Goal: Transaction & Acquisition: Book appointment/travel/reservation

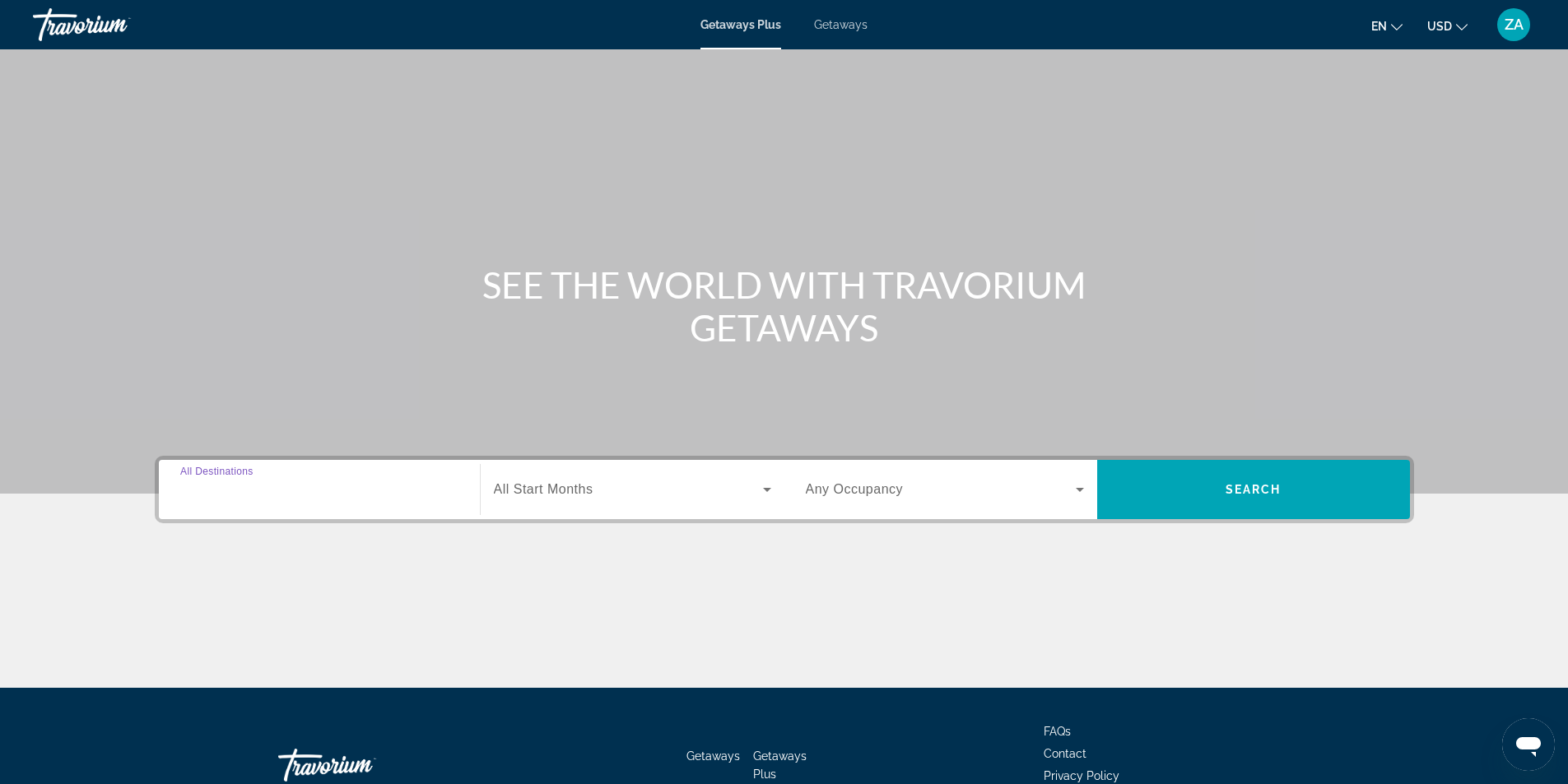
click at [386, 495] on input "Destination All Destinations" at bounding box center [319, 490] width 278 height 20
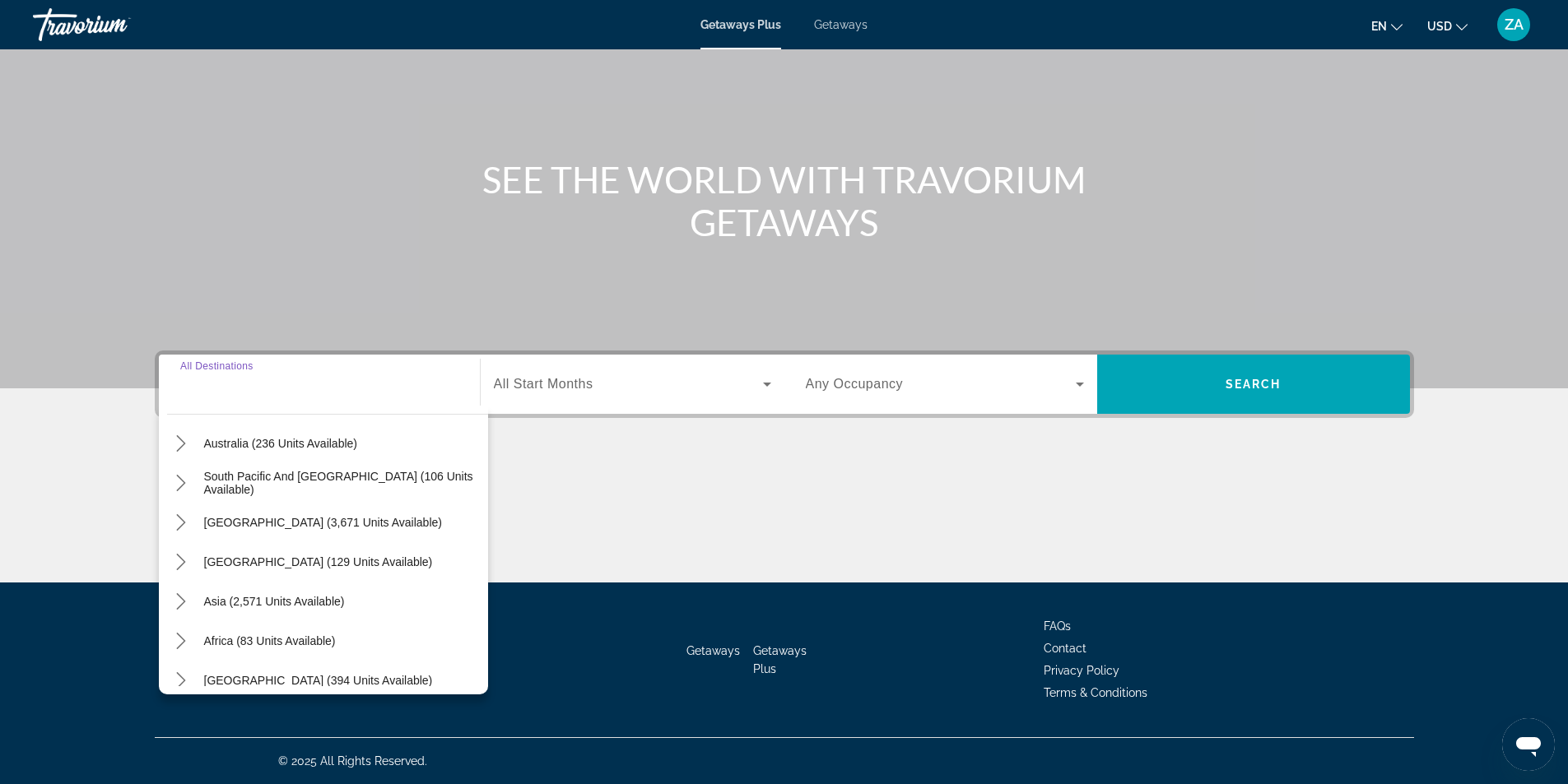
scroll to position [267, 0]
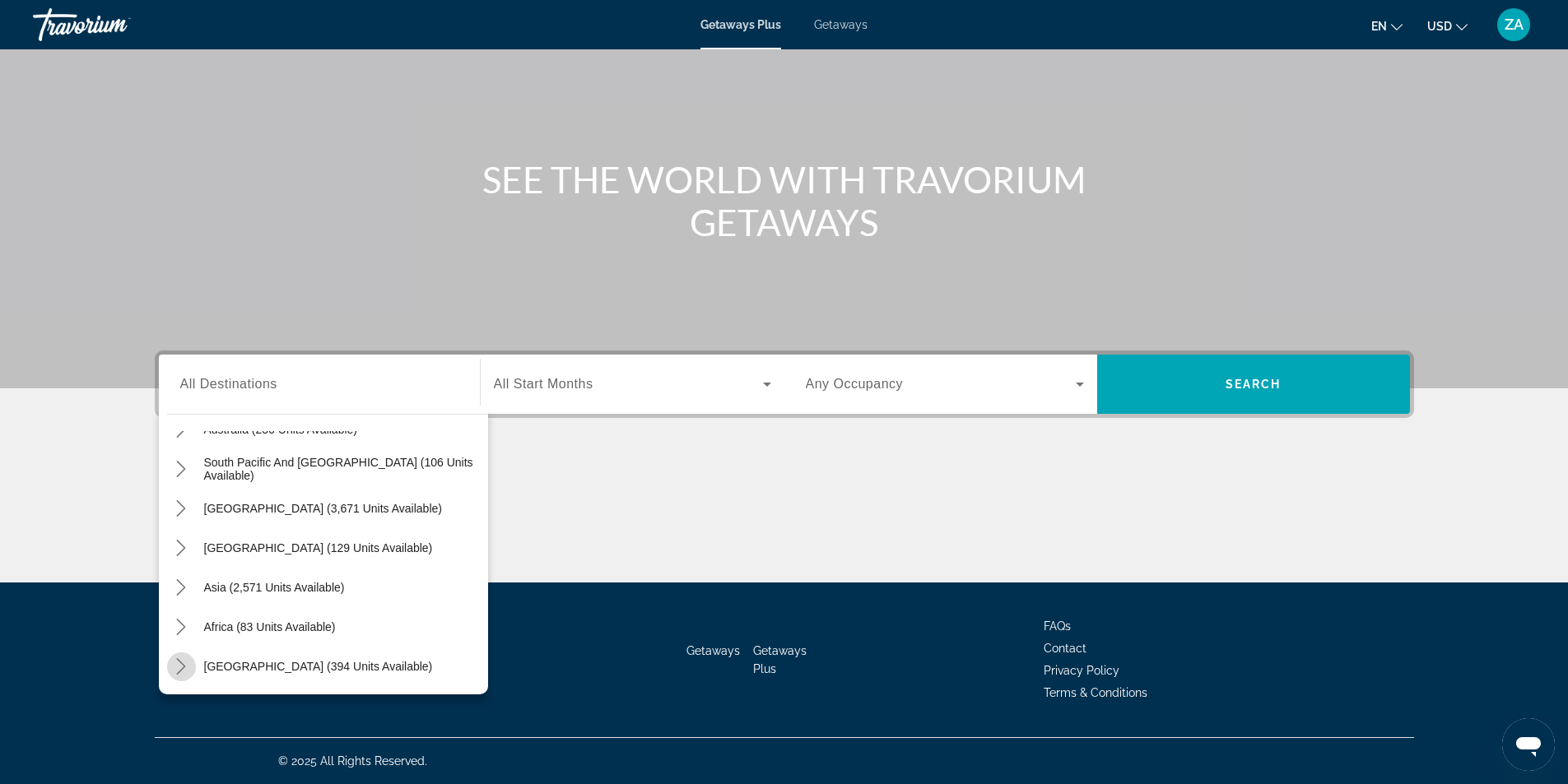
click at [178, 665] on icon "Toggle Middle East (394 units available) submenu" at bounding box center [180, 666] width 16 height 16
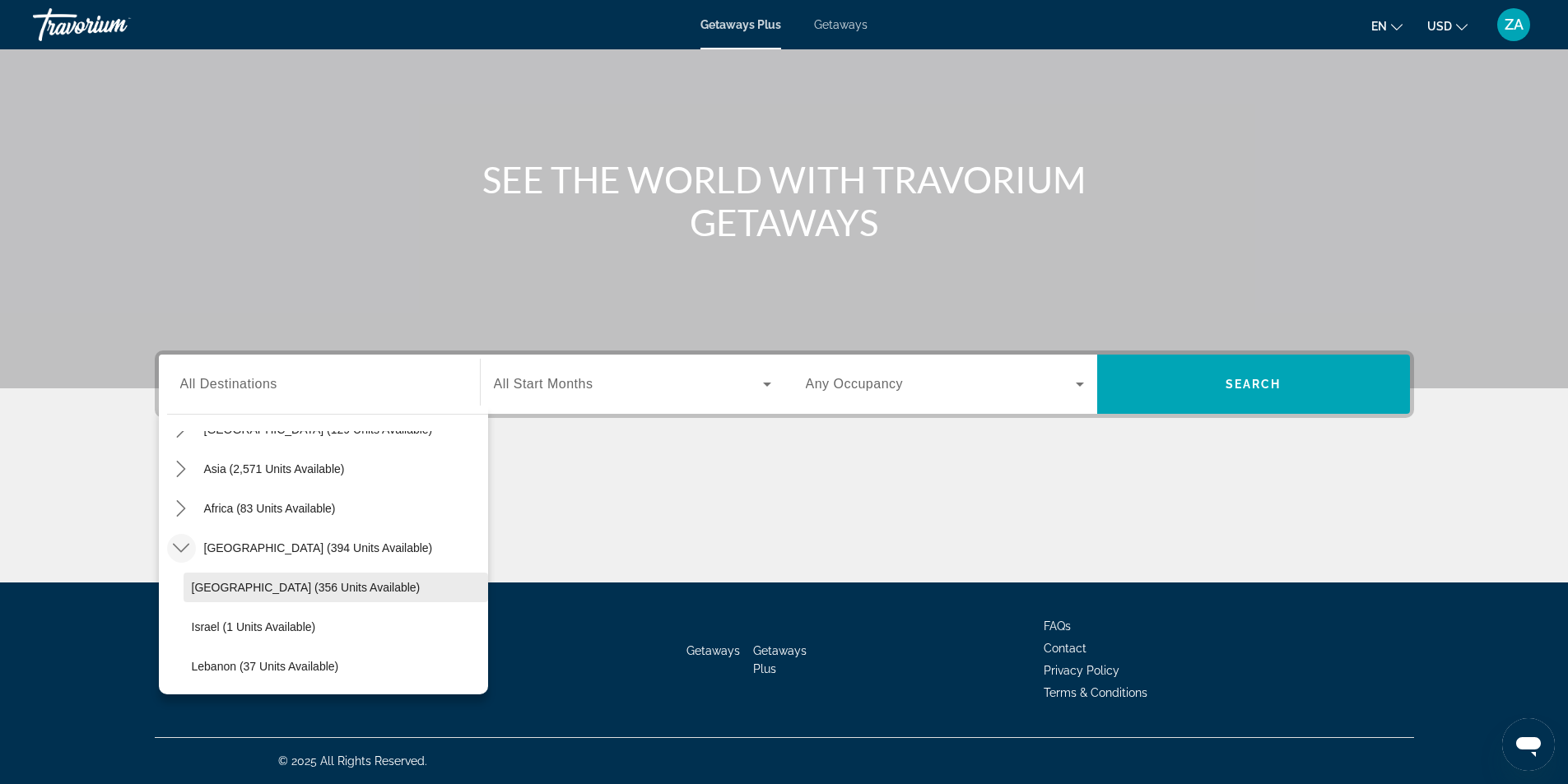
click at [260, 587] on span "[GEOGRAPHIC_DATA] (356 units available)" at bounding box center [306, 587] width 228 height 13
type input "**********"
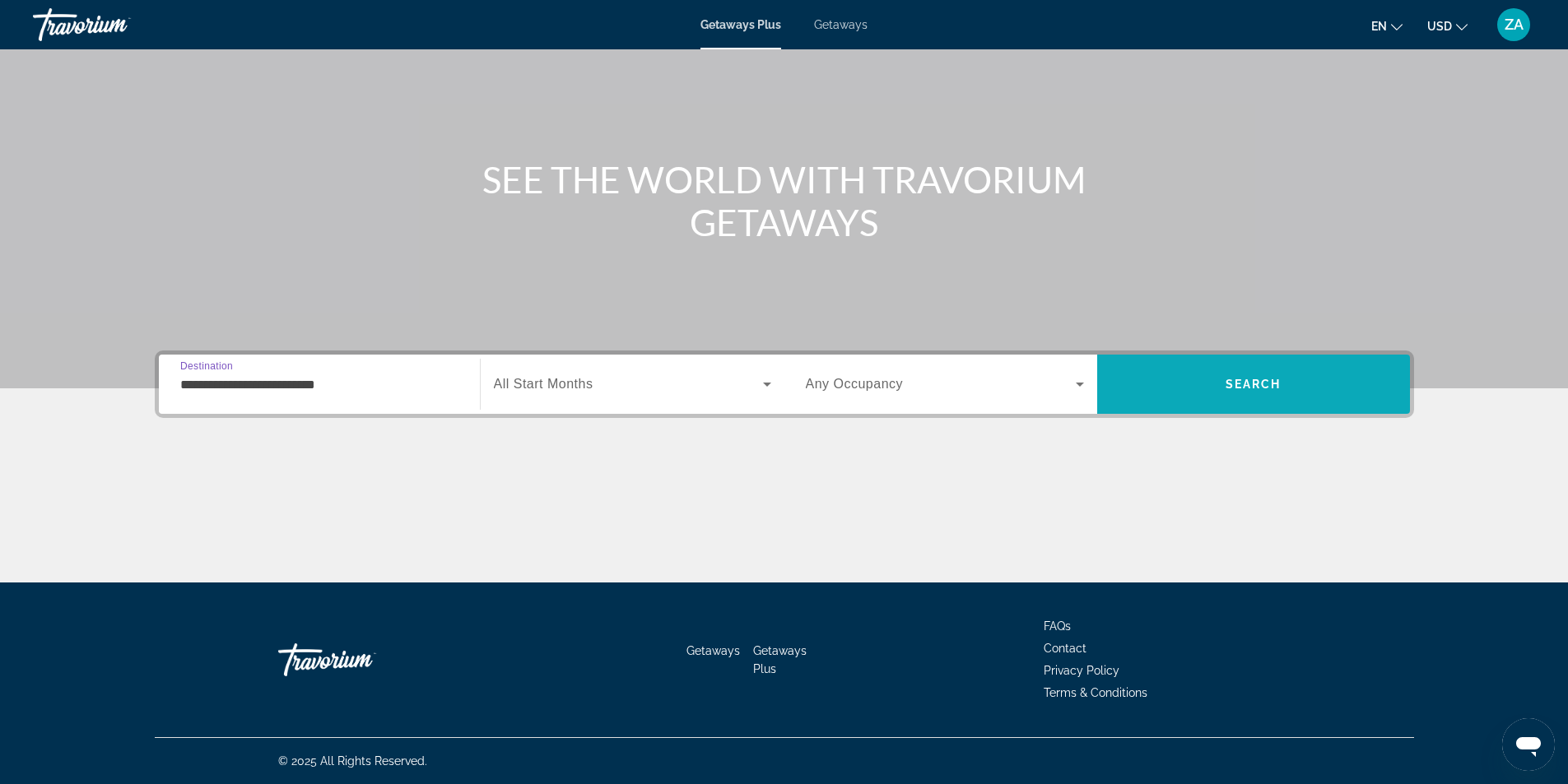
click at [1273, 378] on span "Search" at bounding box center [1253, 384] width 56 height 13
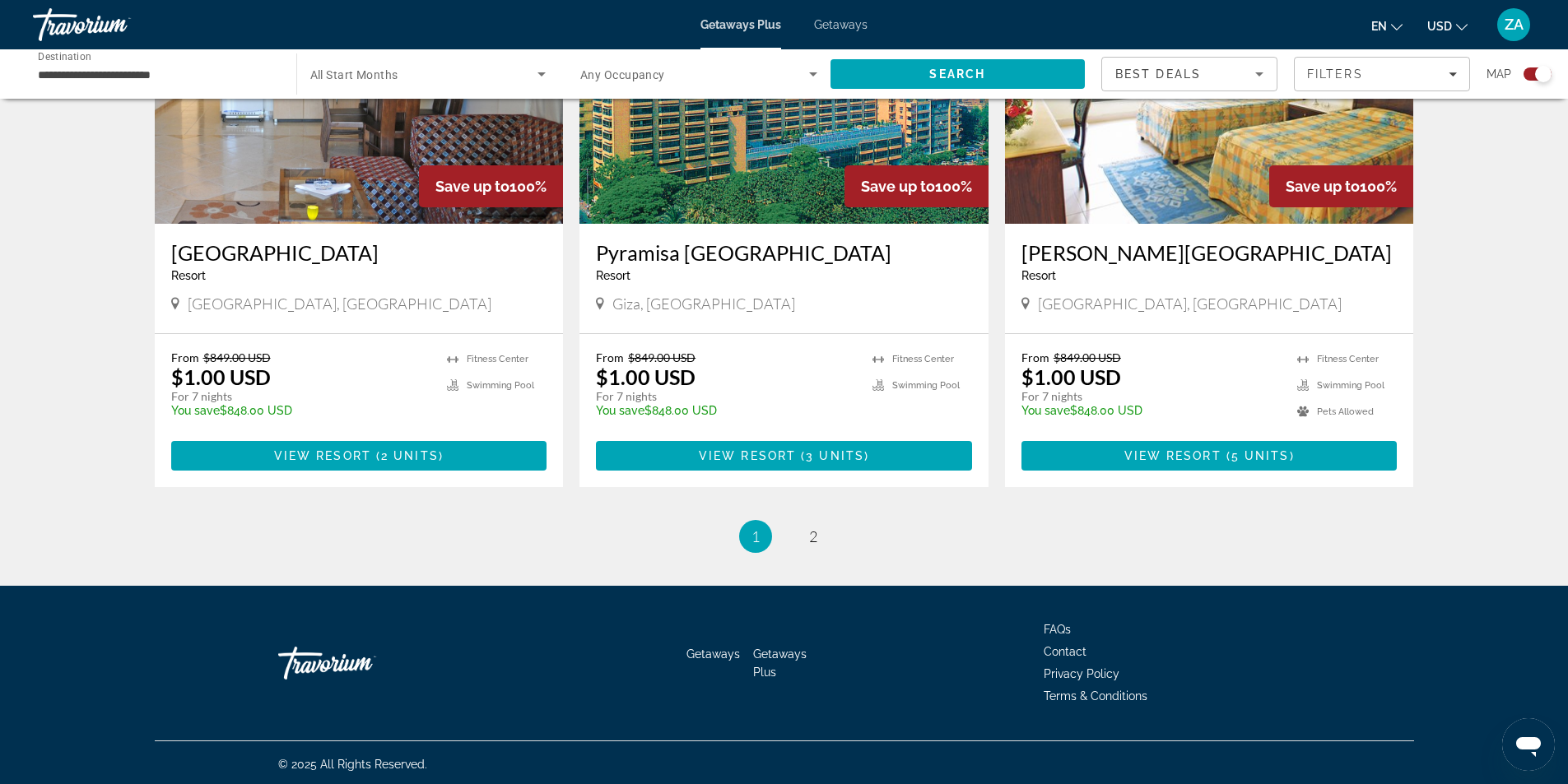
scroll to position [2386, 0]
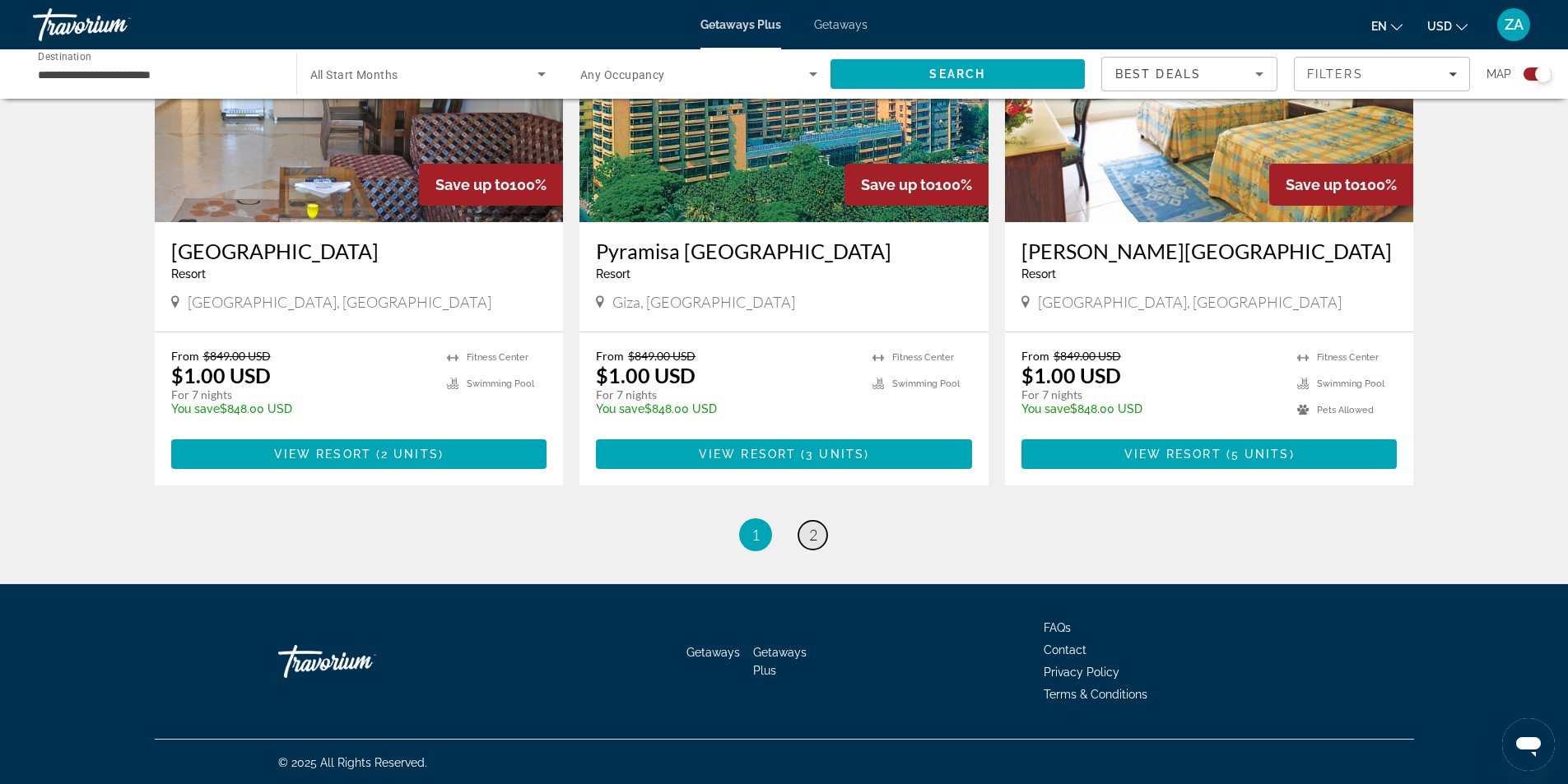
click at [809, 536] on span "2" at bounding box center [813, 534] width 9 height 18
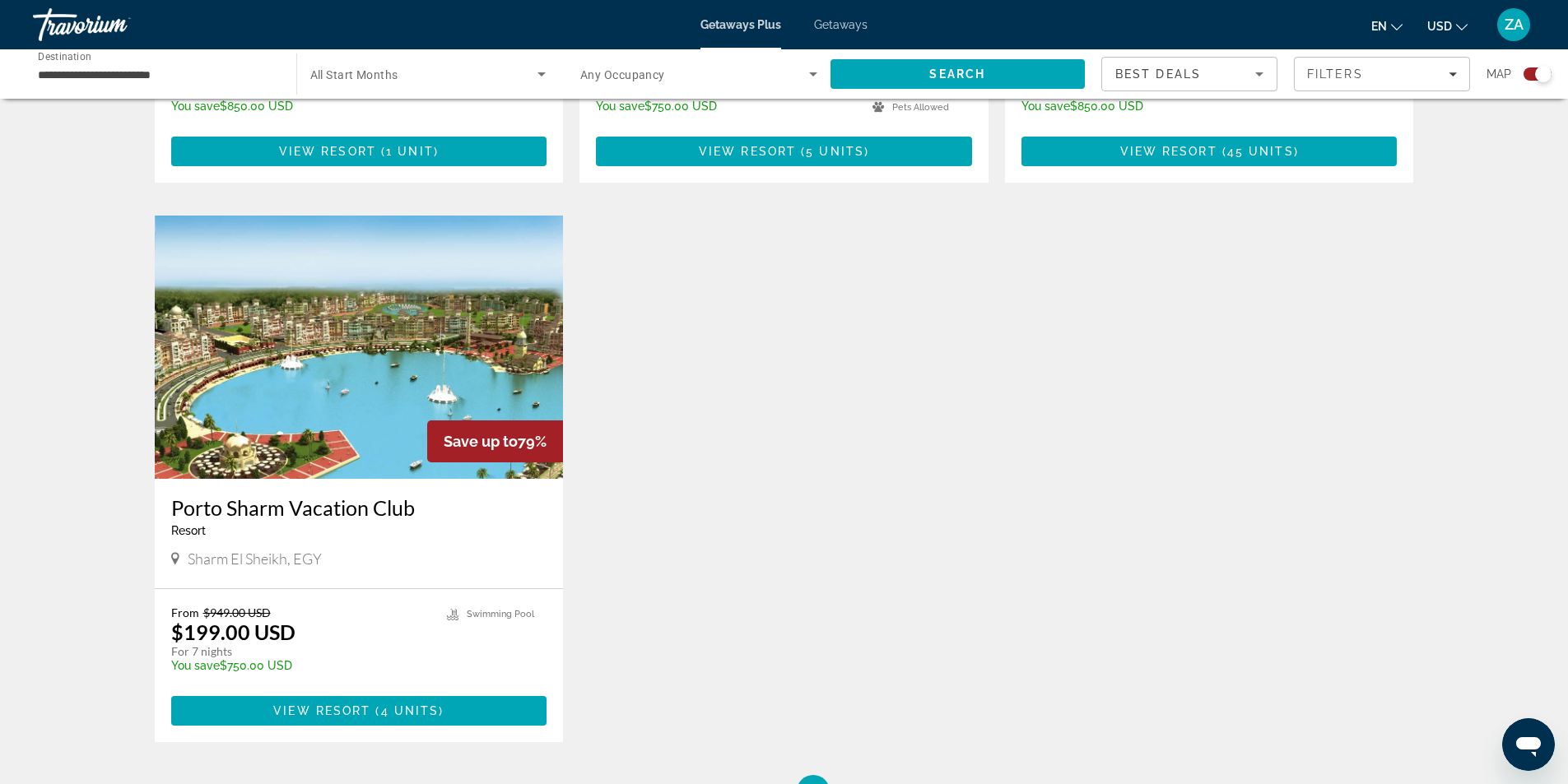
scroll to position [2140, 0]
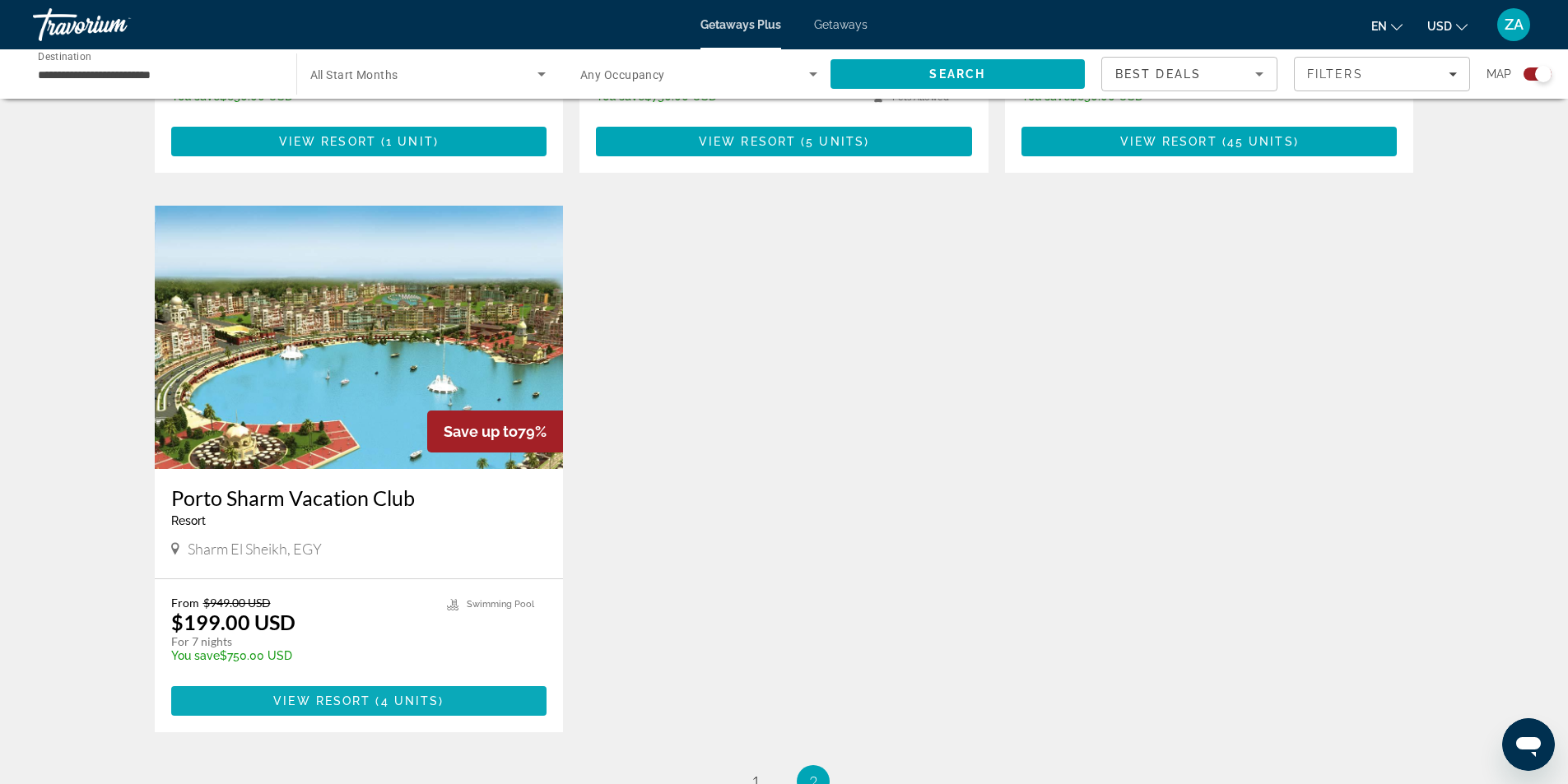
click at [301, 702] on span "View Resort" at bounding box center [321, 701] width 97 height 13
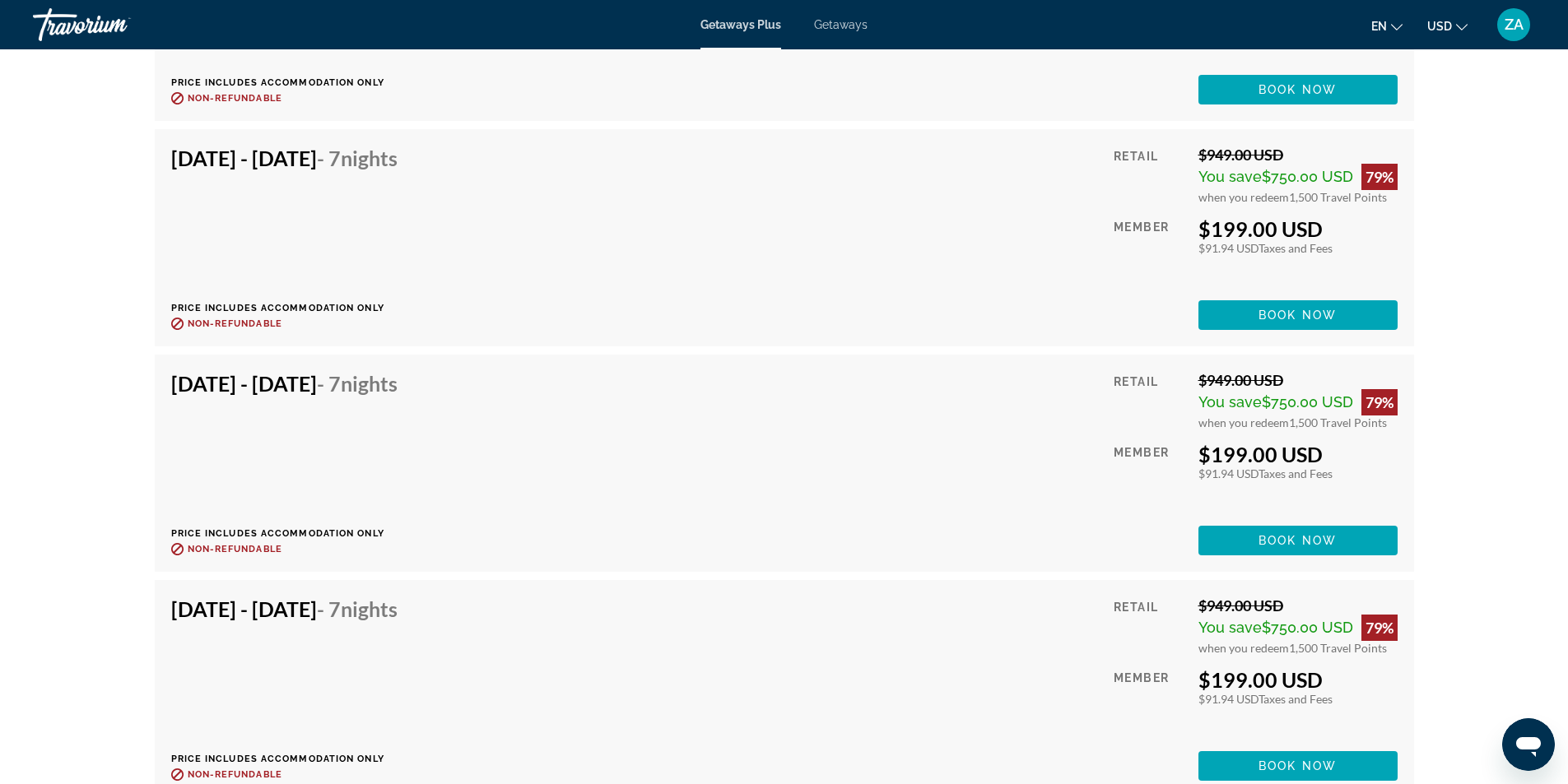
scroll to position [3136, 0]
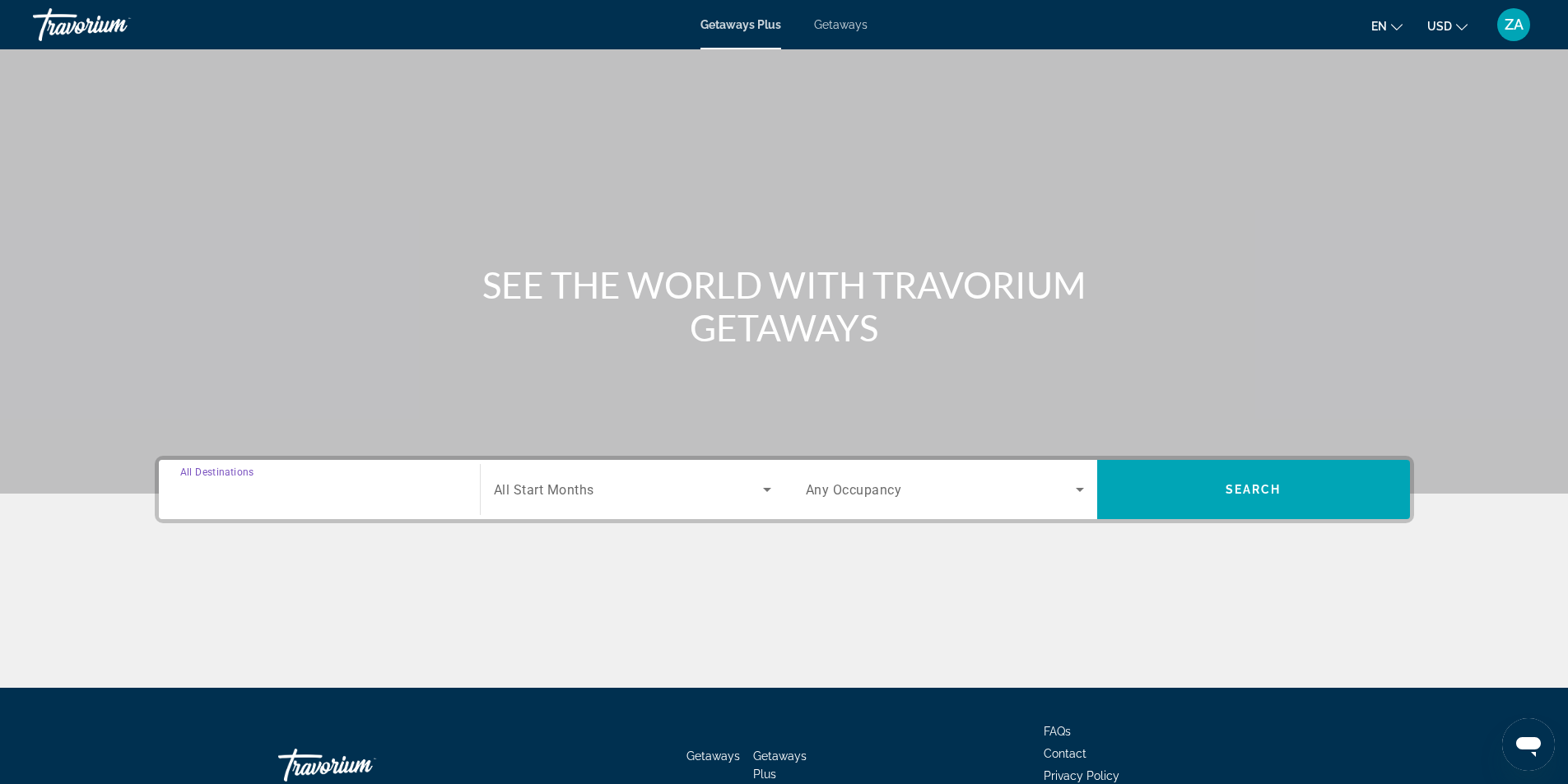
click at [278, 499] on input "Destination All Destinations" at bounding box center [319, 490] width 278 height 20
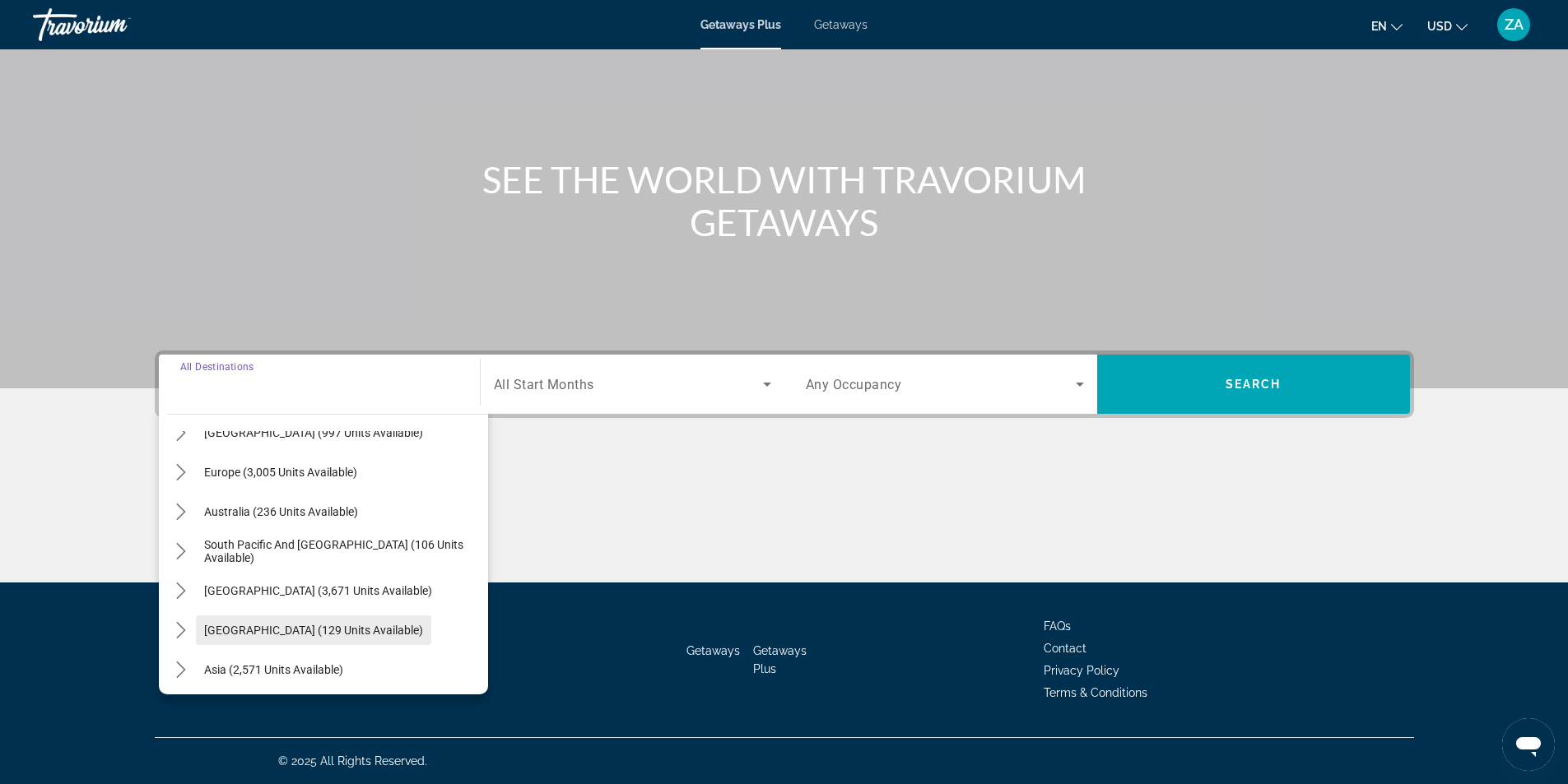
scroll to position [102, 0]
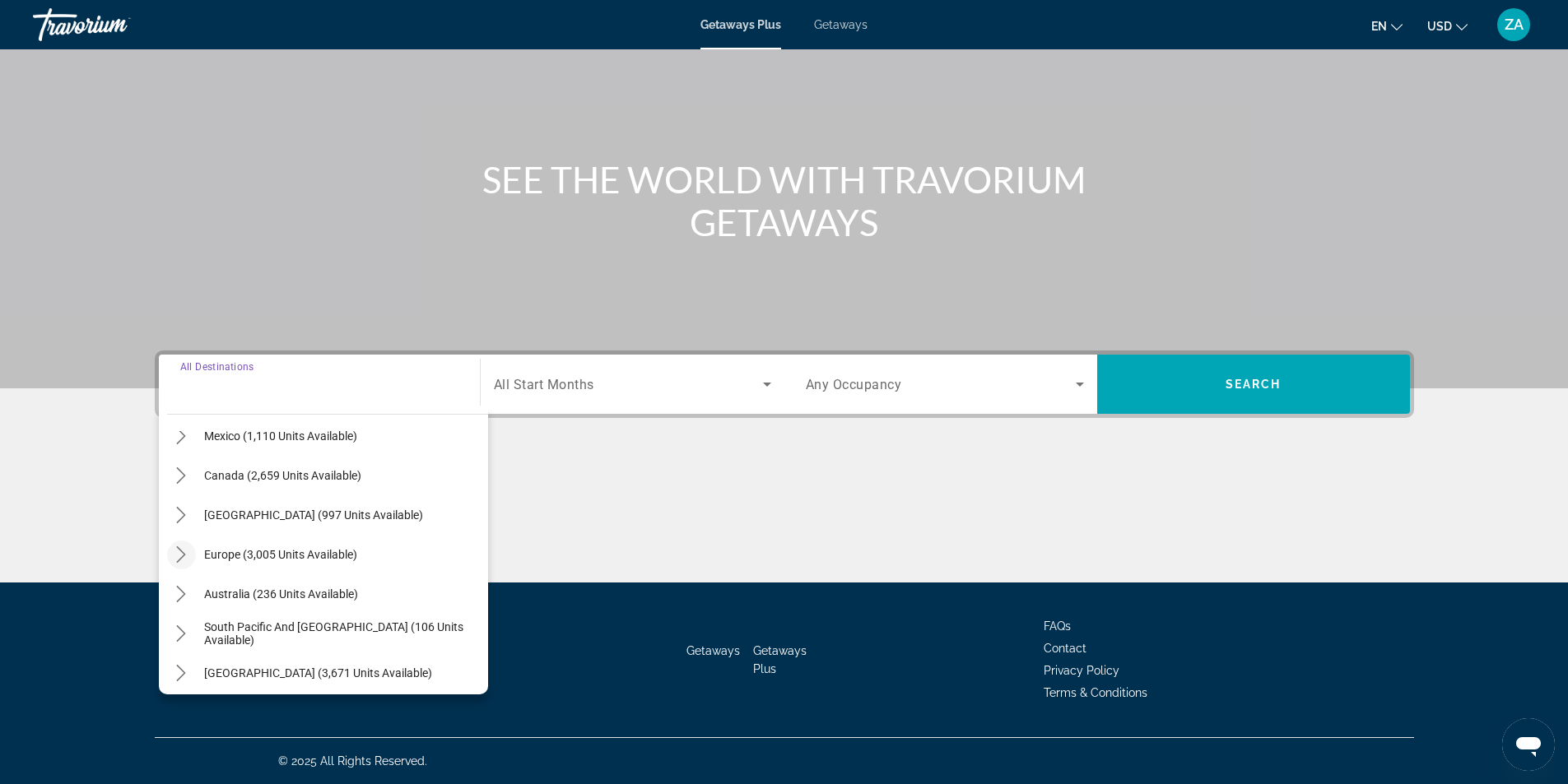
click at [182, 548] on icon "Toggle Europe (3,005 units available) submenu" at bounding box center [180, 554] width 16 height 16
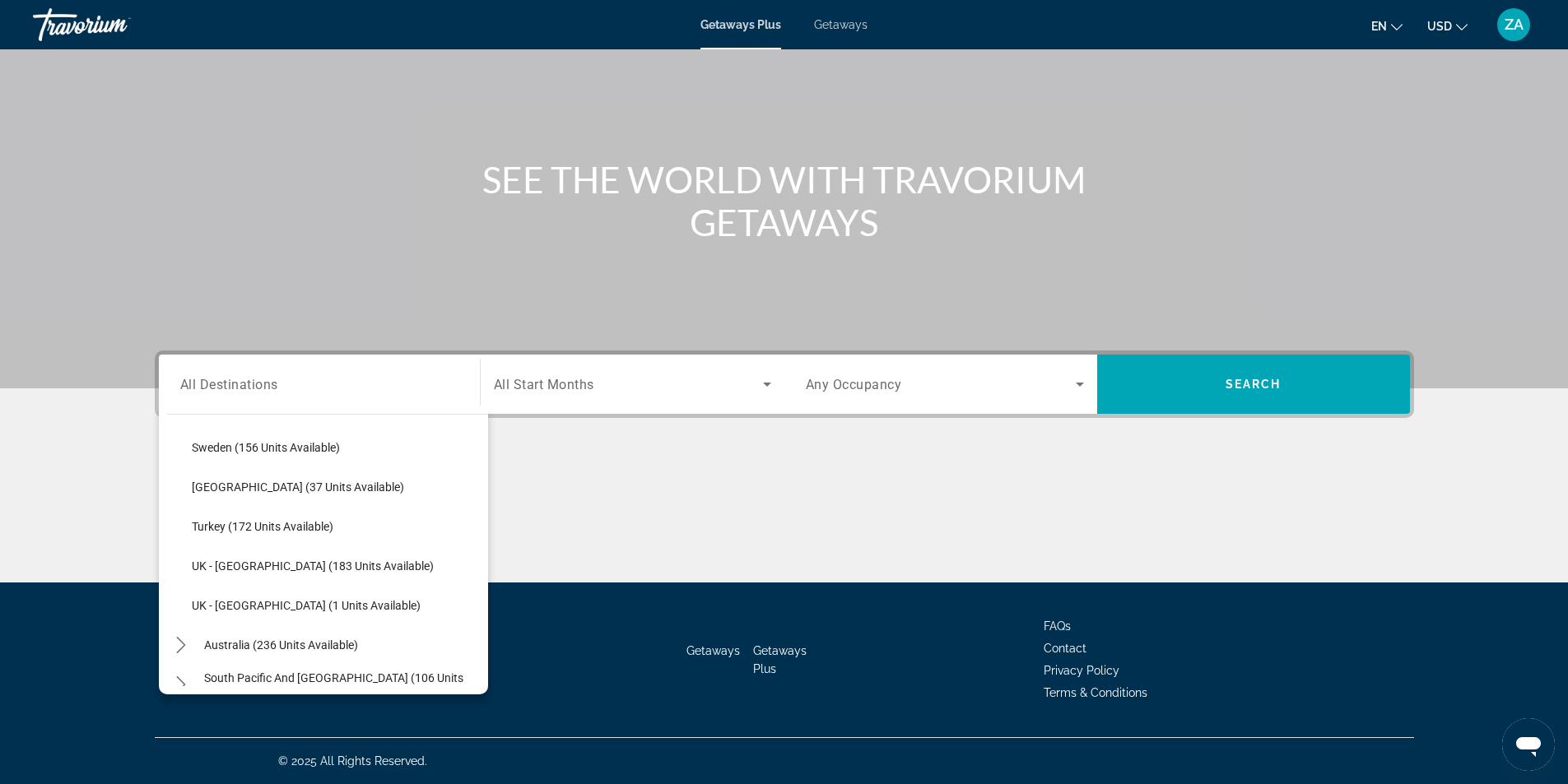
scroll to position [864, 0]
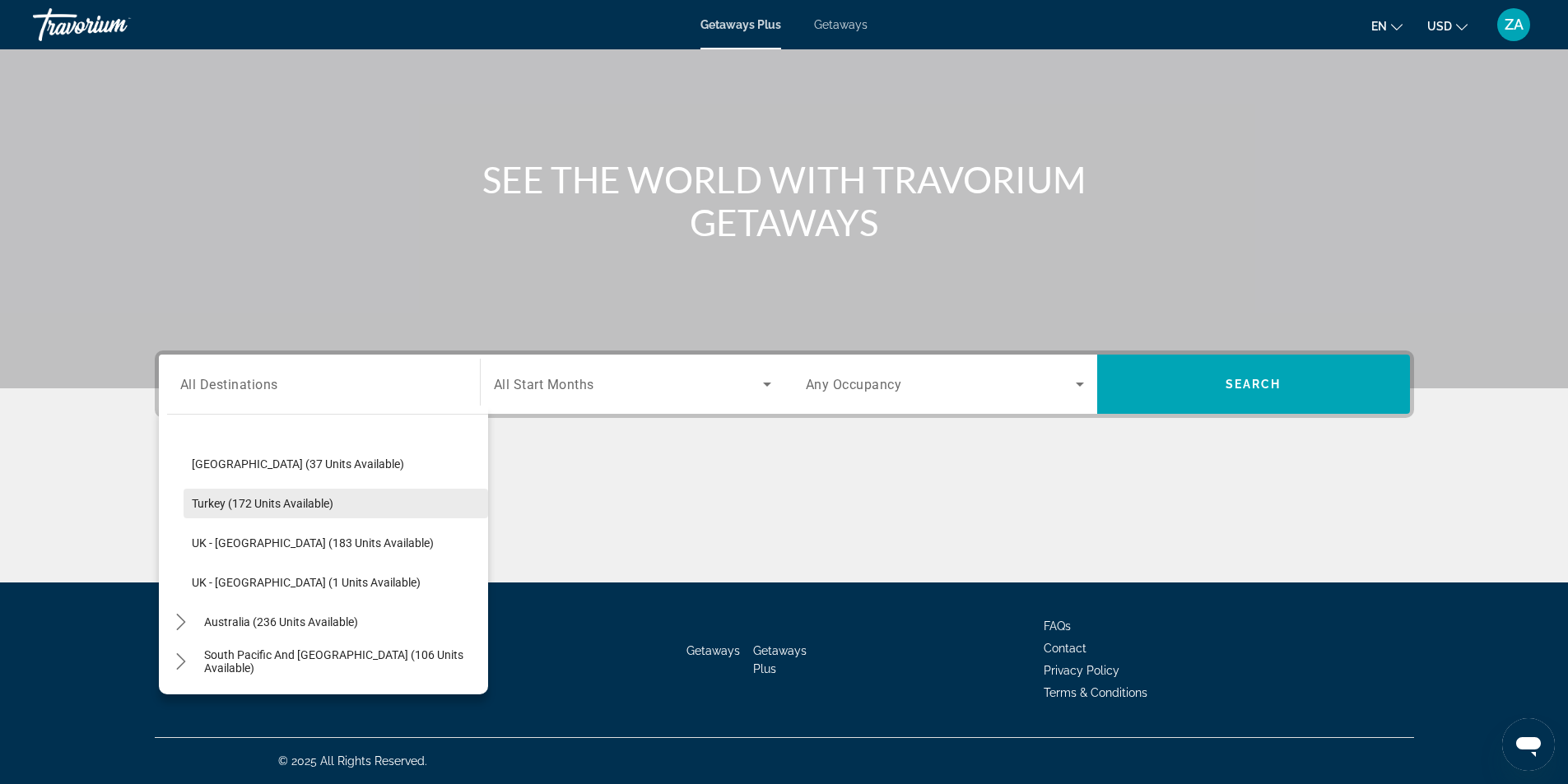
click at [234, 510] on span "Select destination: Turkey (172 units available)" at bounding box center [336, 504] width 305 height 40
type input "**********"
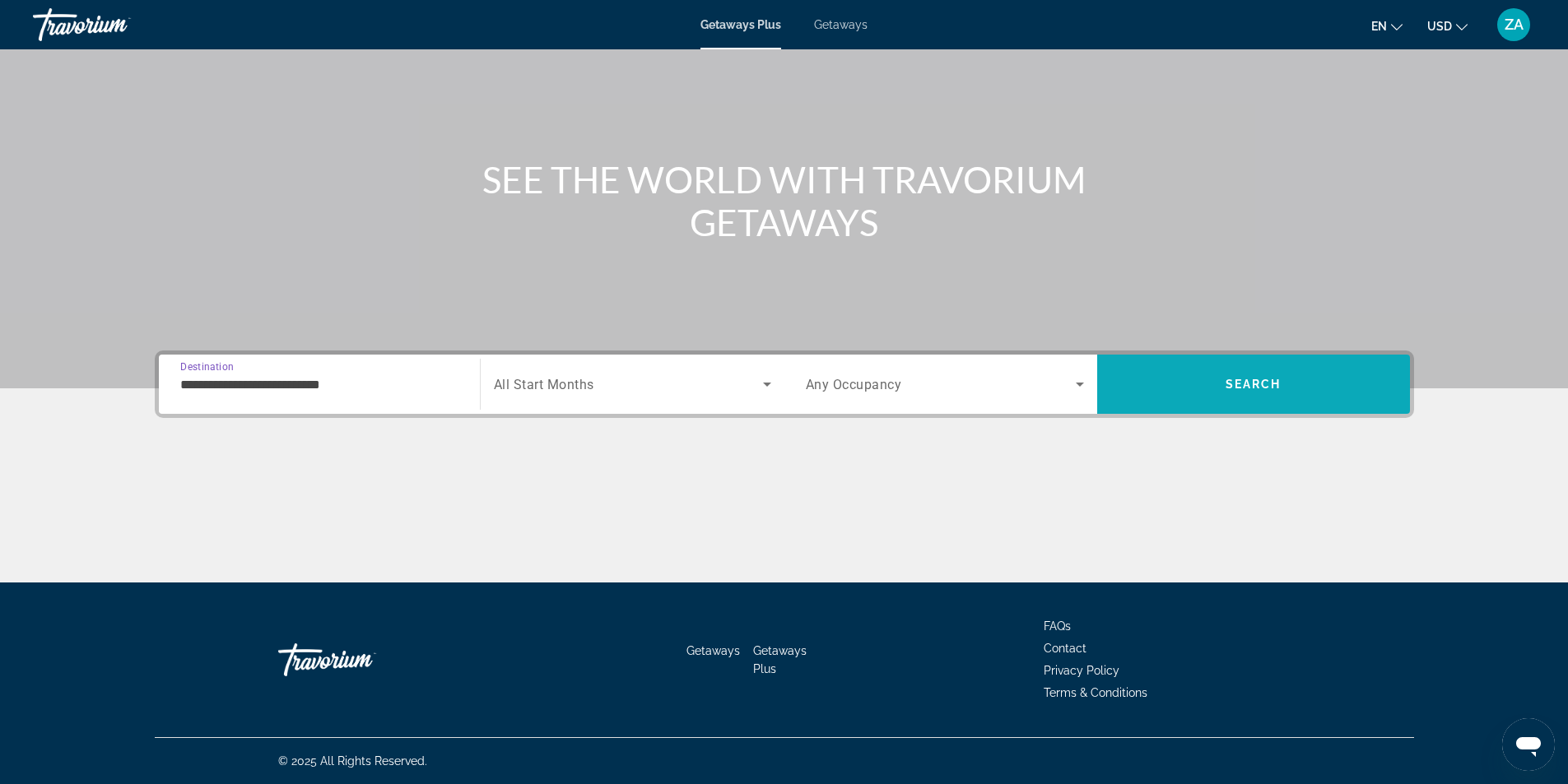
click at [1336, 392] on span "Search" at bounding box center [1254, 385] width 313 height 40
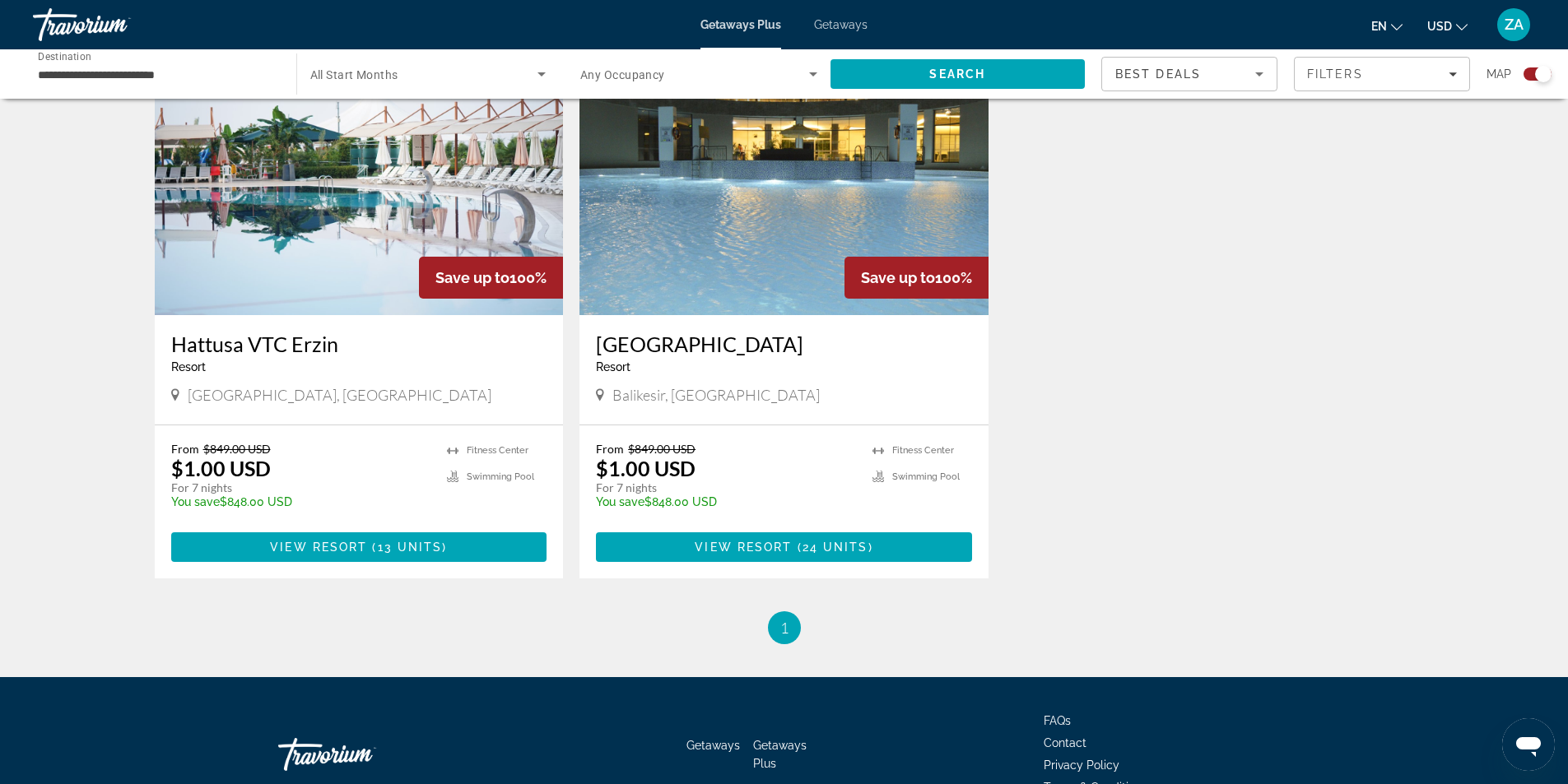
scroll to position [1829, 0]
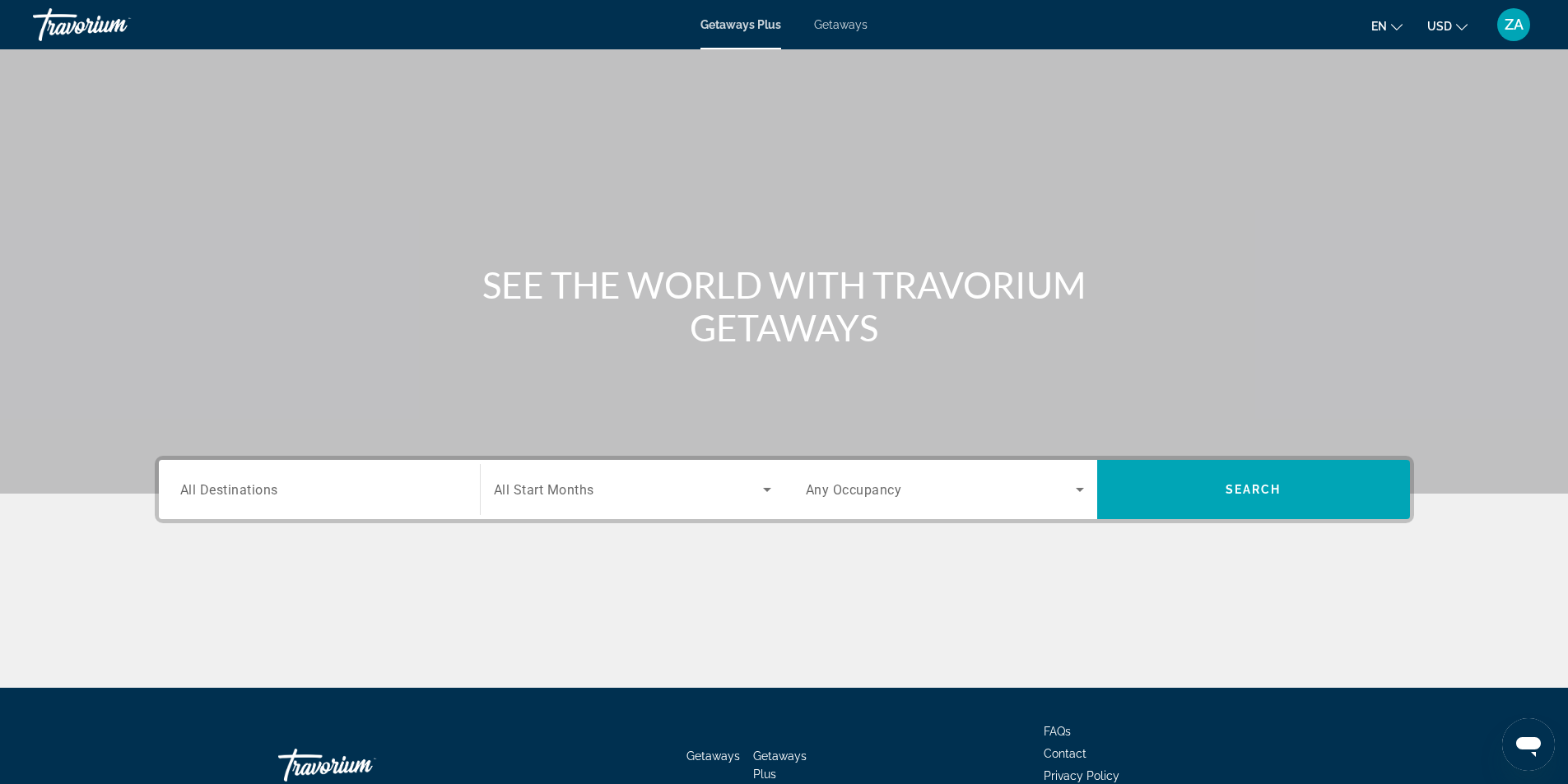
click at [268, 489] on span "All Destinations" at bounding box center [229, 489] width 98 height 15
click at [268, 489] on input "Destination All Destinations" at bounding box center [319, 490] width 278 height 20
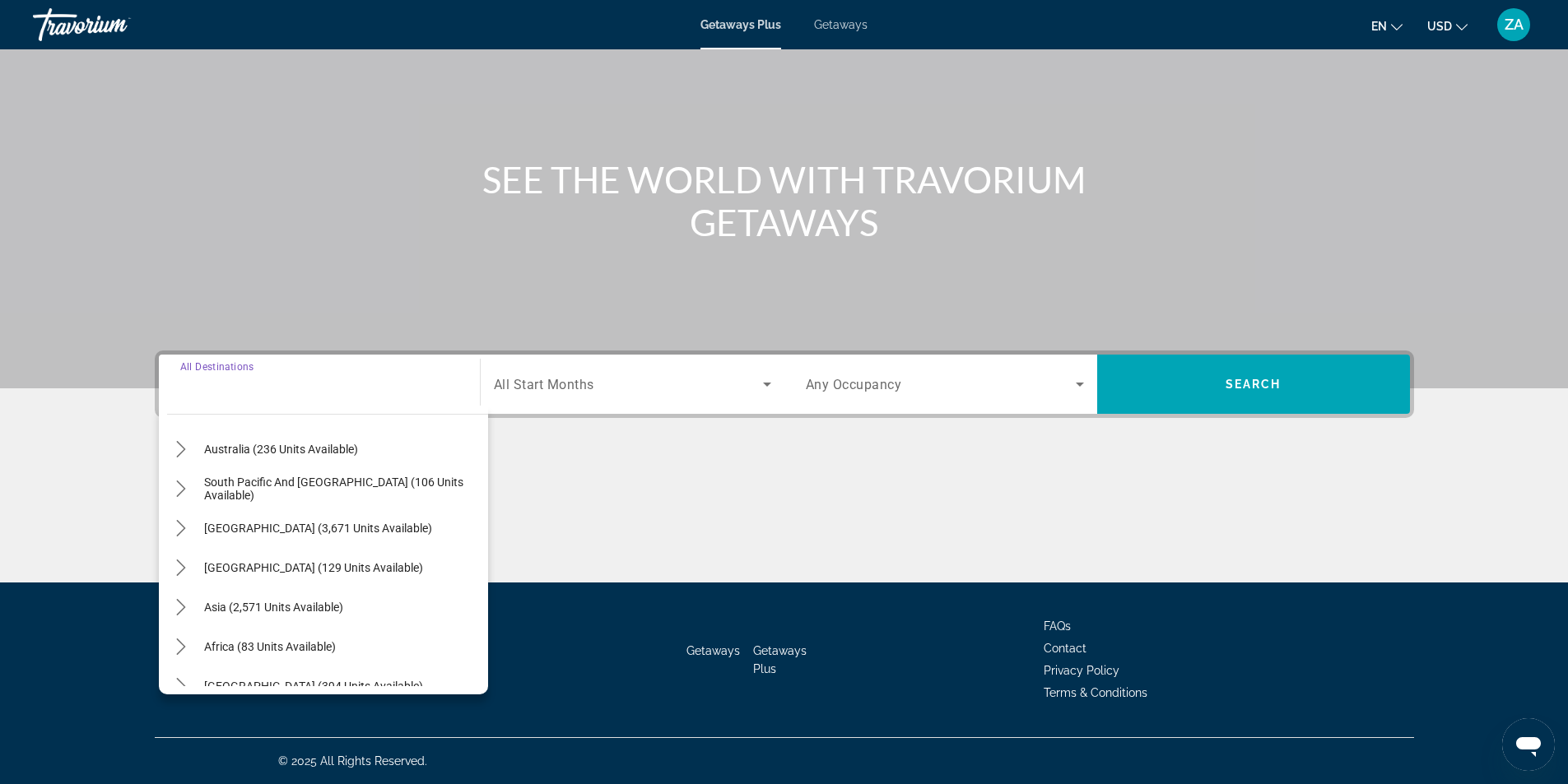
scroll to position [165, 0]
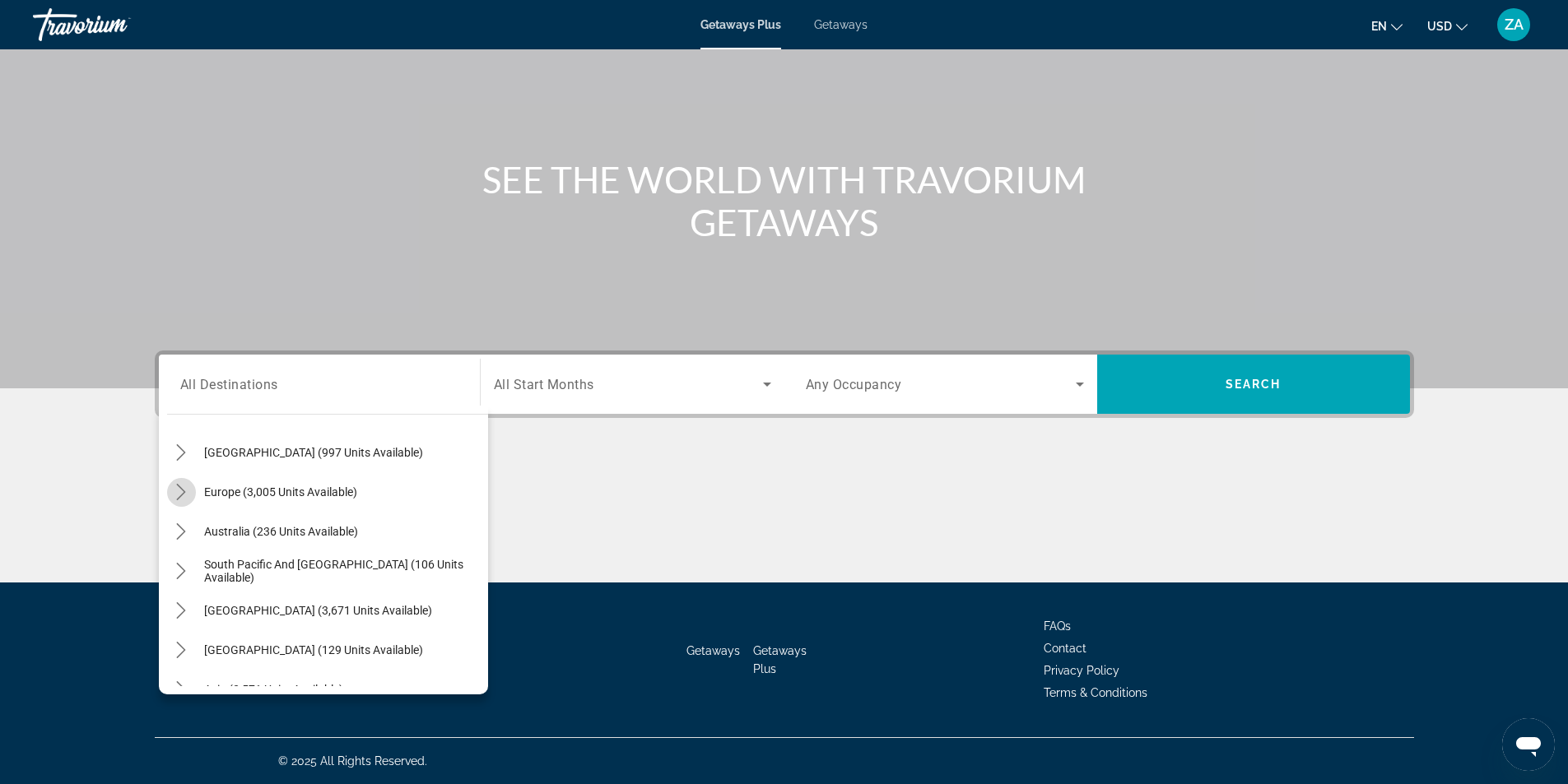
click at [179, 492] on icon "Toggle Europe (3,005 units available) submenu" at bounding box center [180, 492] width 16 height 16
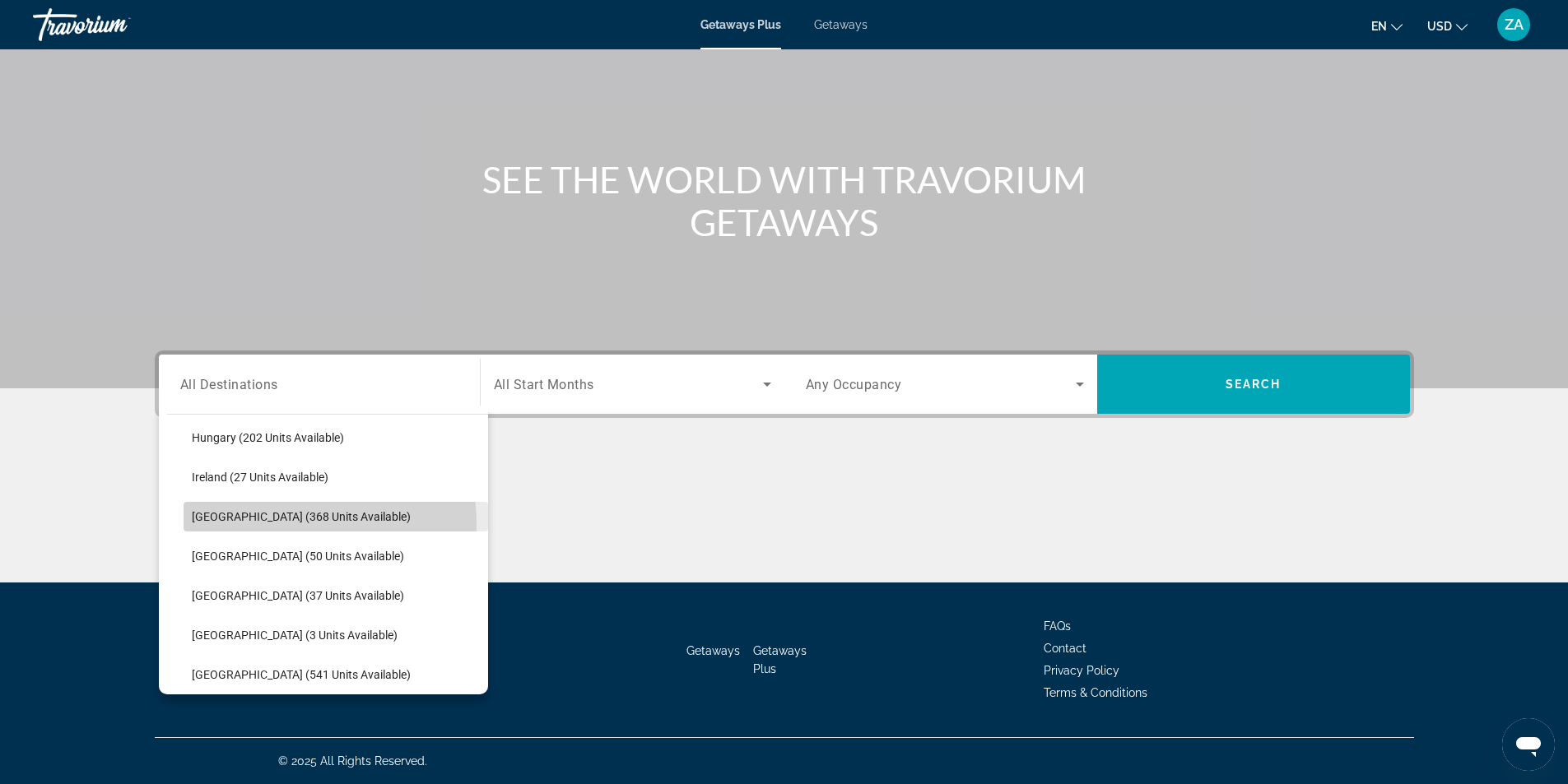
click at [269, 524] on span "Select destination: Italy (368 units available)" at bounding box center [336, 517] width 305 height 40
type input "**********"
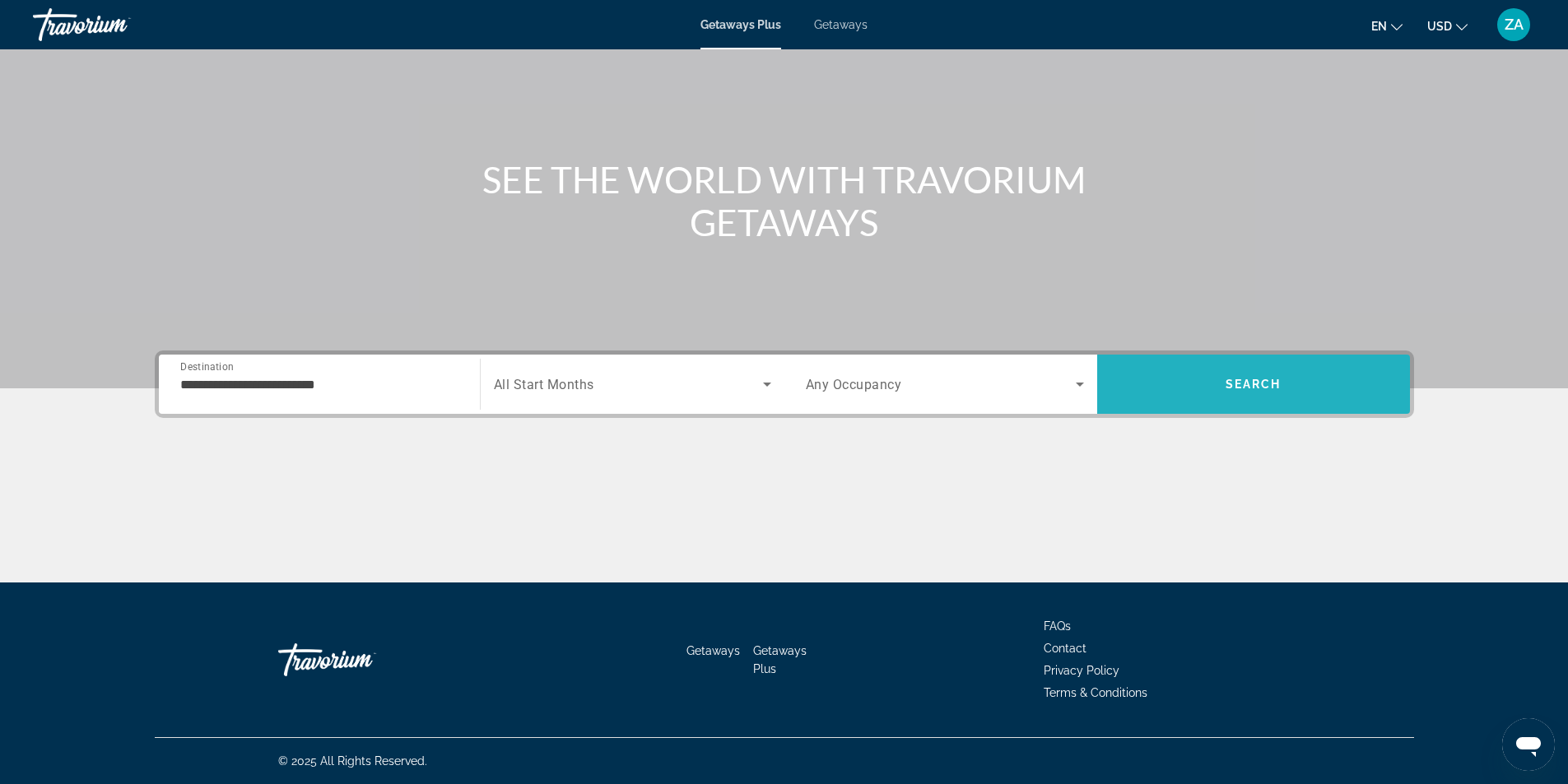
click at [1235, 389] on span "Search" at bounding box center [1253, 384] width 56 height 13
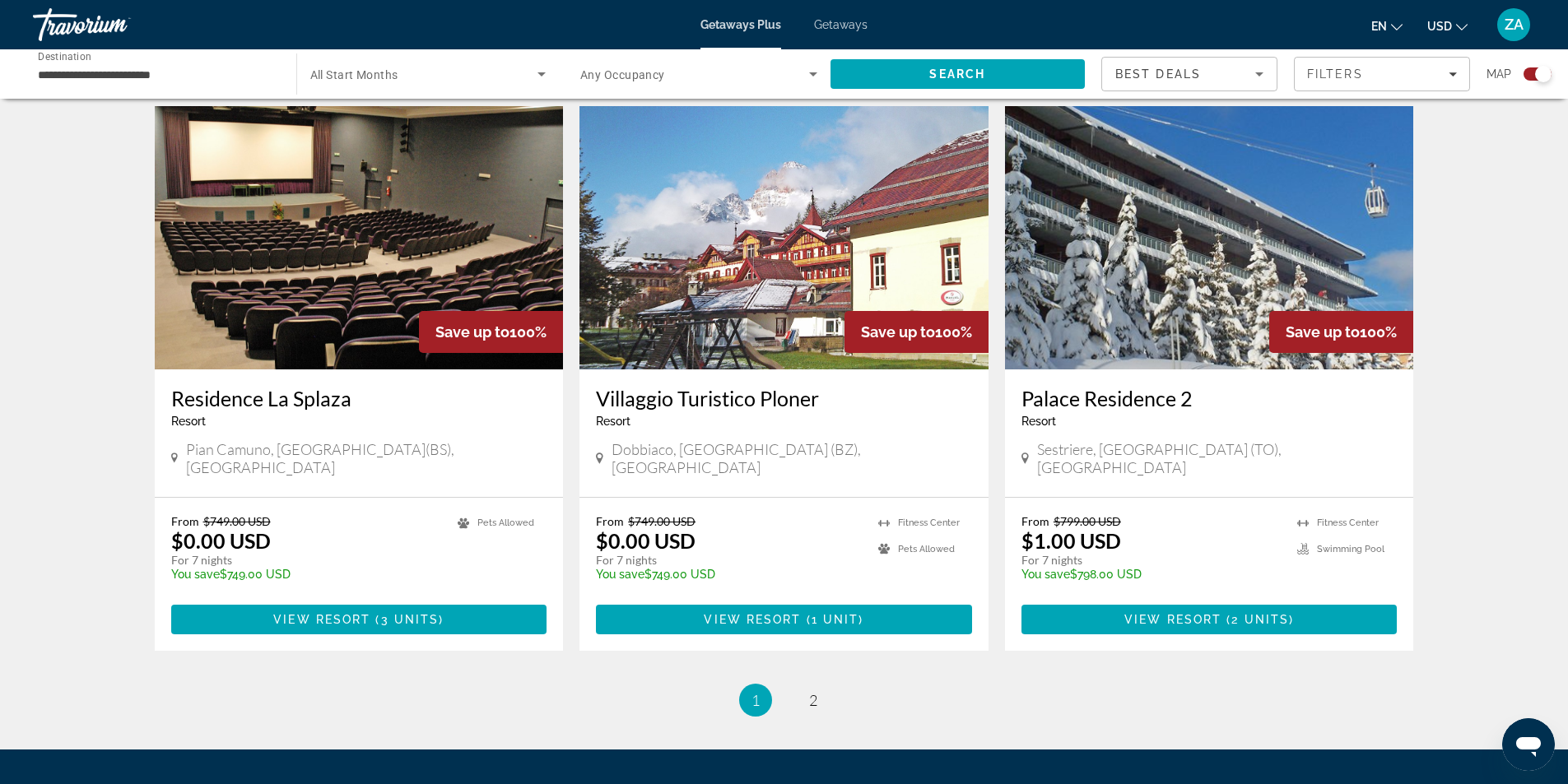
scroll to position [2304, 0]
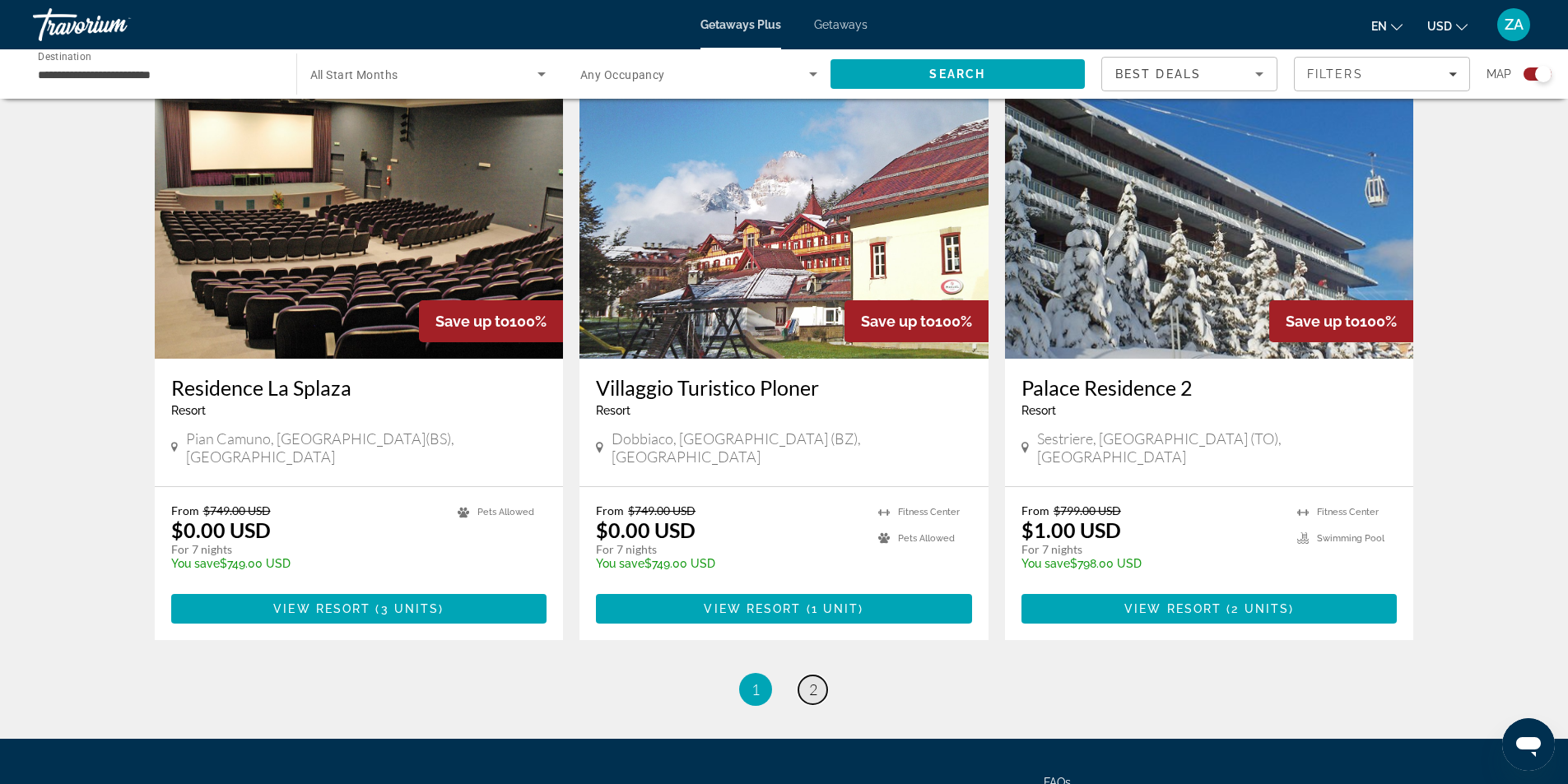
click at [813, 676] on link "page 2" at bounding box center [813, 690] width 29 height 29
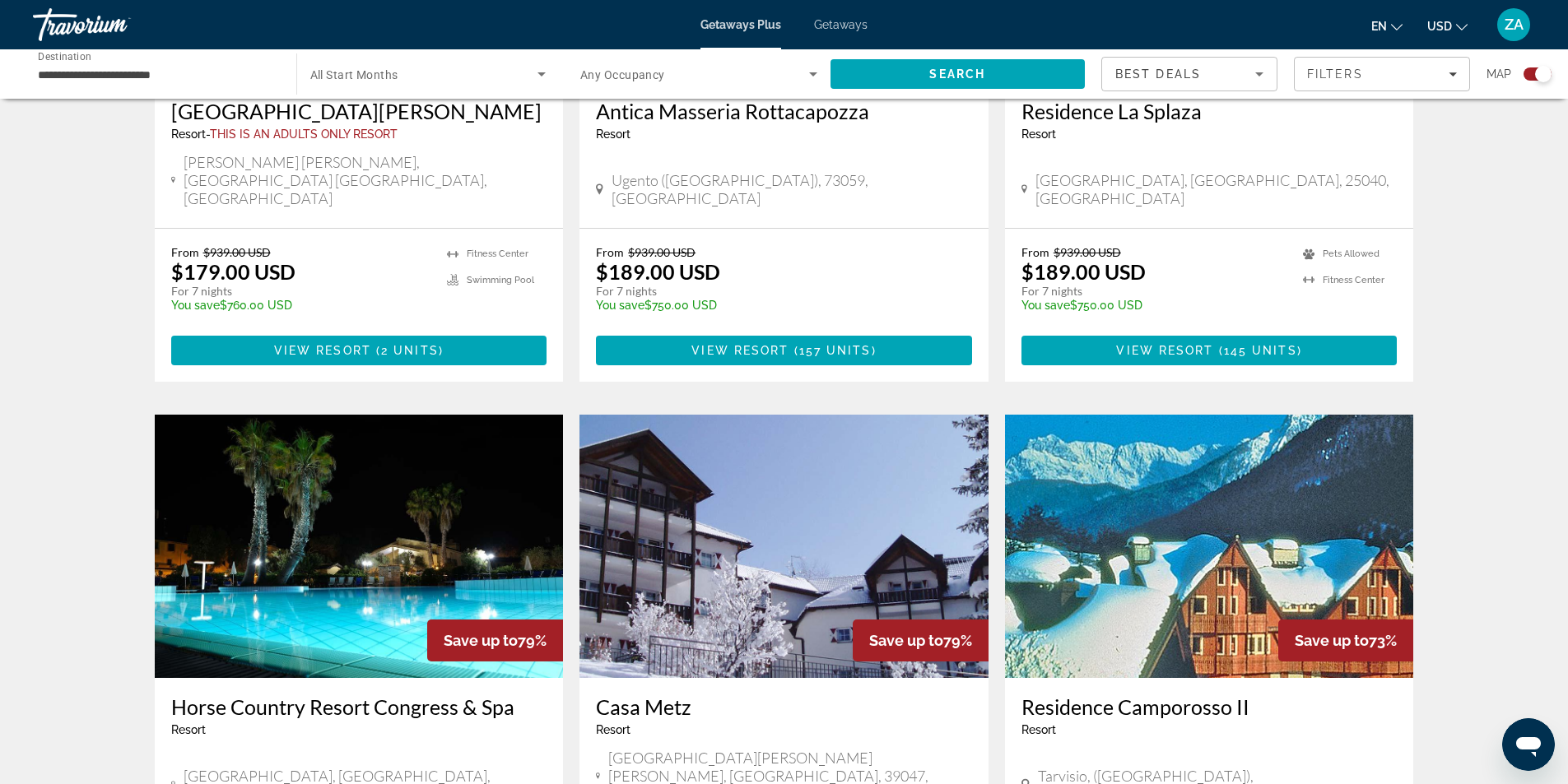
scroll to position [1738, 0]
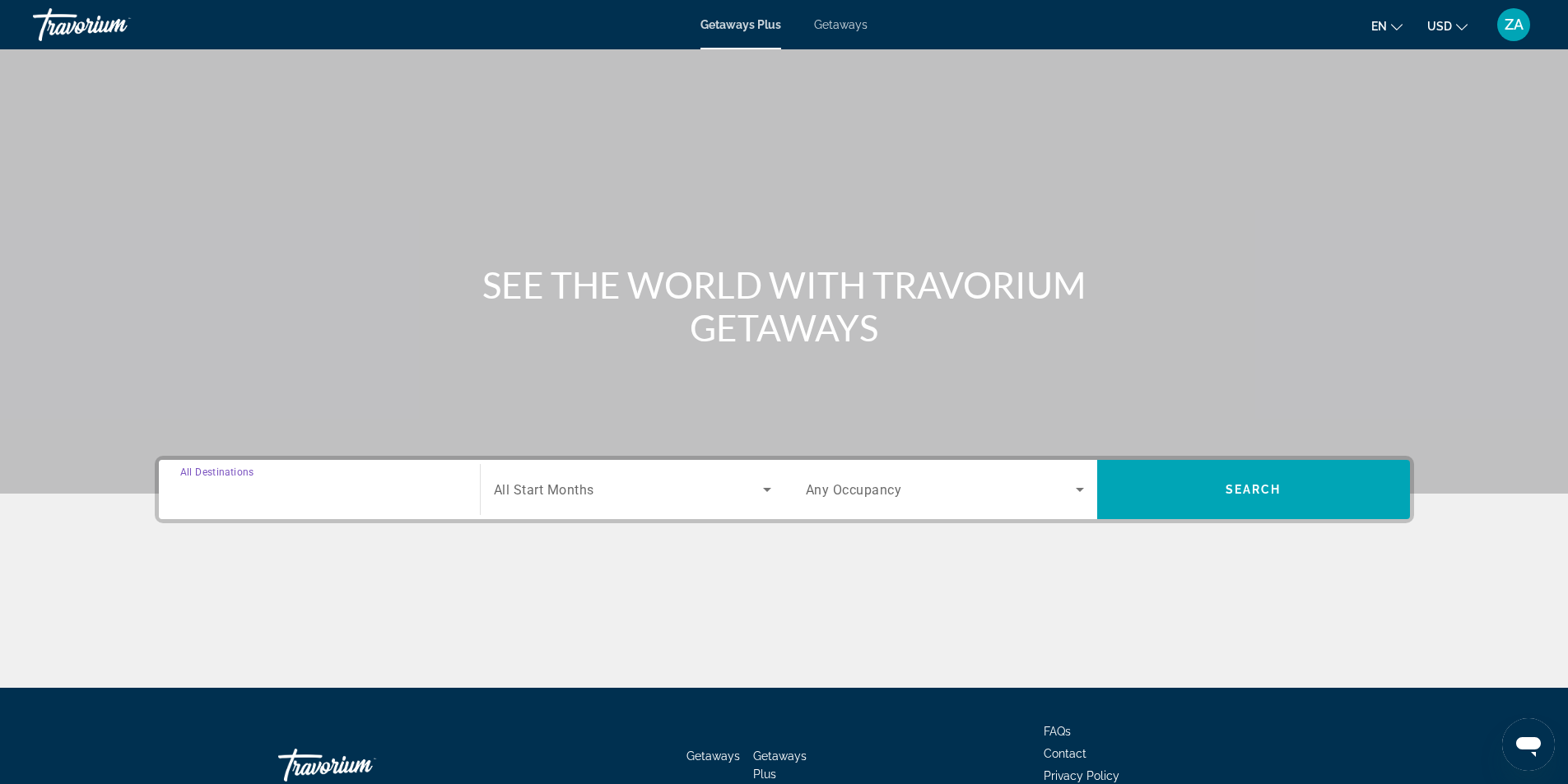
click at [342, 495] on input "Destination All Destinations" at bounding box center [319, 490] width 278 height 20
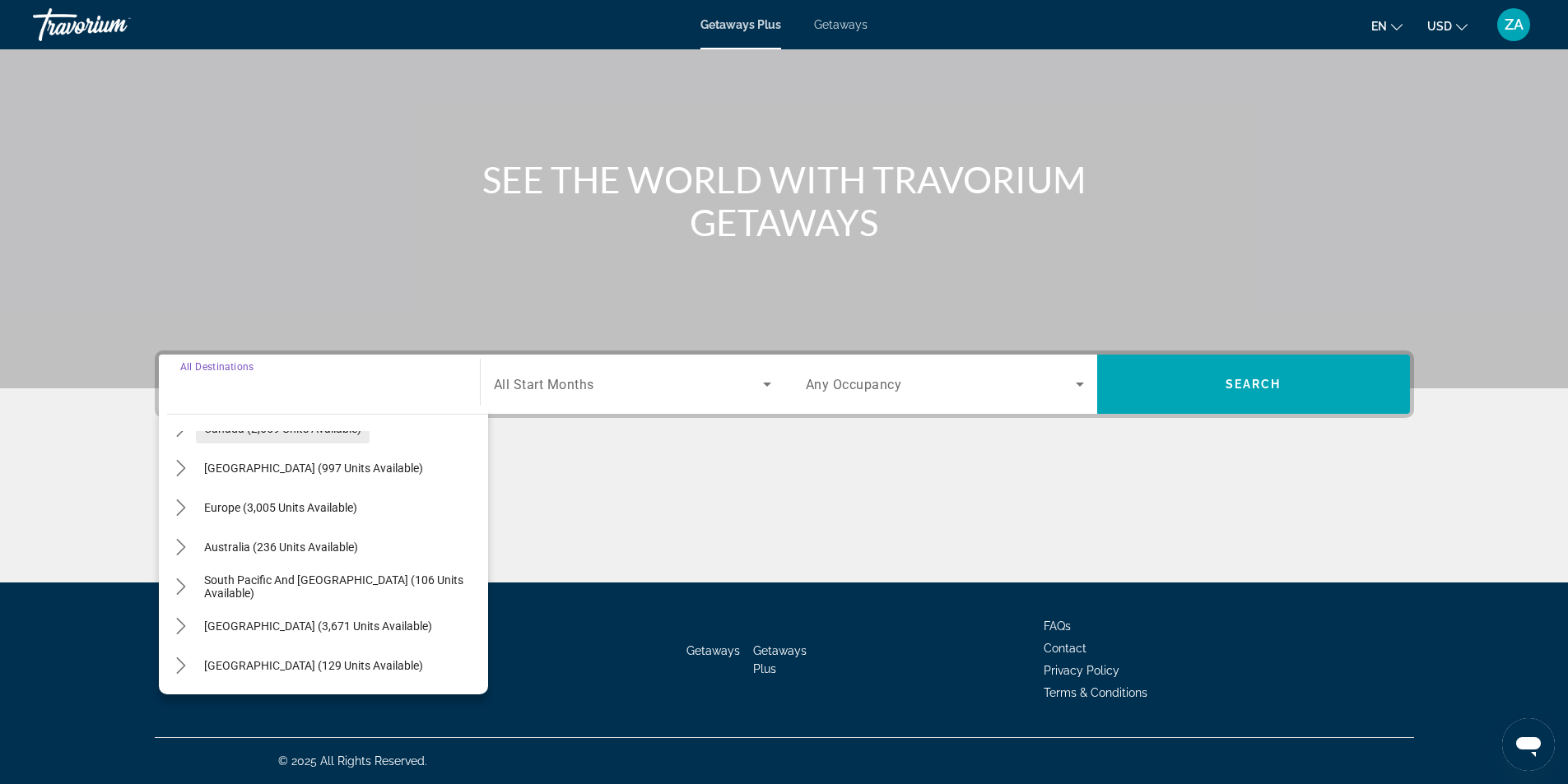
scroll to position [267, 0]
click at [182, 586] on icon "Toggle Asia (2,571 units available) submenu" at bounding box center [180, 587] width 16 height 16
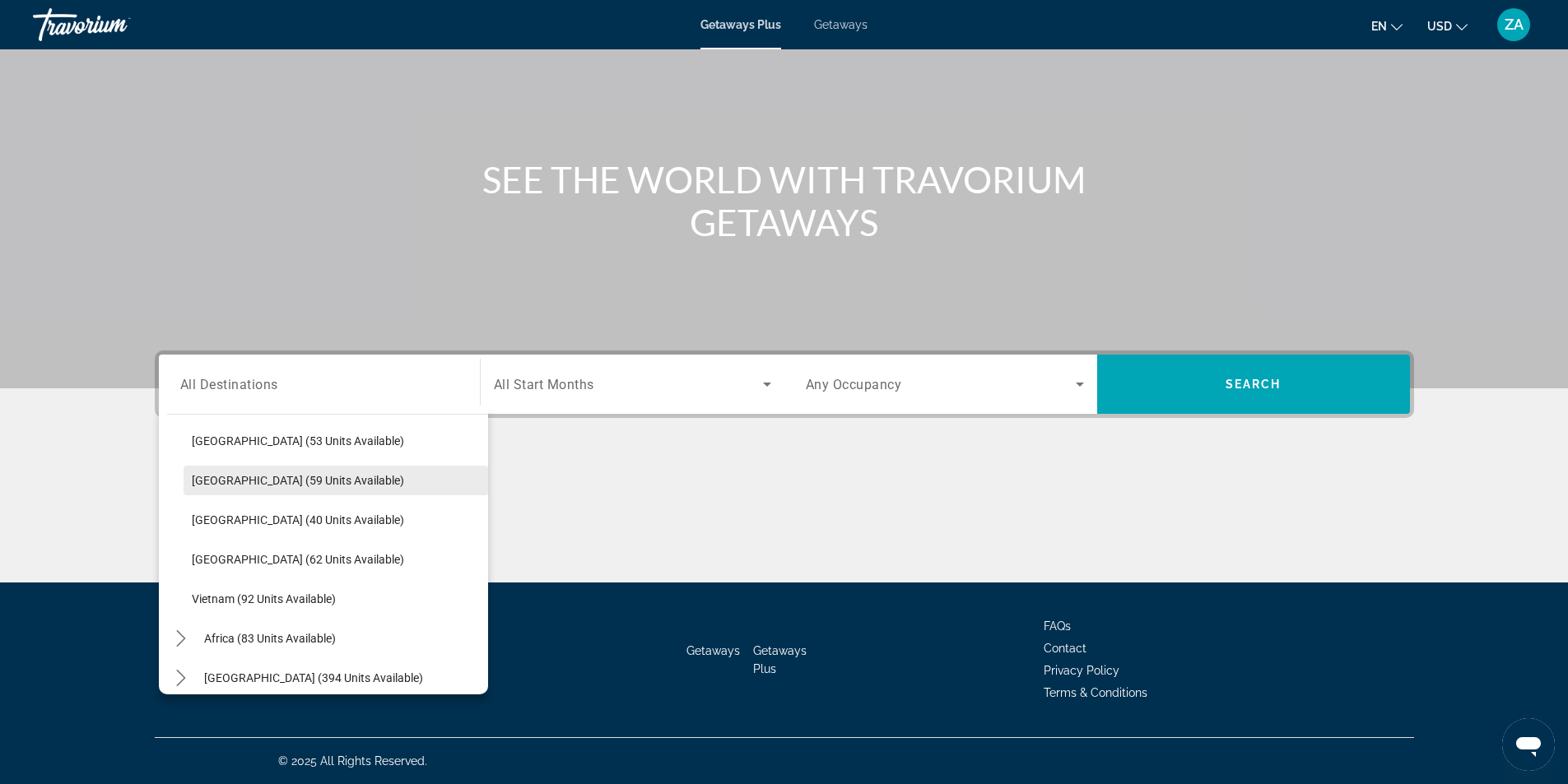
scroll to position [568, 0]
click at [228, 482] on span "[GEOGRAPHIC_DATA] (180 units available)" at bounding box center [301, 483] width 219 height 13
type input "**********"
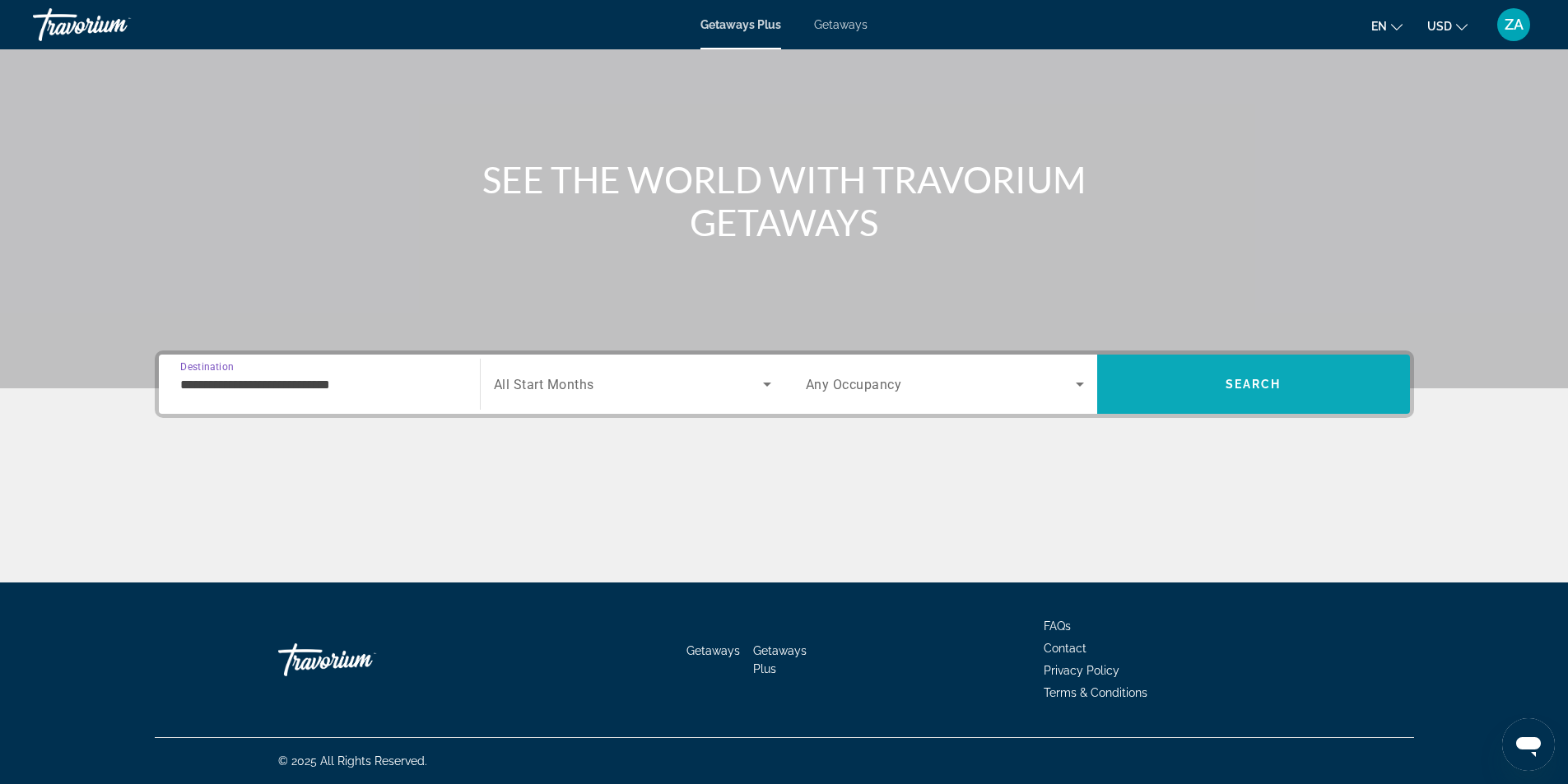
click at [1193, 385] on span "Search" at bounding box center [1254, 385] width 313 height 40
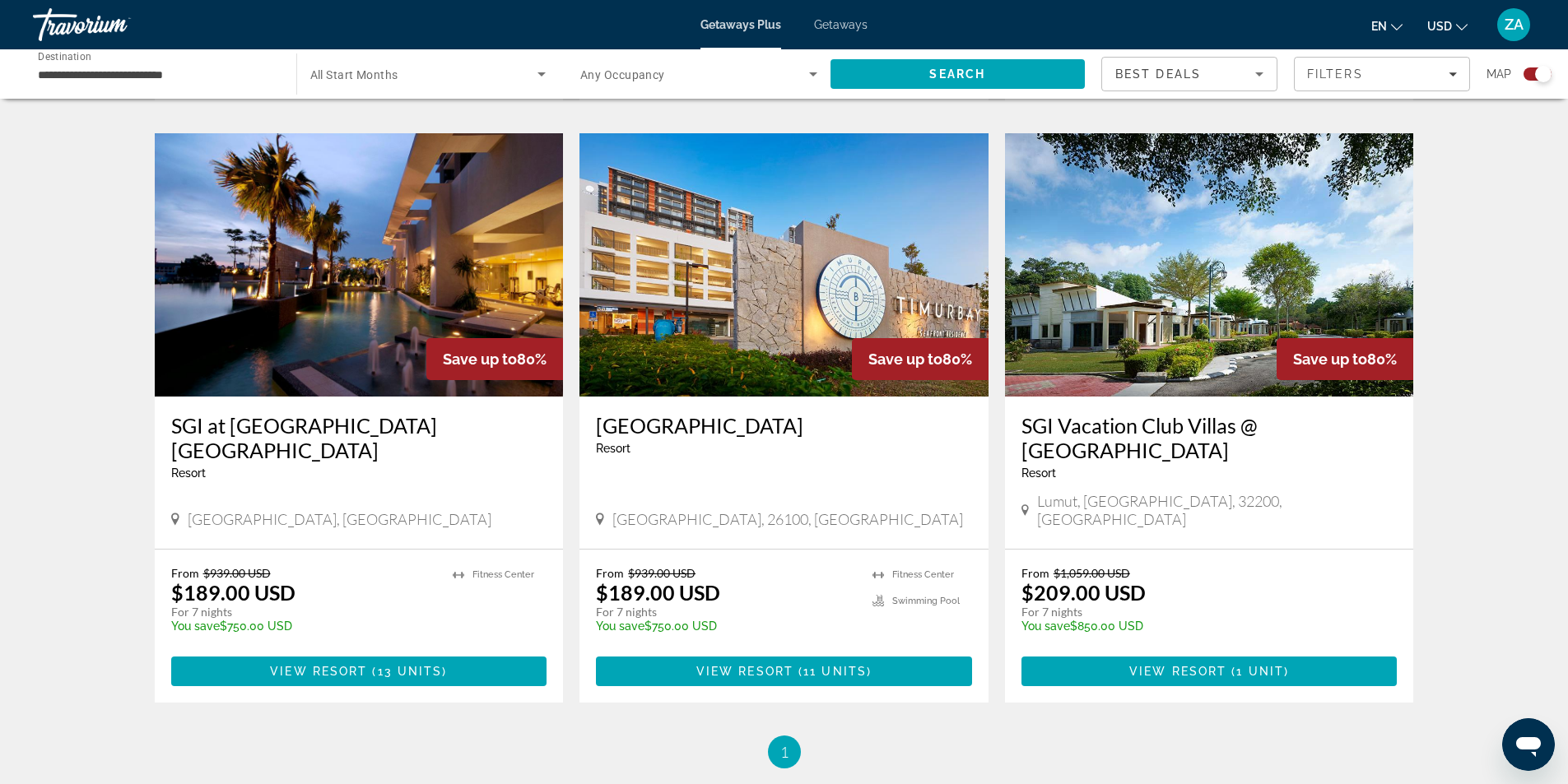
scroll to position [2304, 0]
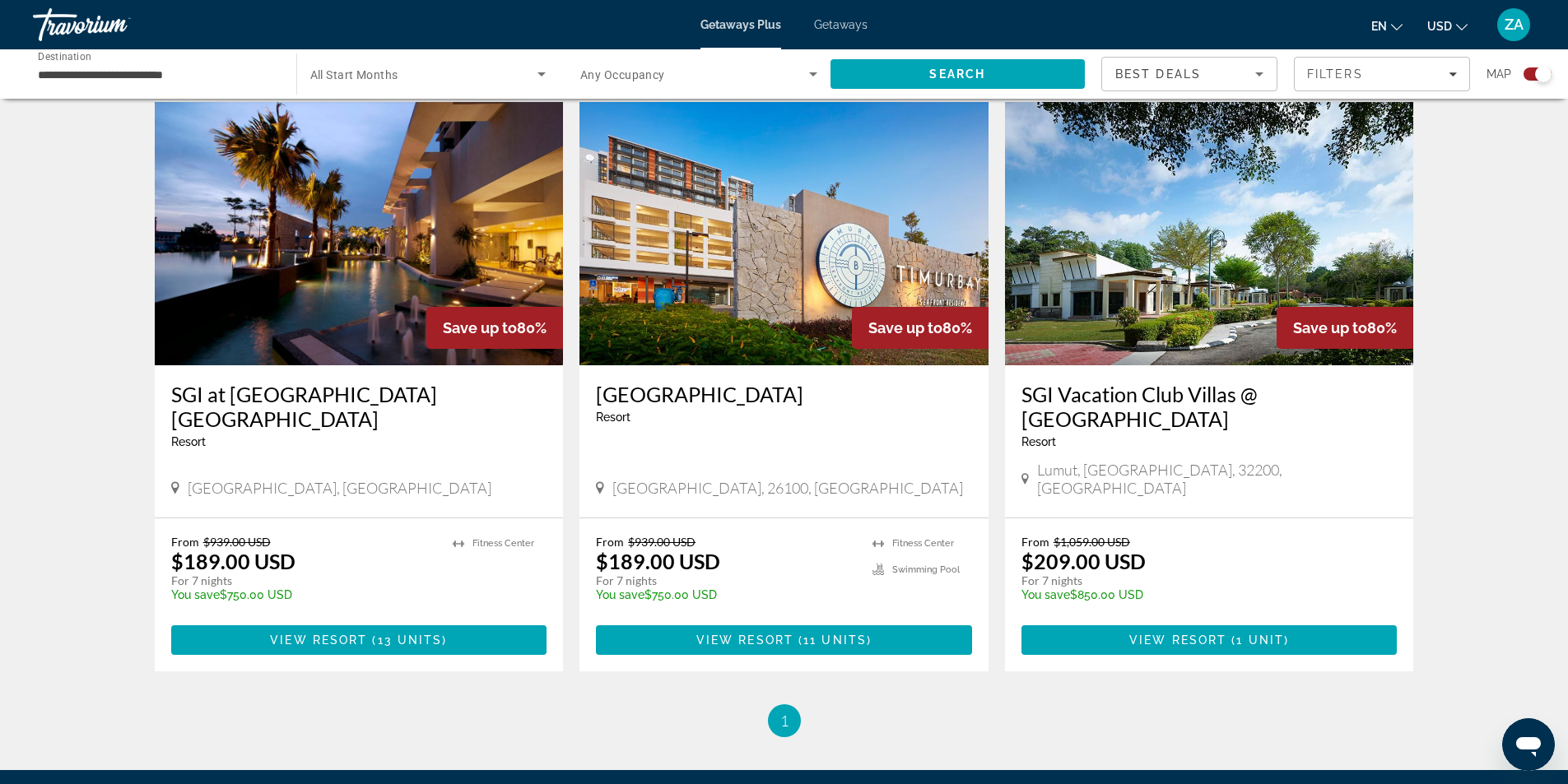
click at [289, 301] on img "Main content" at bounding box center [359, 234] width 409 height 264
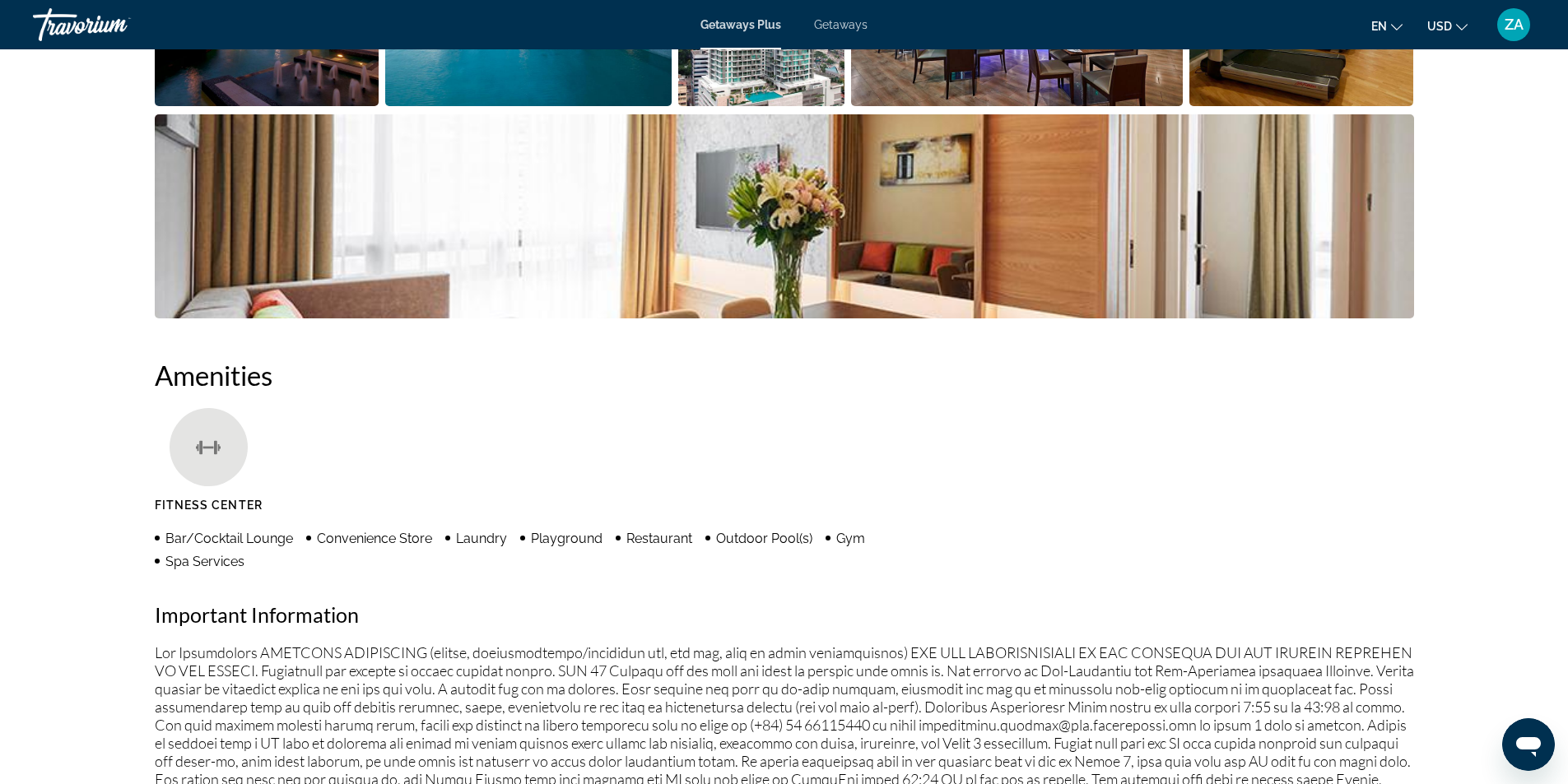
scroll to position [486, 0]
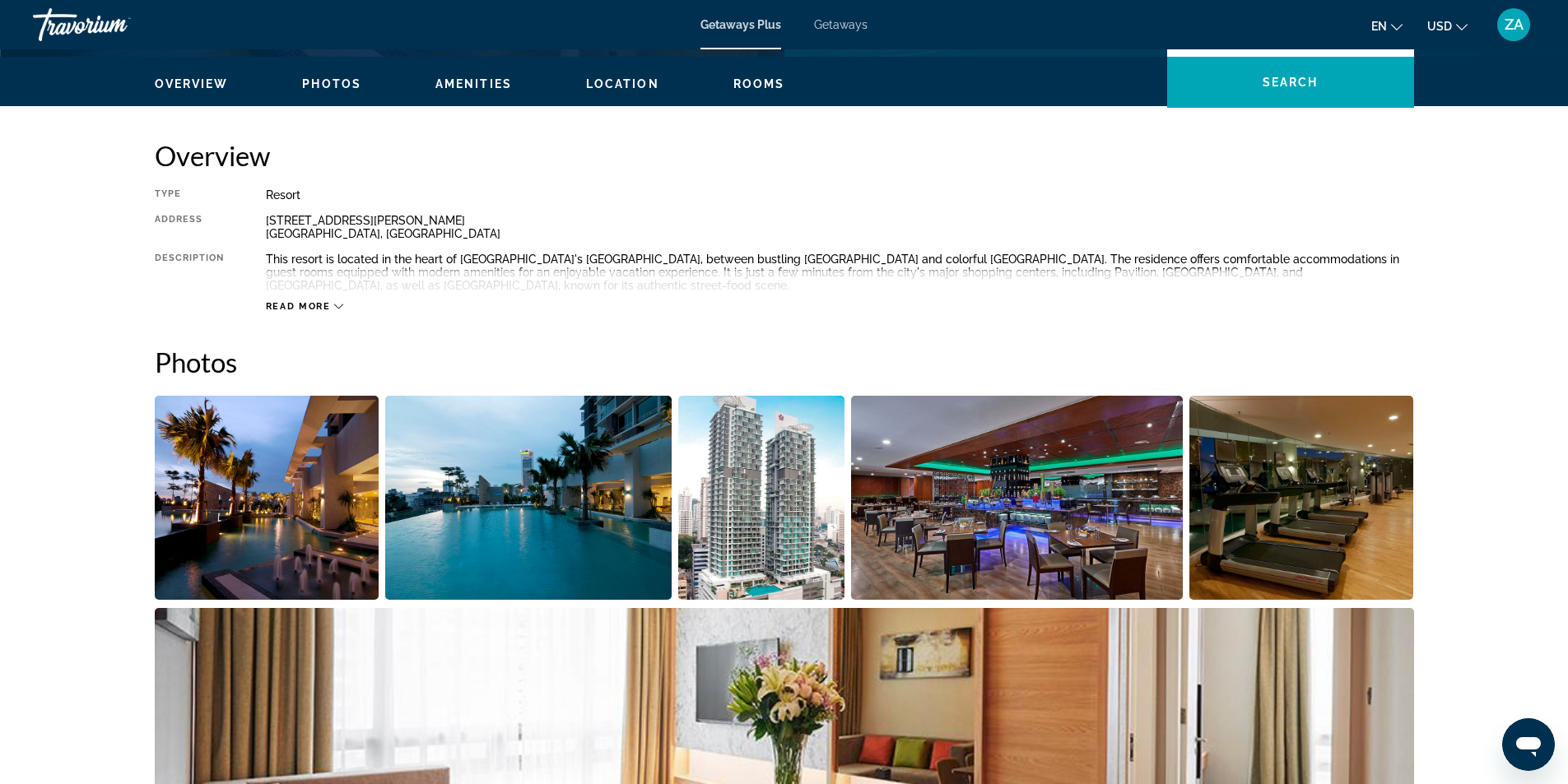
click at [260, 460] on img "Open full-screen image slider" at bounding box center [267, 498] width 225 height 204
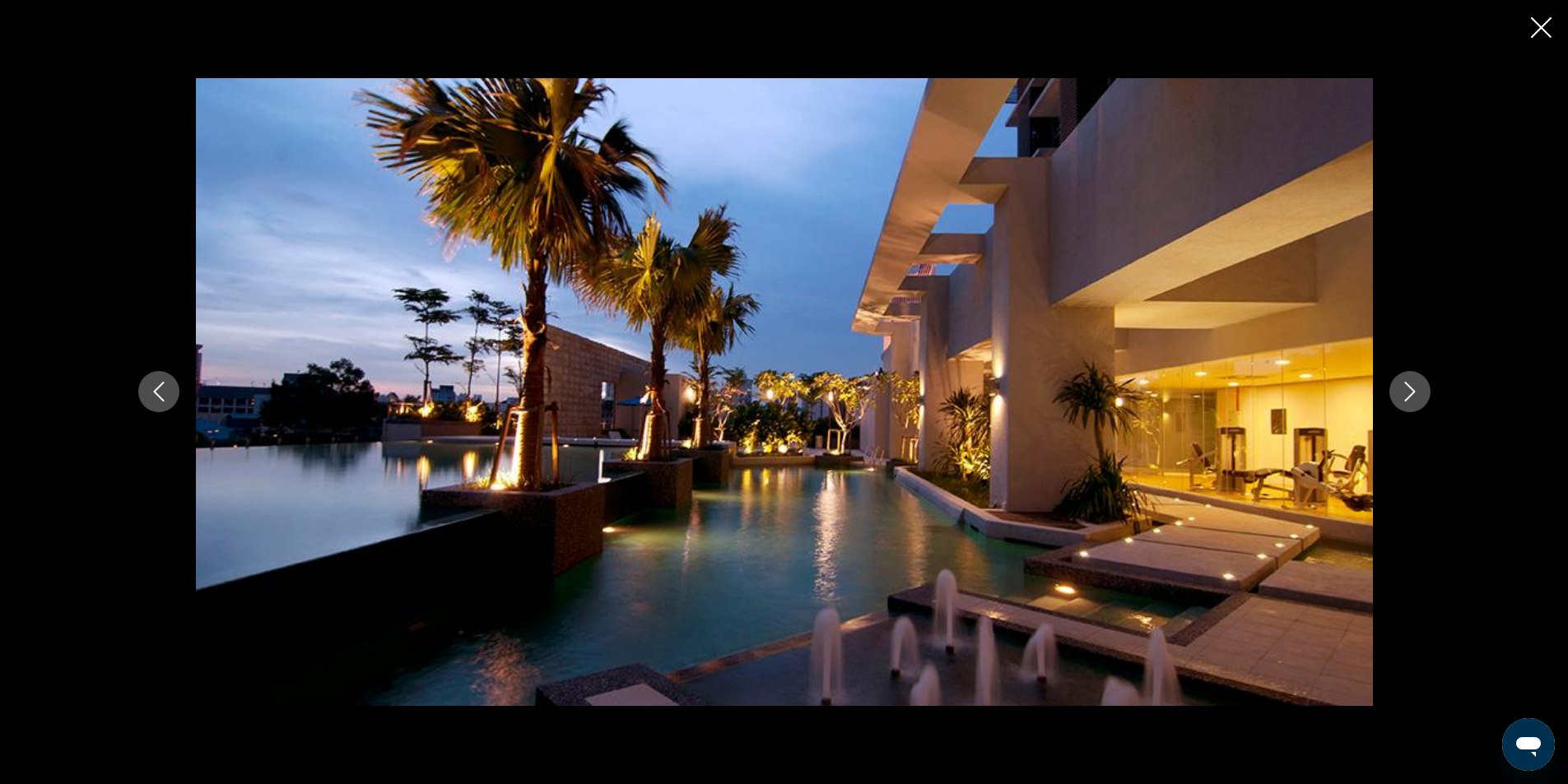
click at [1402, 397] on icon "Next image" at bounding box center [1409, 392] width 20 height 20
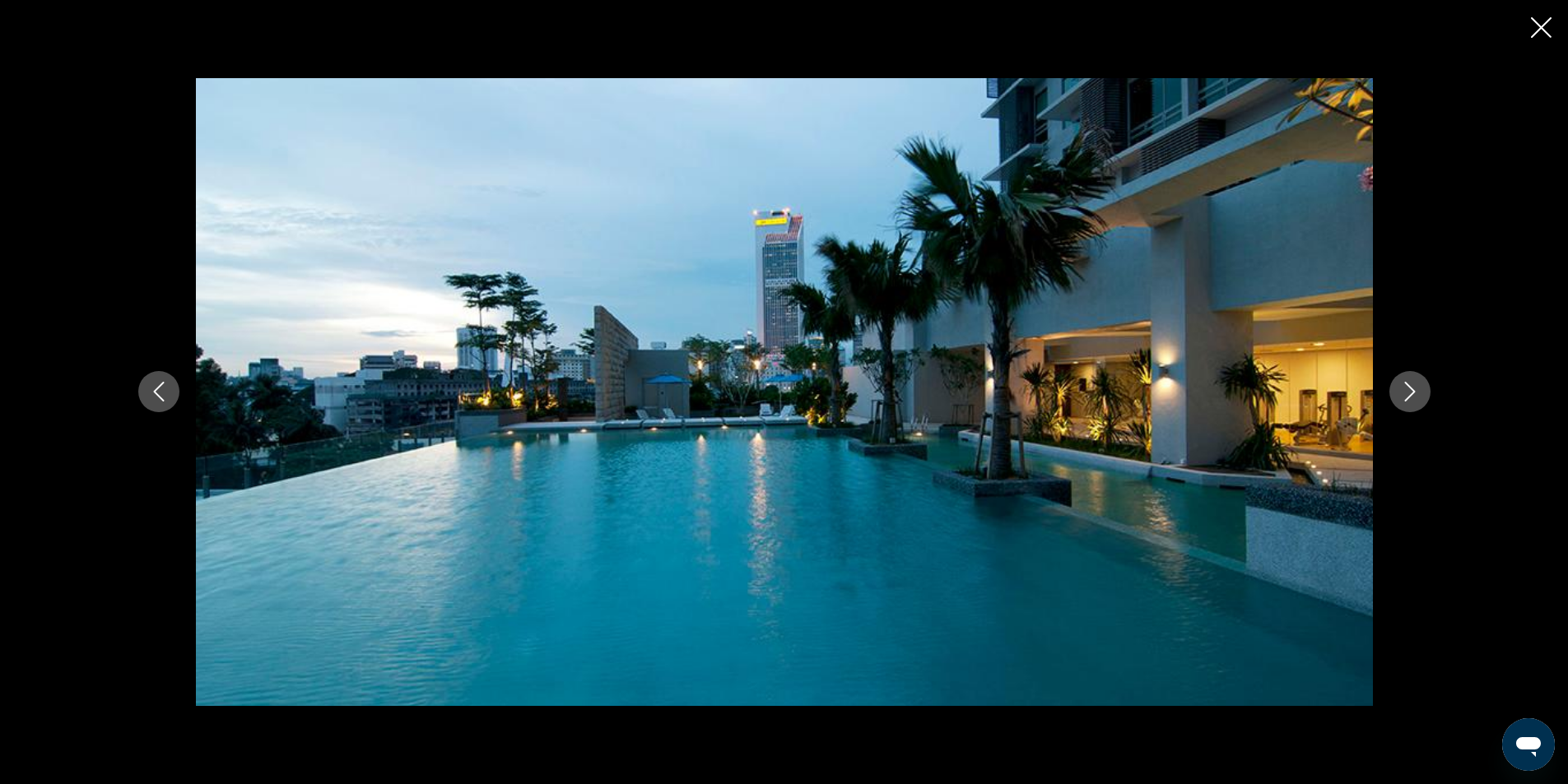
click at [1409, 392] on icon "Next image" at bounding box center [1409, 392] width 20 height 20
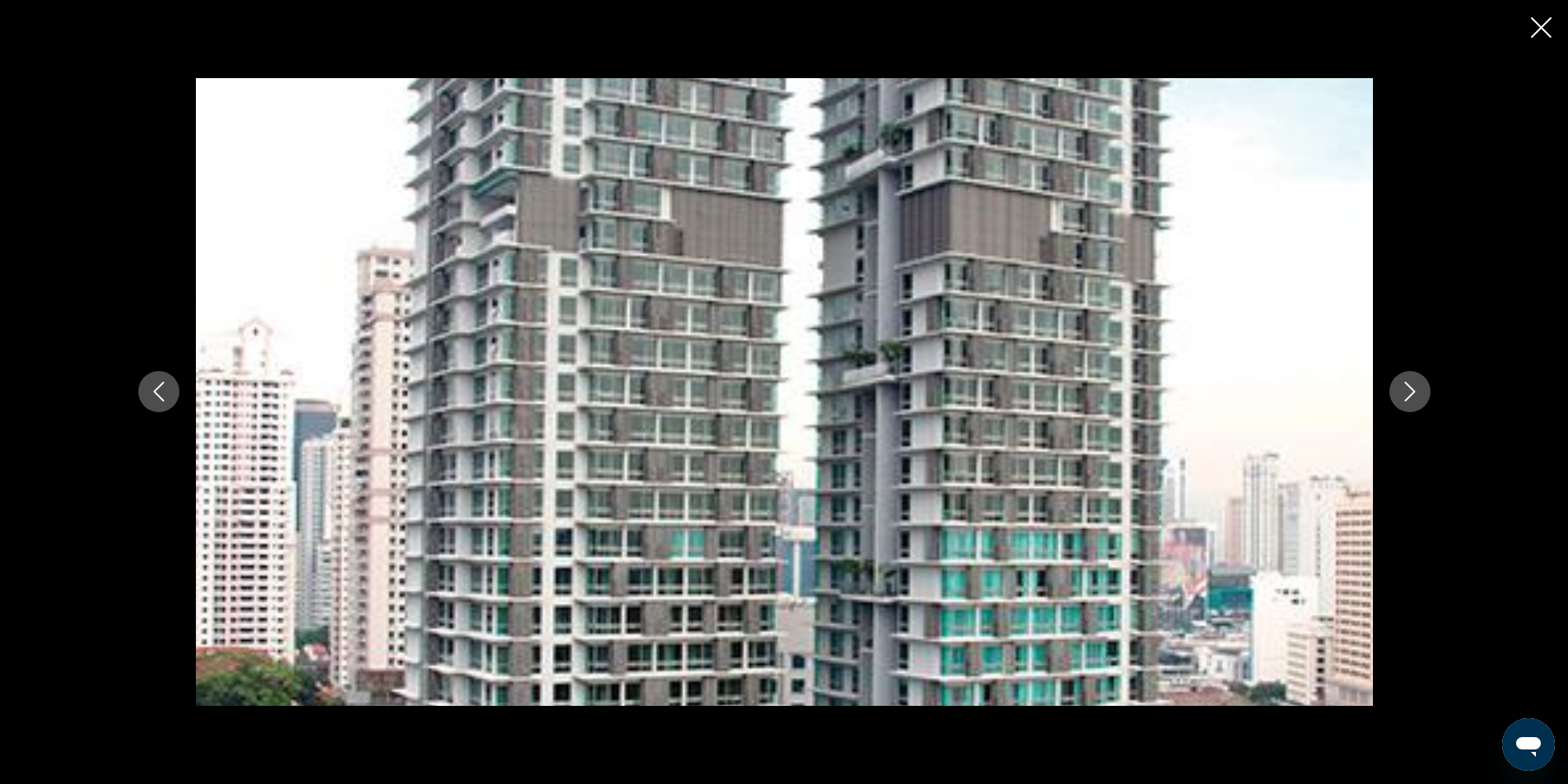
click at [1409, 392] on icon "Next image" at bounding box center [1409, 392] width 20 height 20
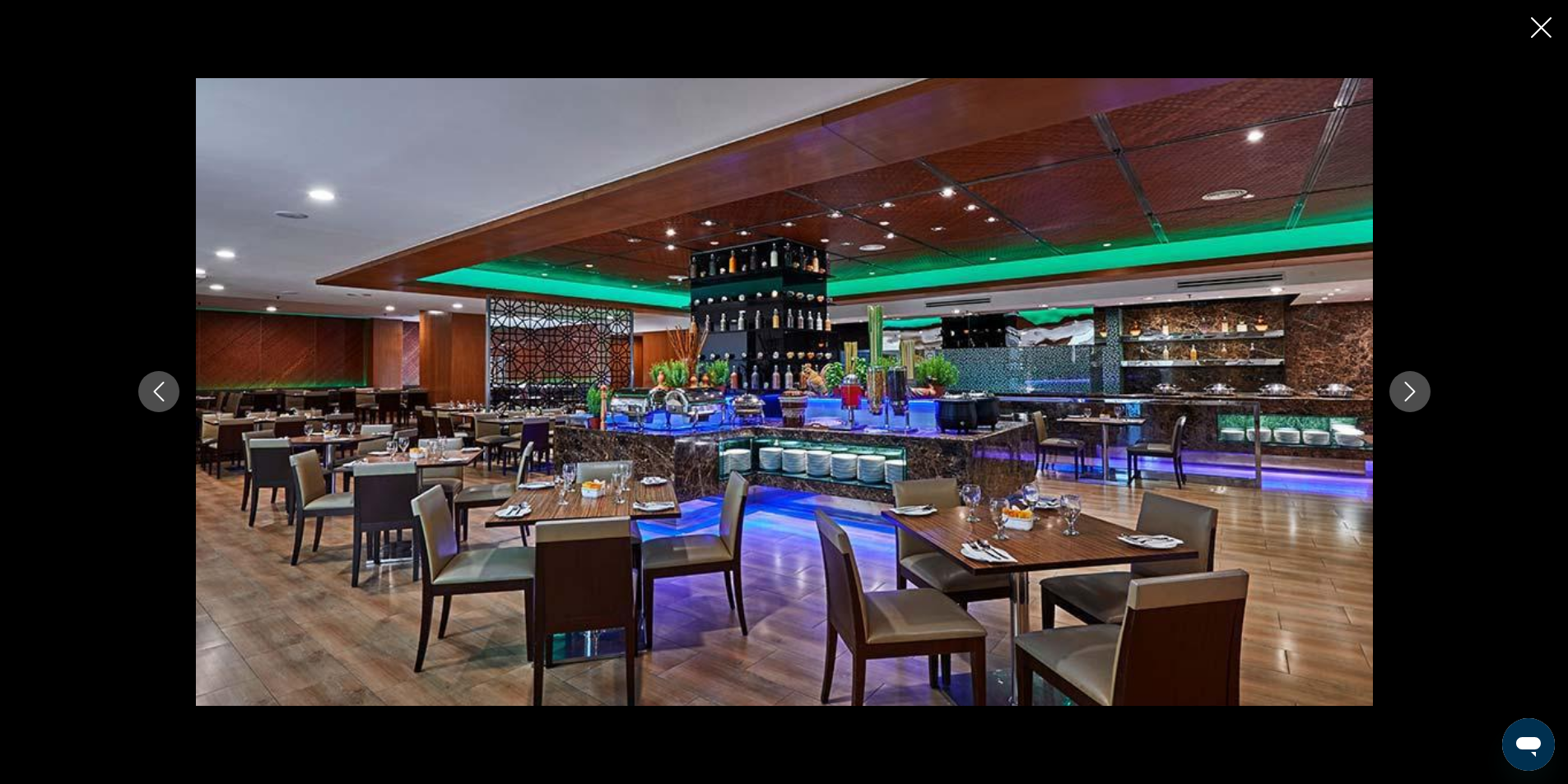
click at [1409, 392] on icon "Next image" at bounding box center [1409, 392] width 20 height 20
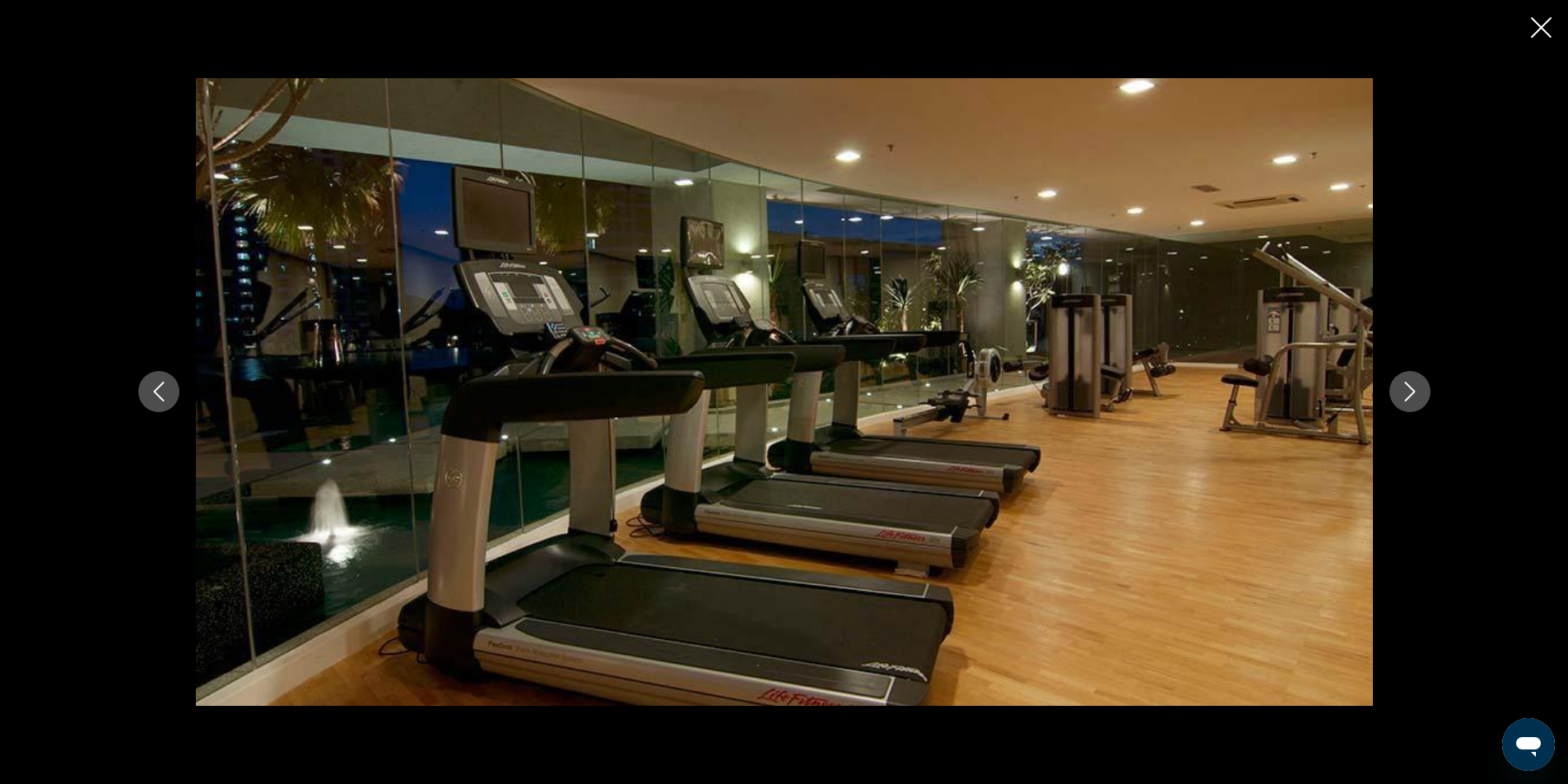
click at [1396, 396] on button "Next image" at bounding box center [1410, 392] width 41 height 41
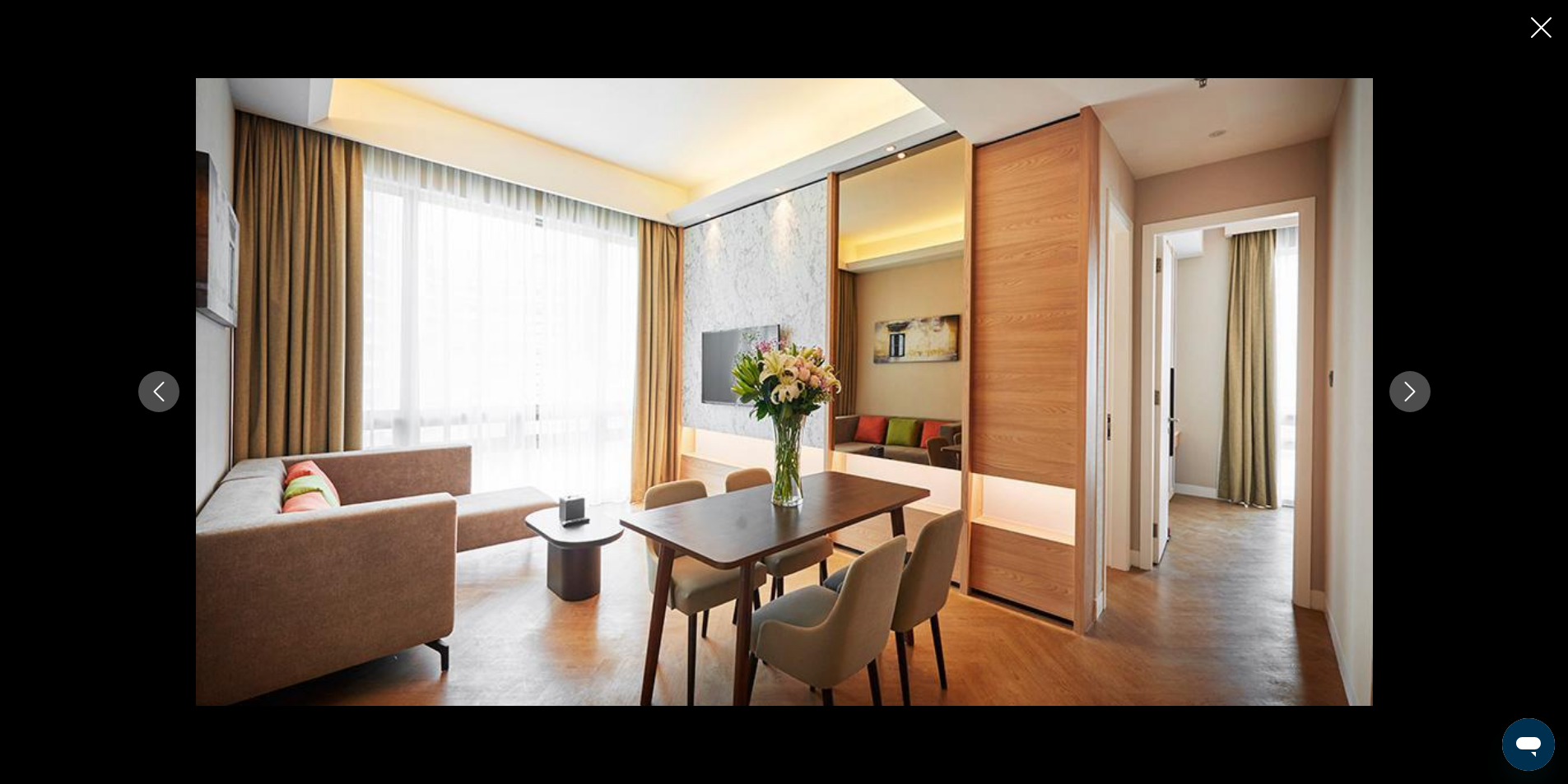
click at [1404, 394] on icon "Next image" at bounding box center [1409, 392] width 20 height 20
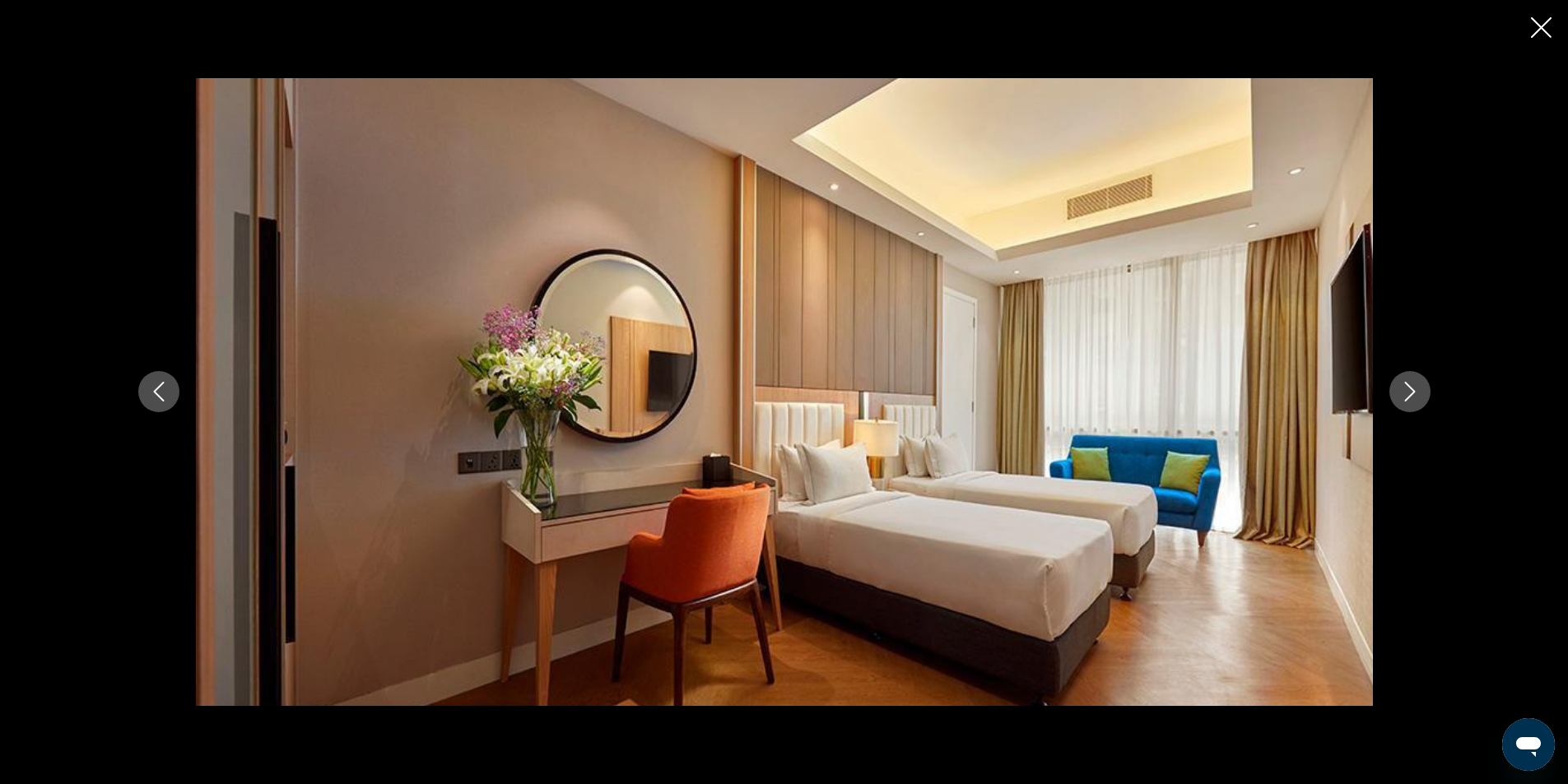
click at [1407, 389] on icon "Next image" at bounding box center [1409, 392] width 20 height 20
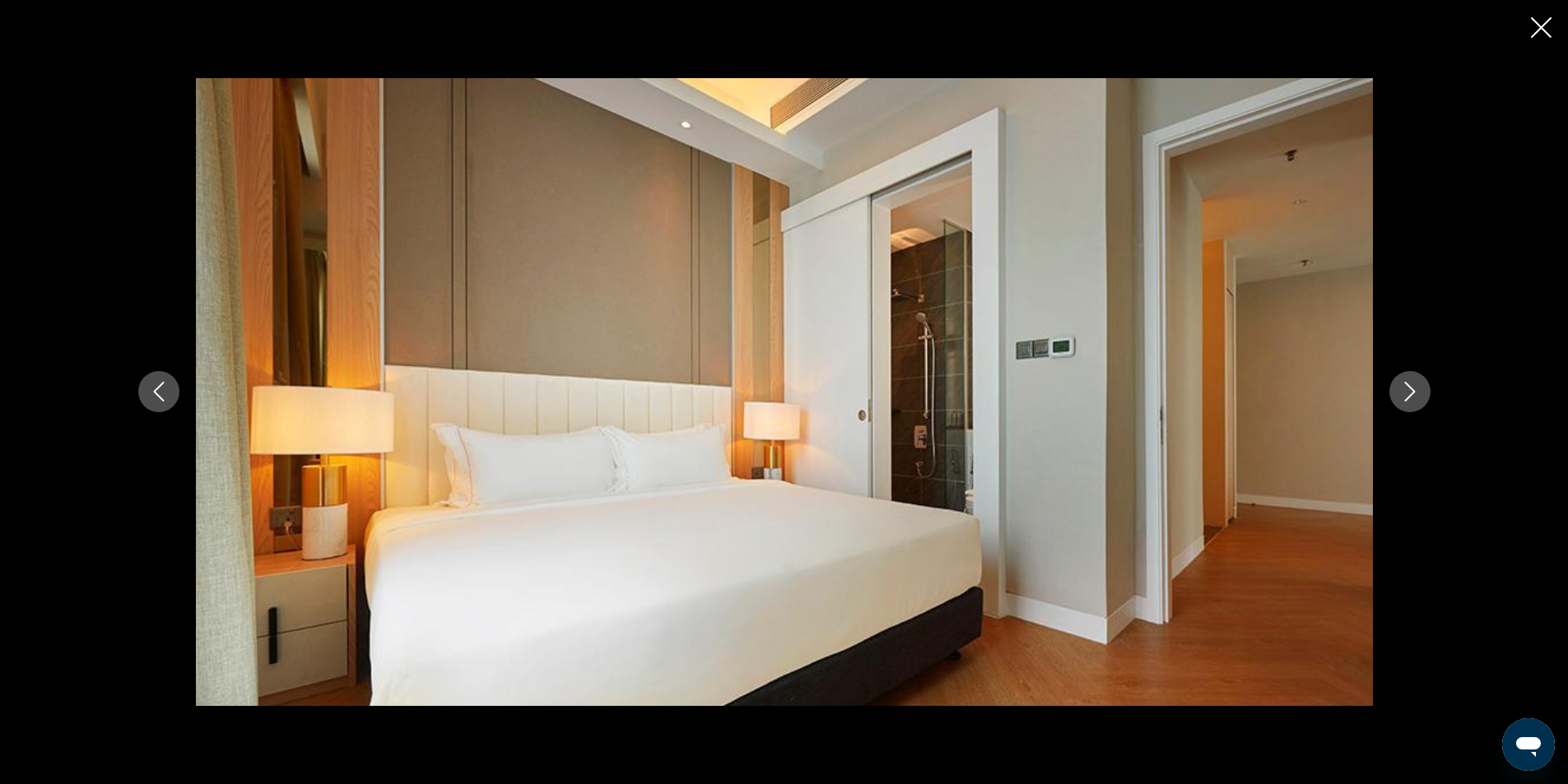
click at [1407, 389] on icon "Next image" at bounding box center [1409, 392] width 20 height 20
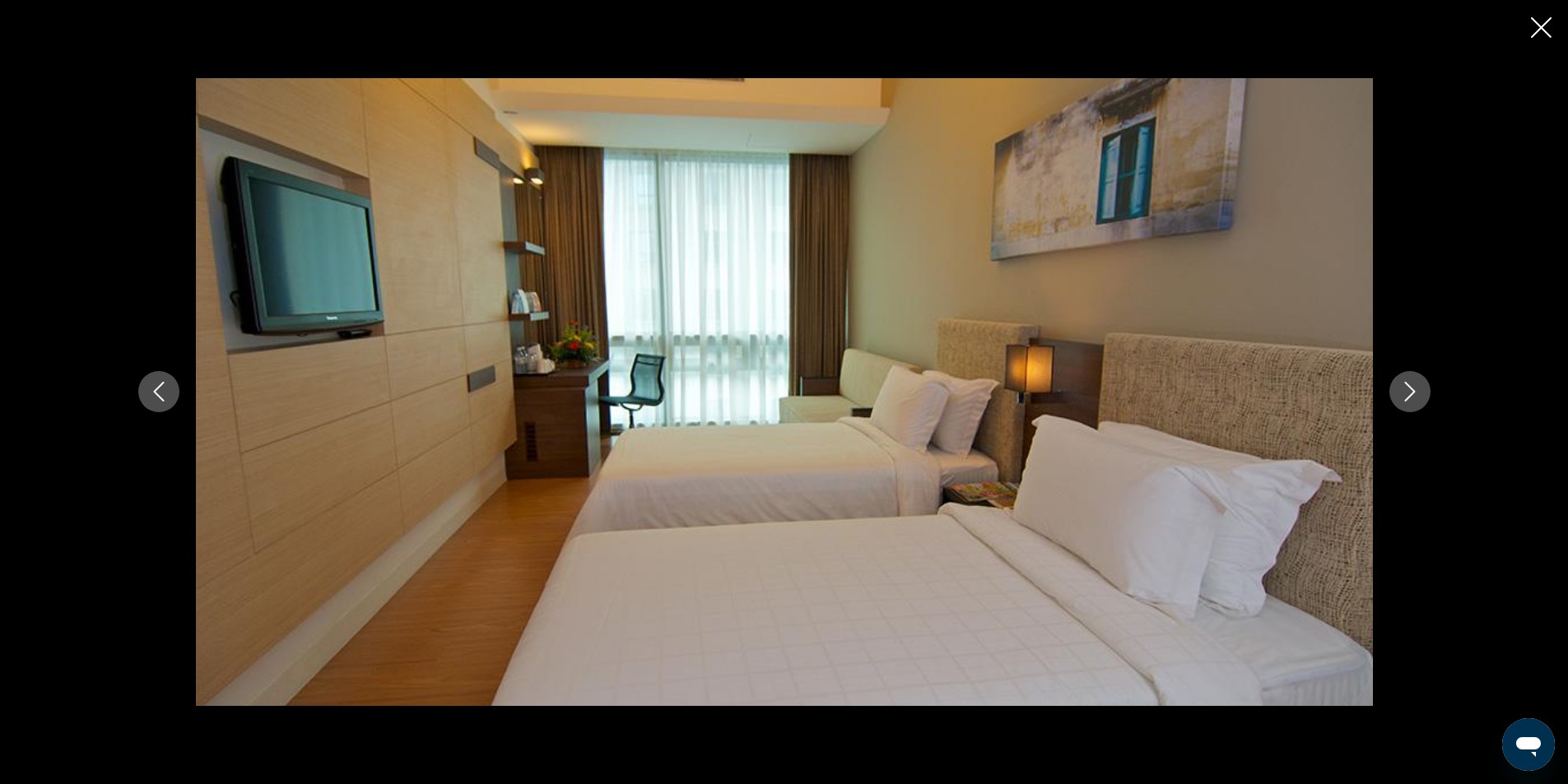
click at [1407, 389] on icon "Next image" at bounding box center [1409, 392] width 20 height 20
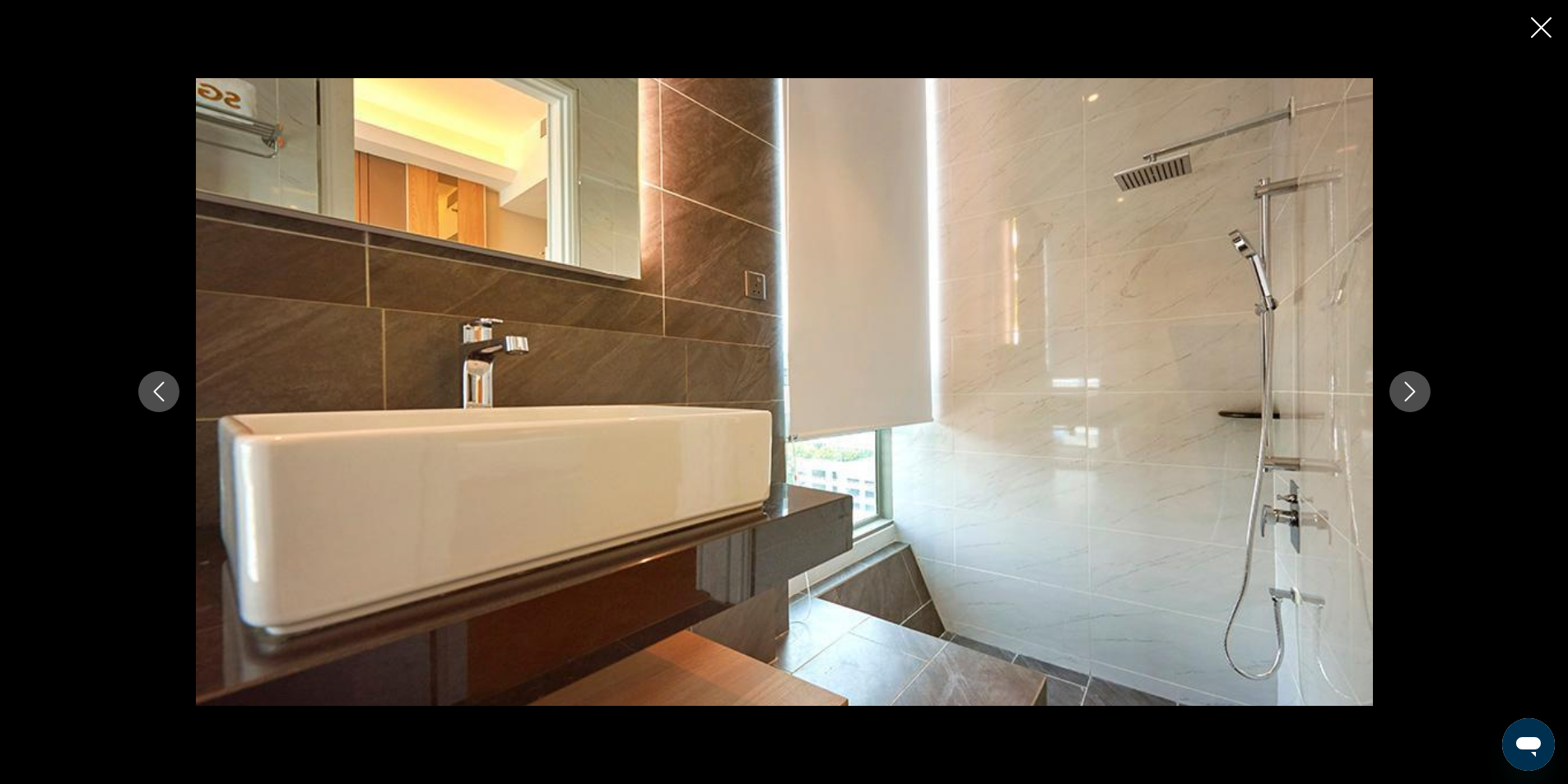
click at [1407, 389] on icon "Next image" at bounding box center [1409, 392] width 20 height 20
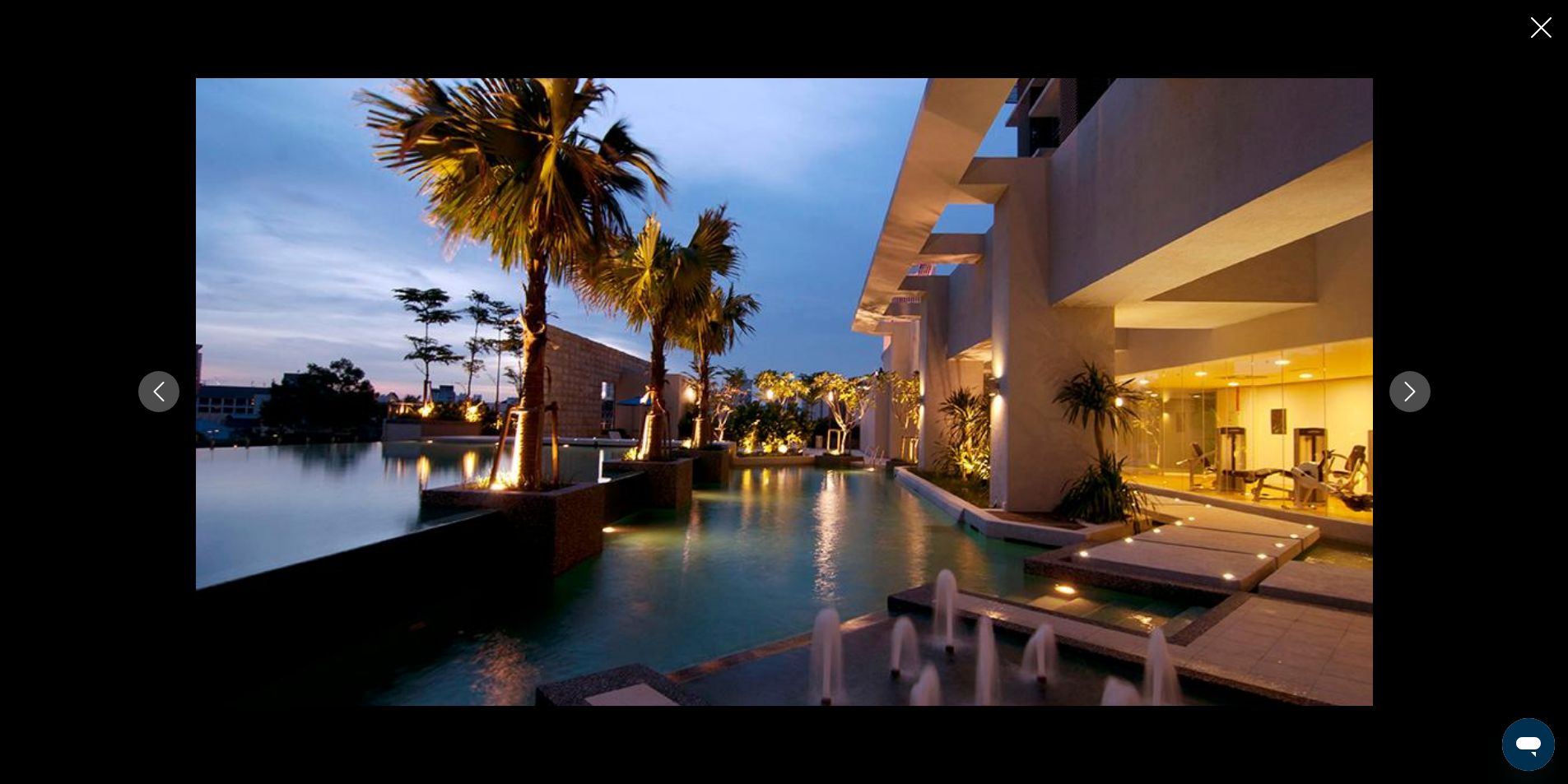
click at [1407, 389] on icon "Next image" at bounding box center [1409, 392] width 20 height 20
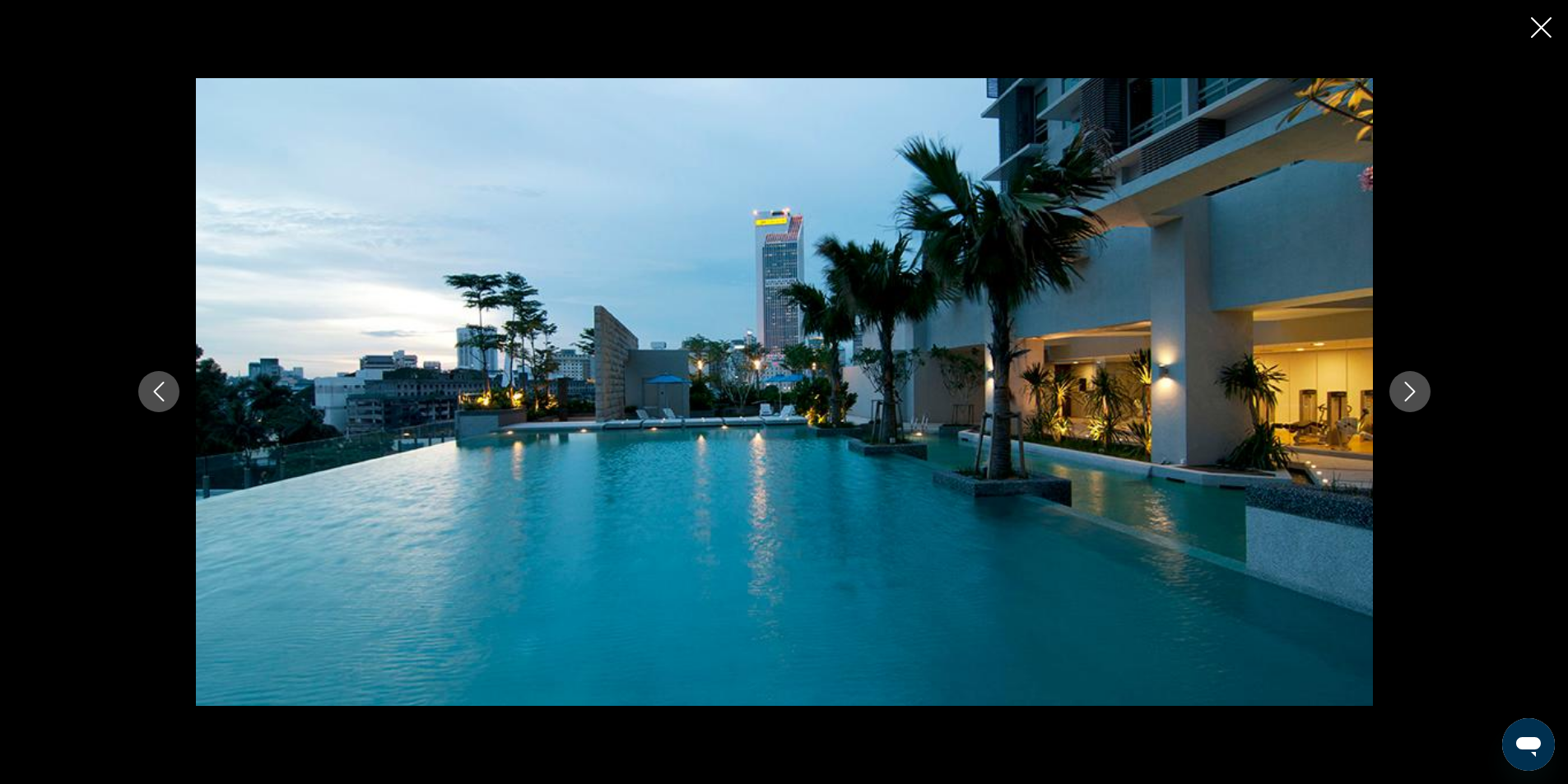
click at [1407, 389] on icon "Next image" at bounding box center [1409, 392] width 20 height 20
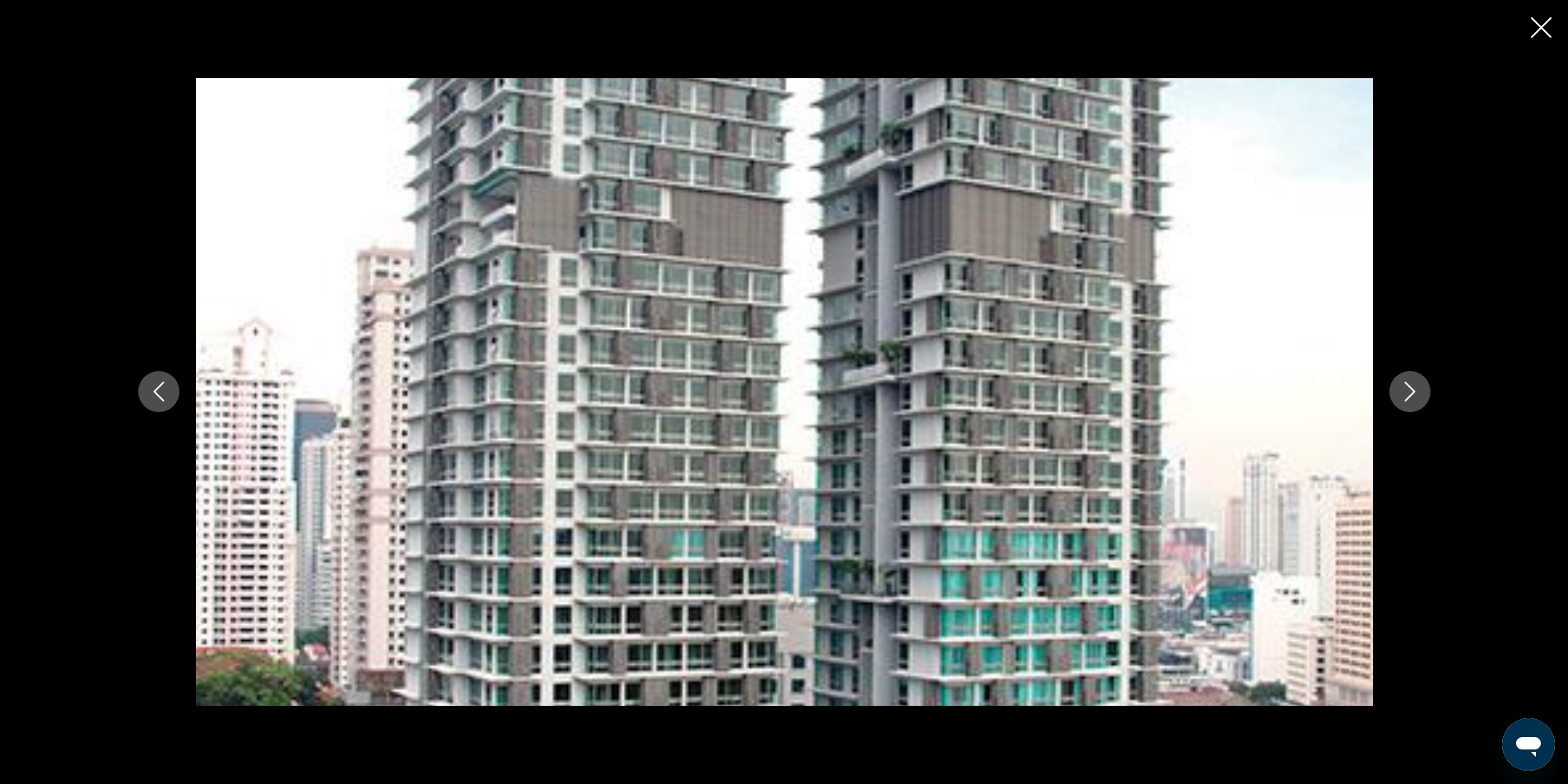
click at [1407, 389] on icon "Next image" at bounding box center [1409, 392] width 20 height 20
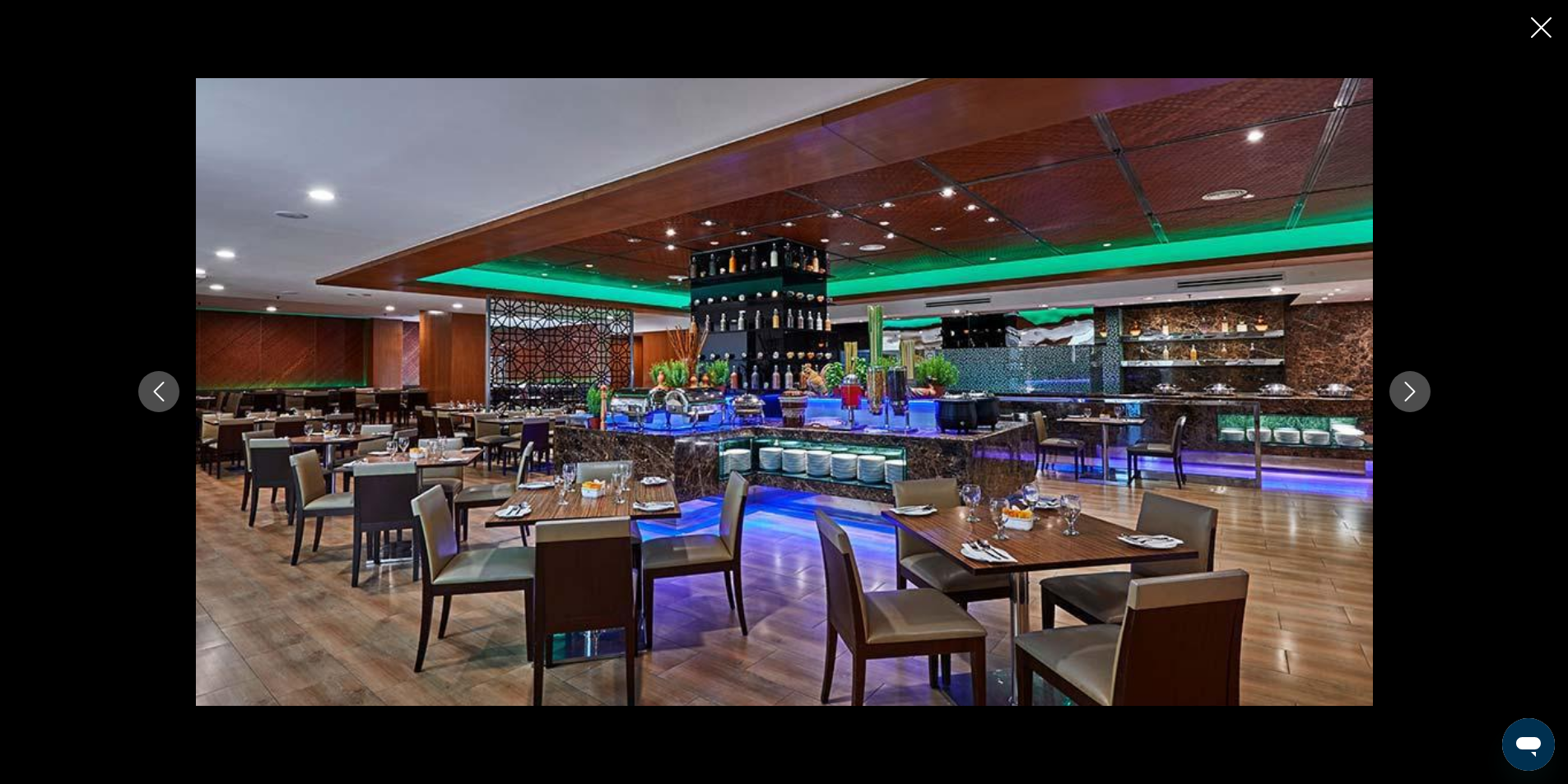
click at [1407, 389] on icon "Next image" at bounding box center [1409, 392] width 20 height 20
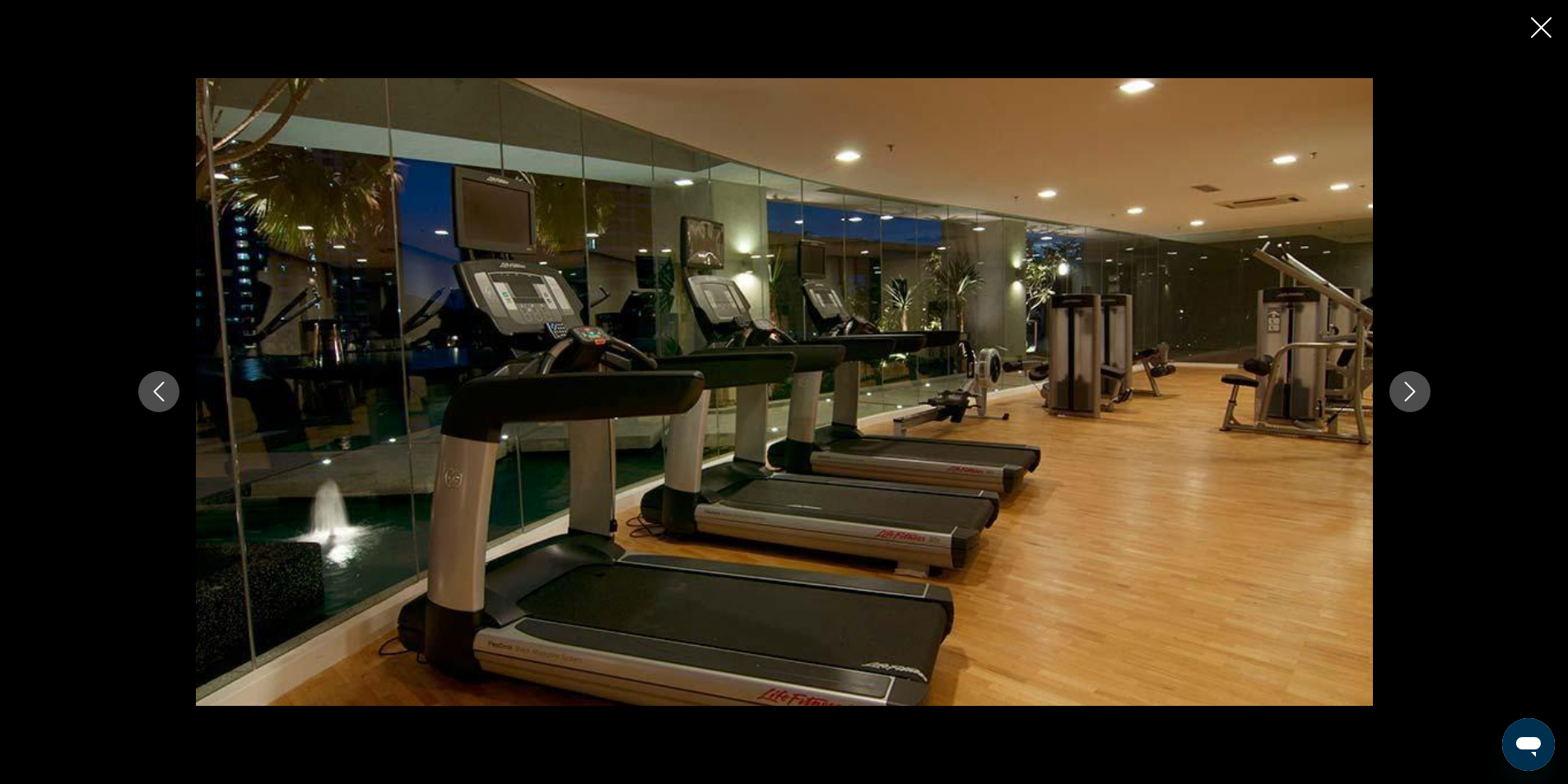
click at [1407, 389] on icon "Next image" at bounding box center [1409, 392] width 20 height 20
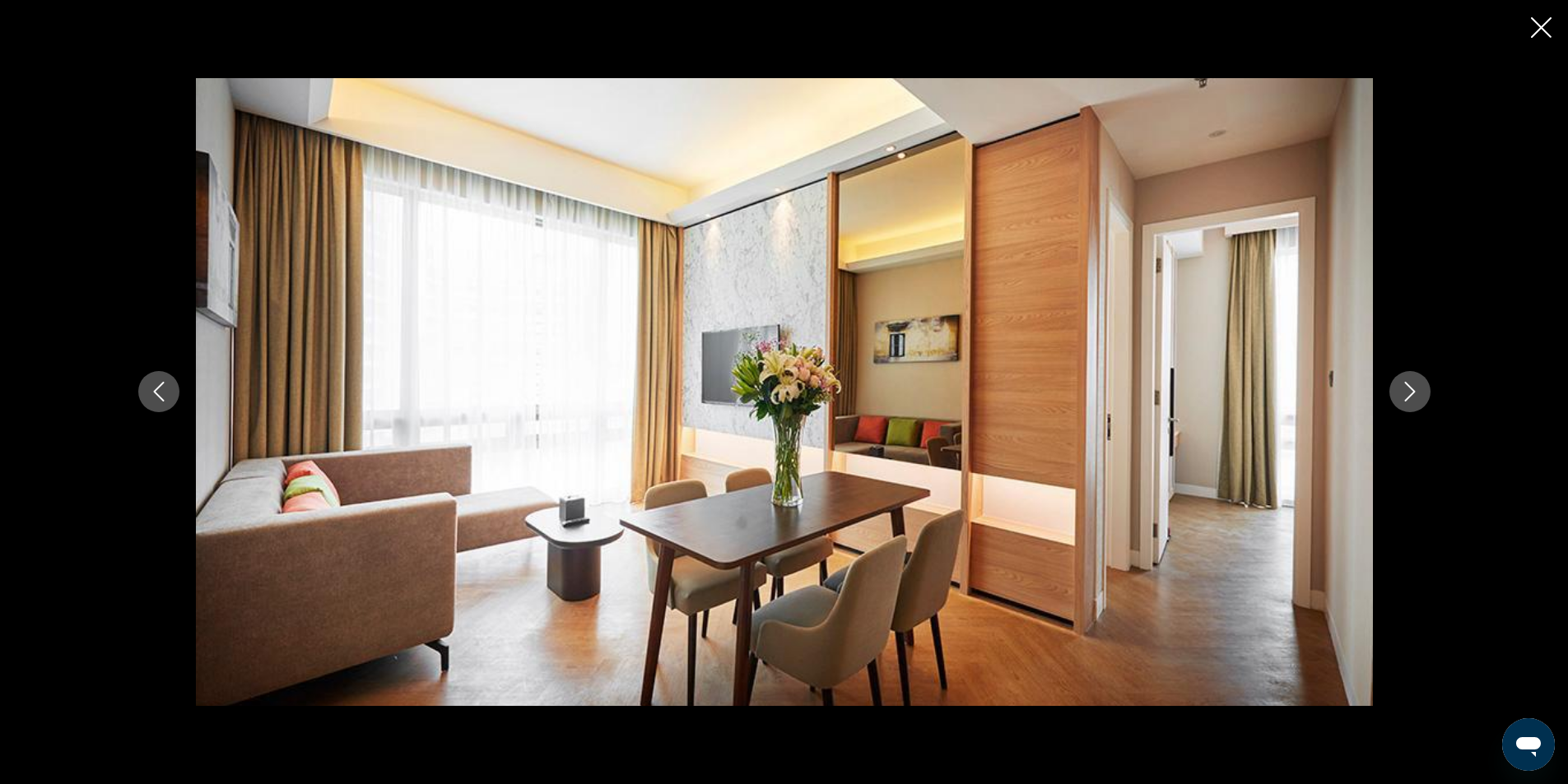
click at [1406, 387] on icon "Next image" at bounding box center [1409, 392] width 20 height 20
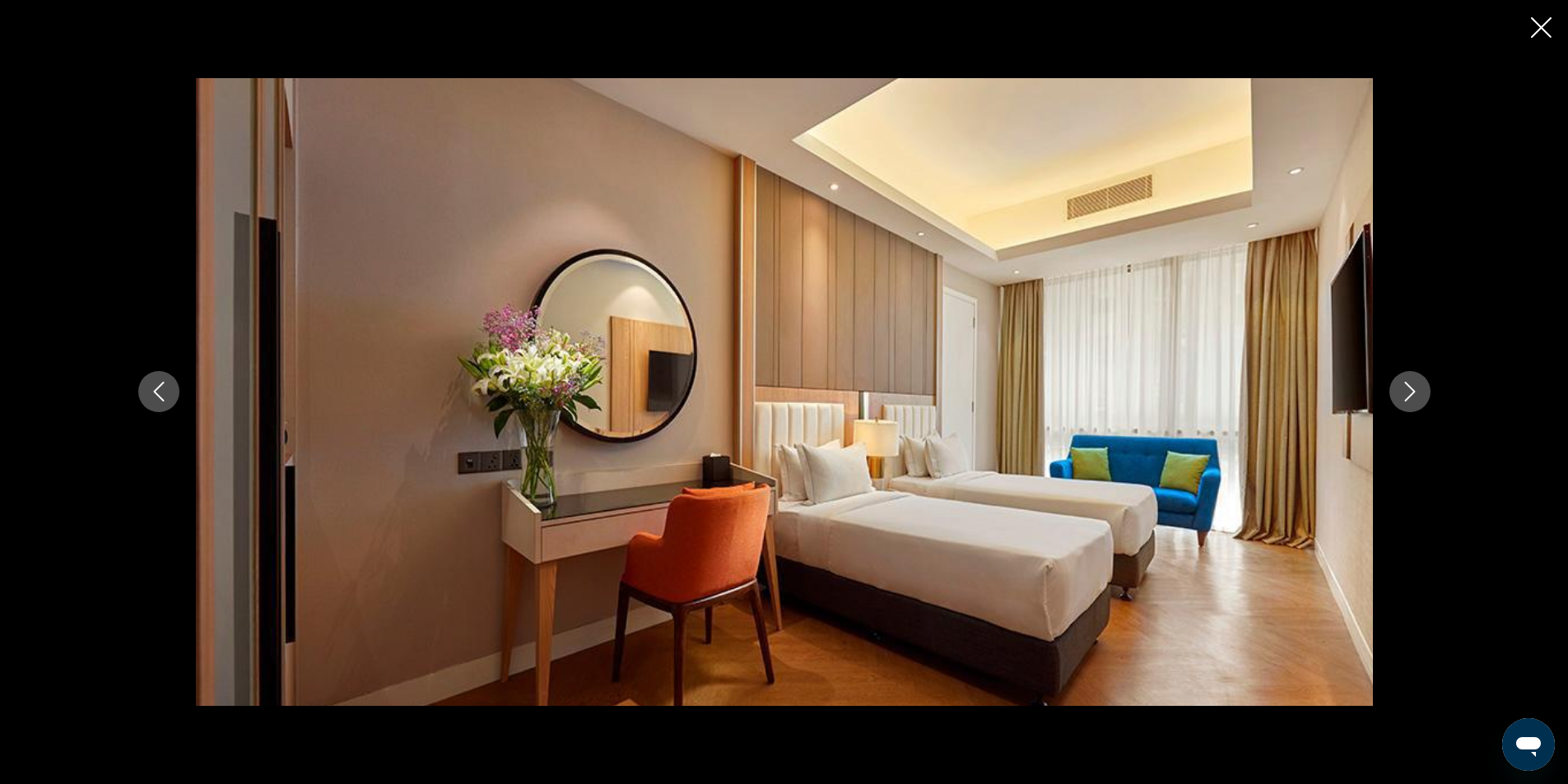
click at [1406, 387] on icon "Next image" at bounding box center [1409, 392] width 20 height 20
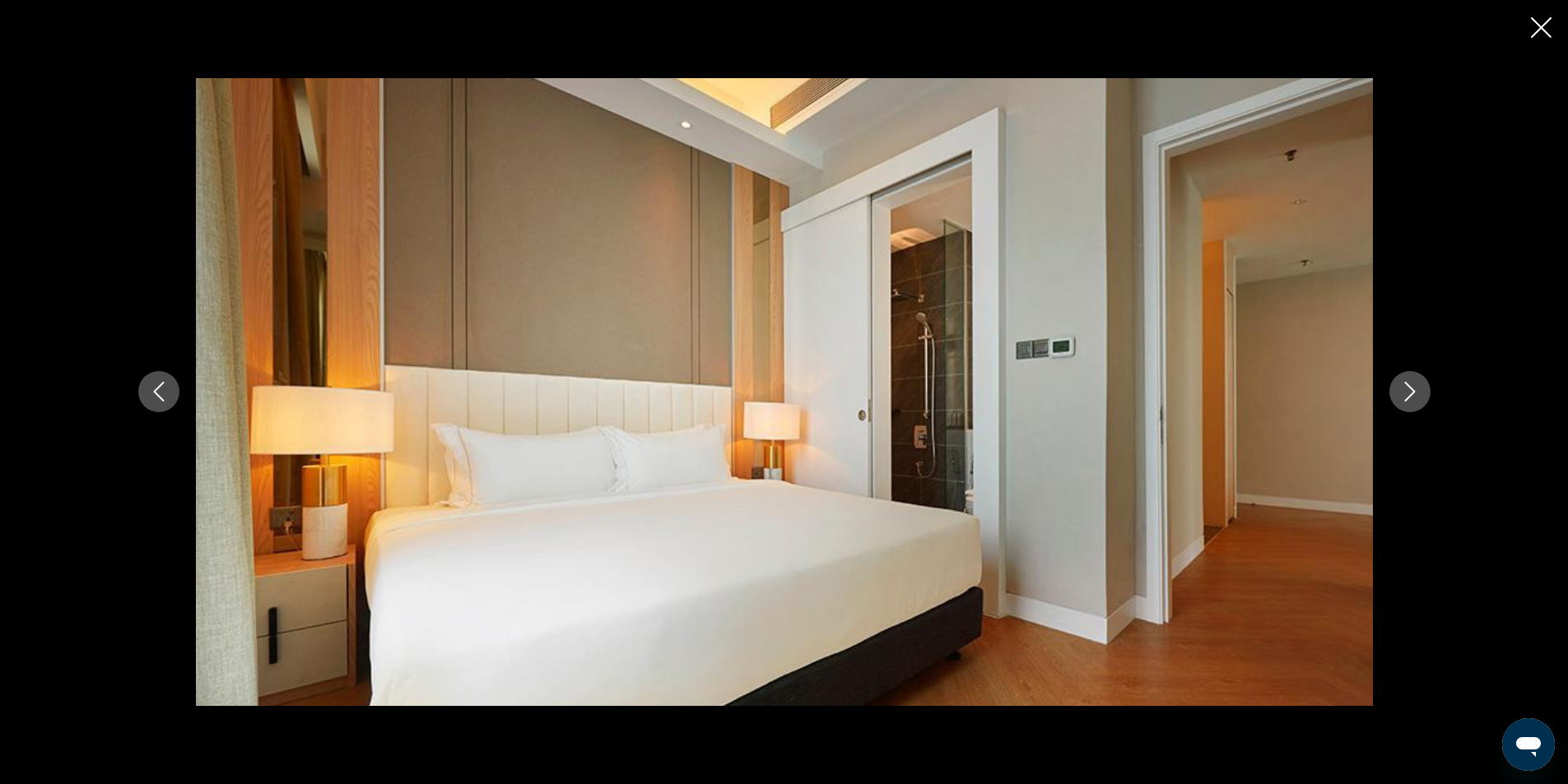
click at [1546, 27] on icon "Close slideshow" at bounding box center [1541, 27] width 21 height 21
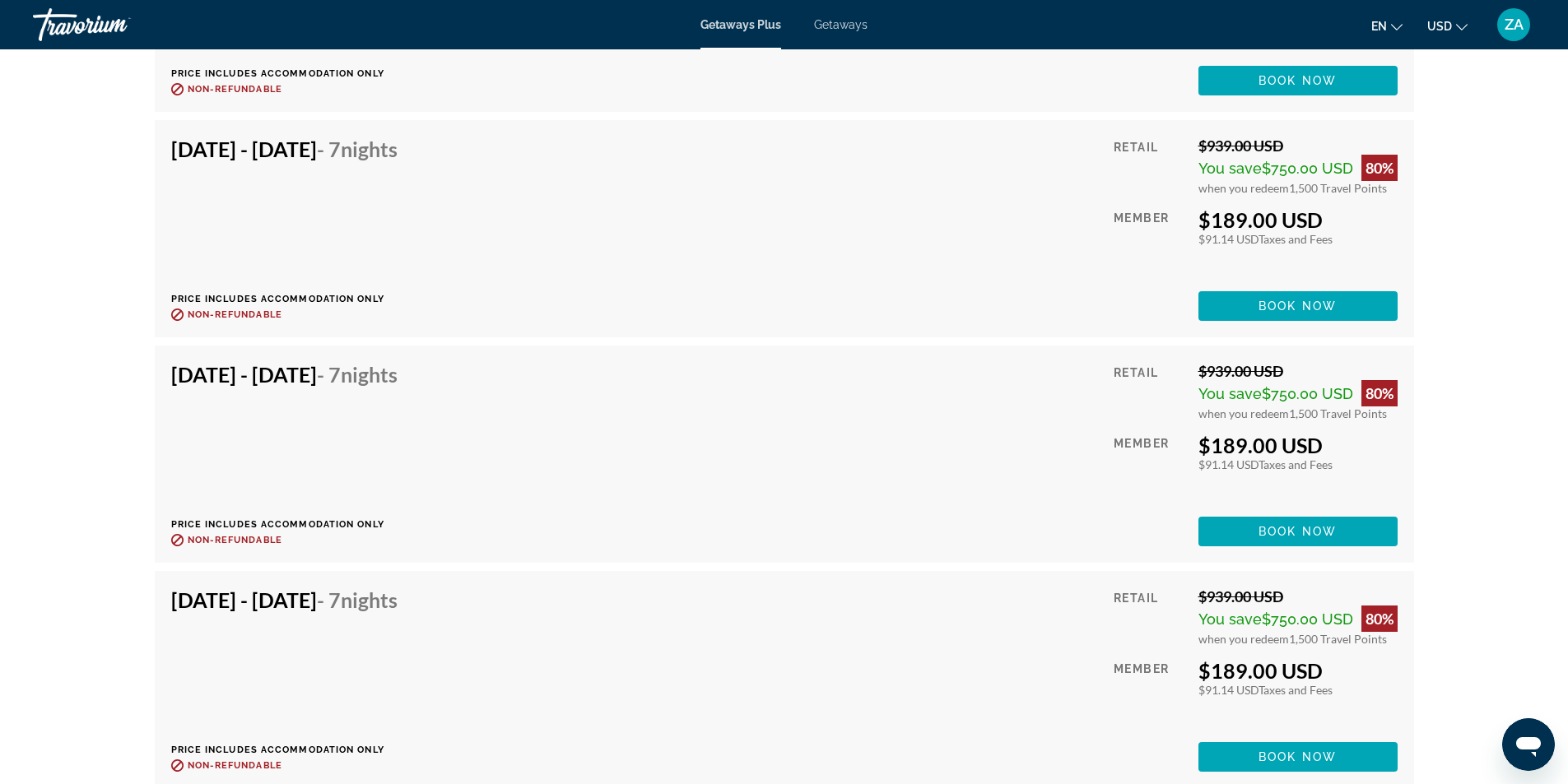
scroll to position [4931, 0]
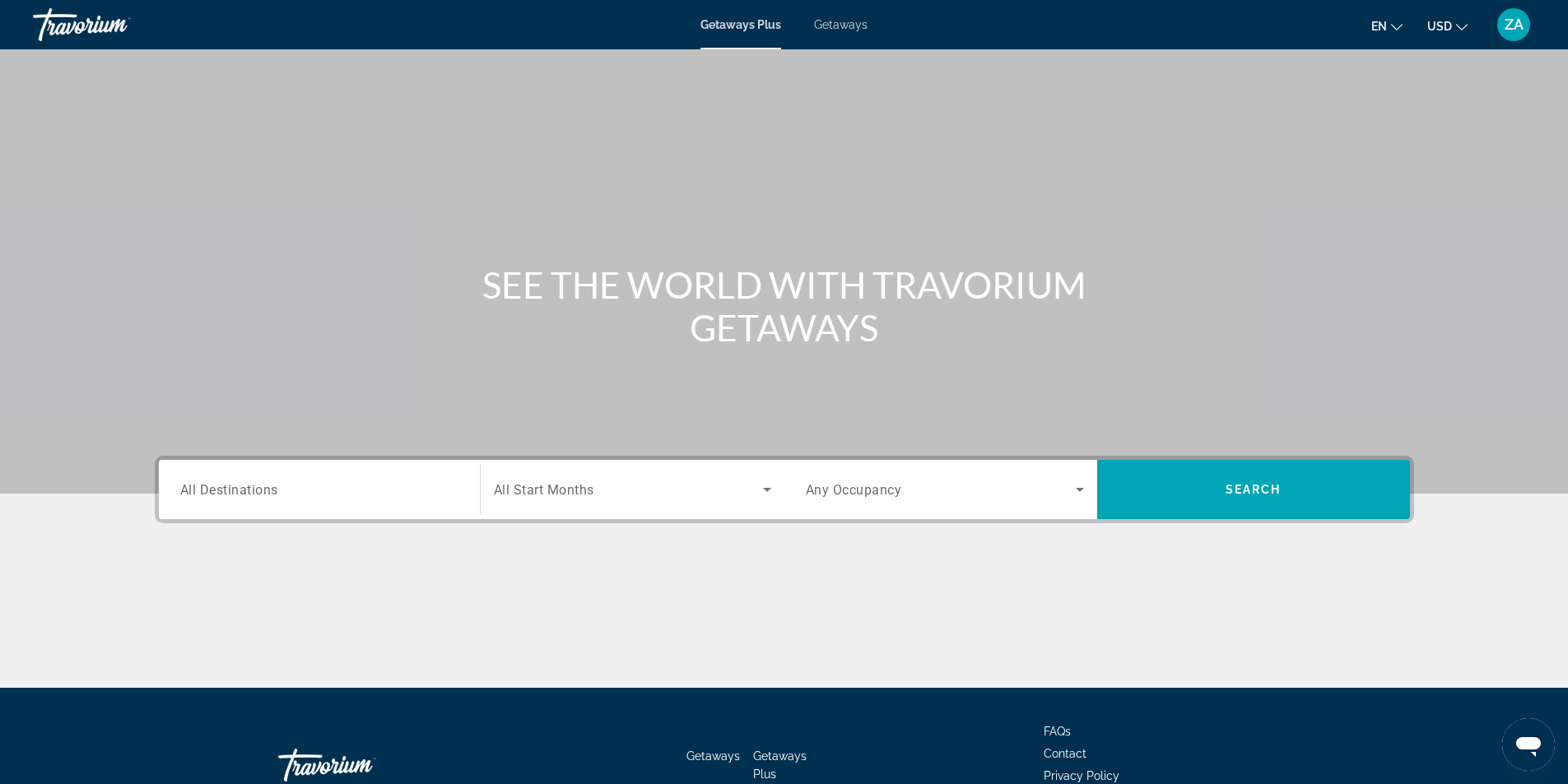
click at [1512, 27] on span "ZA" at bounding box center [1514, 24] width 19 height 16
click at [307, 481] on div "Search widget" at bounding box center [319, 489] width 278 height 47
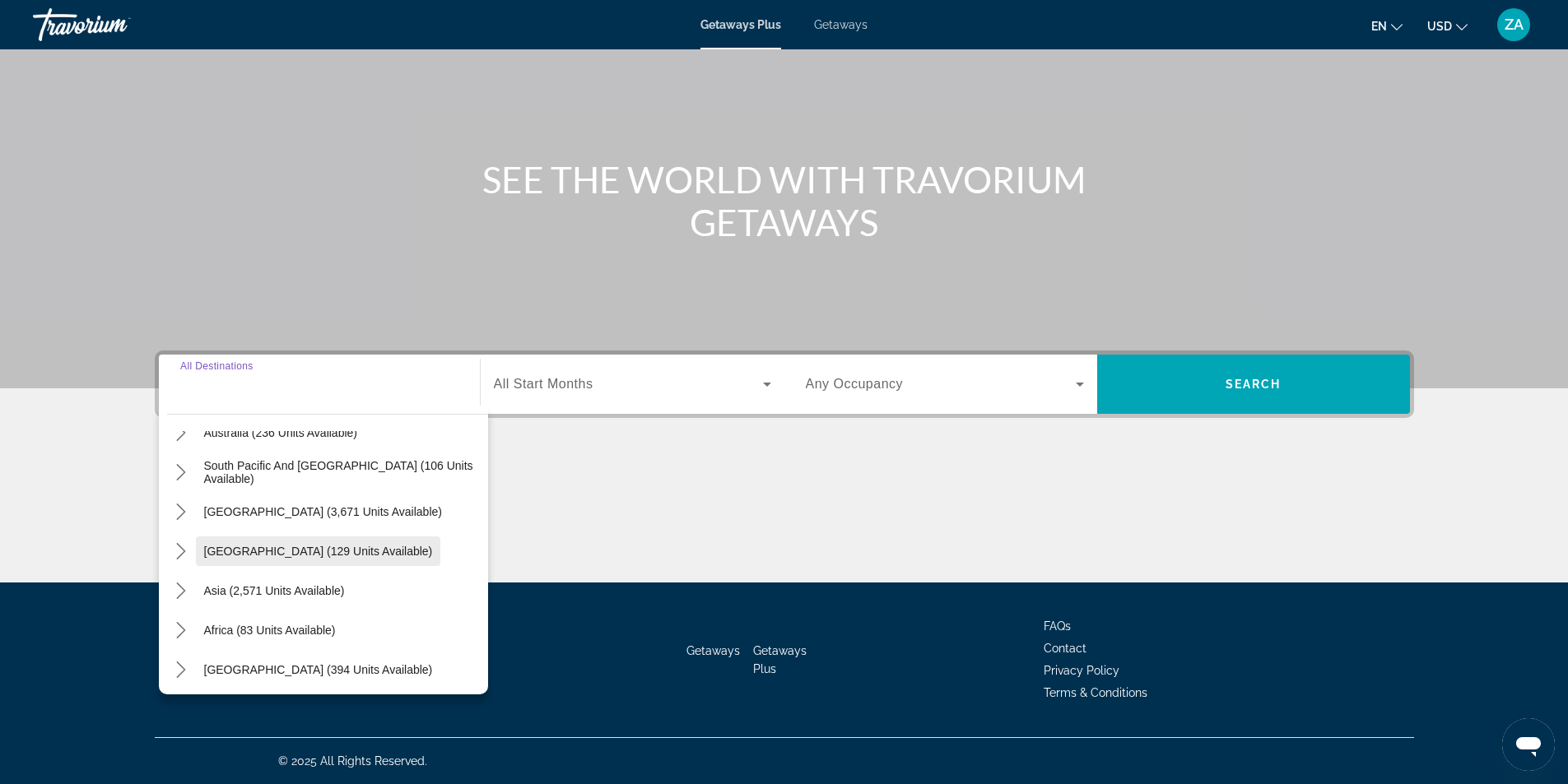
scroll to position [267, 0]
click at [175, 674] on icon "Toggle Middle East (394 units available) submenu" at bounding box center [180, 666] width 16 height 16
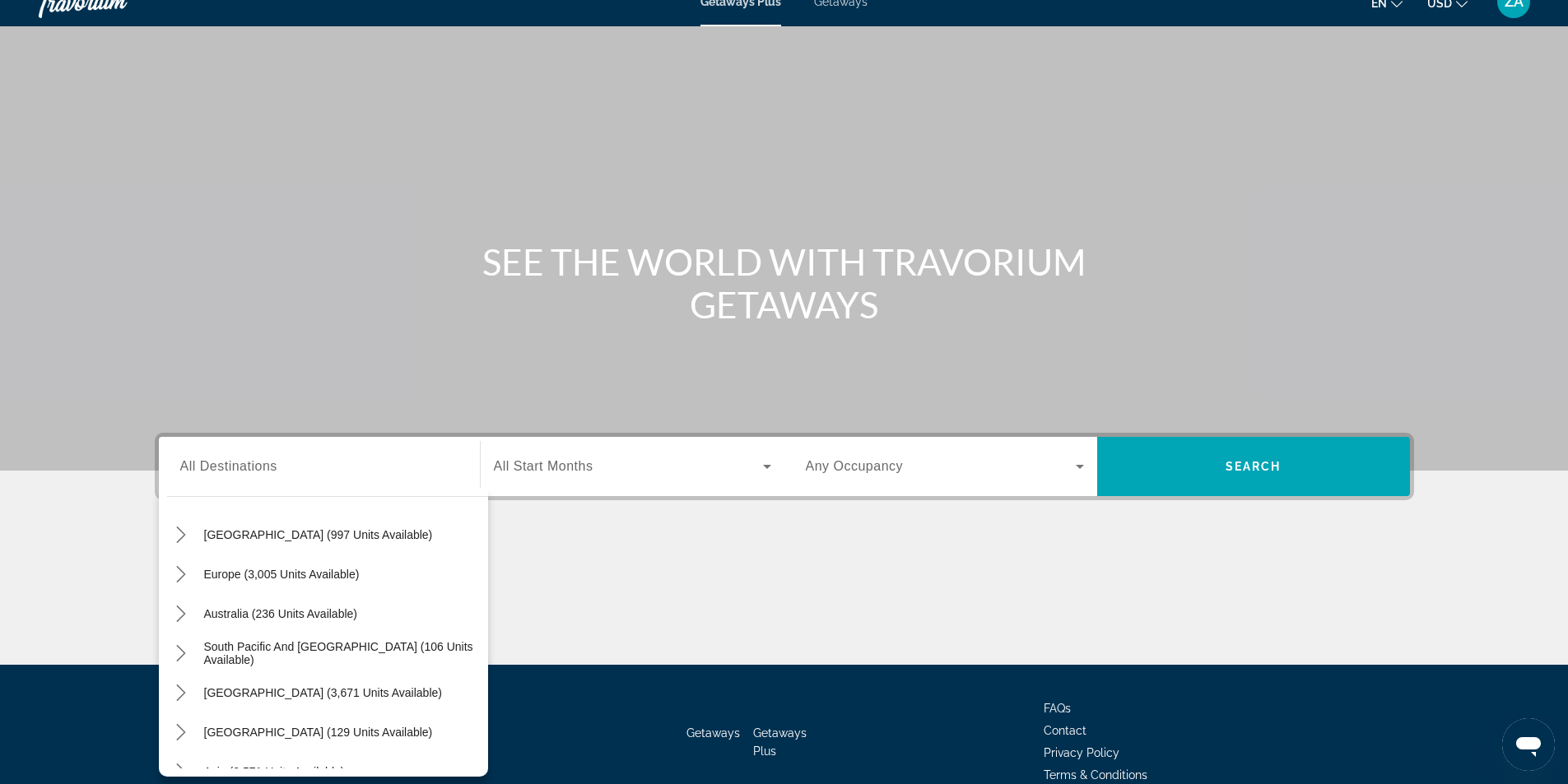
scroll to position [247, 0]
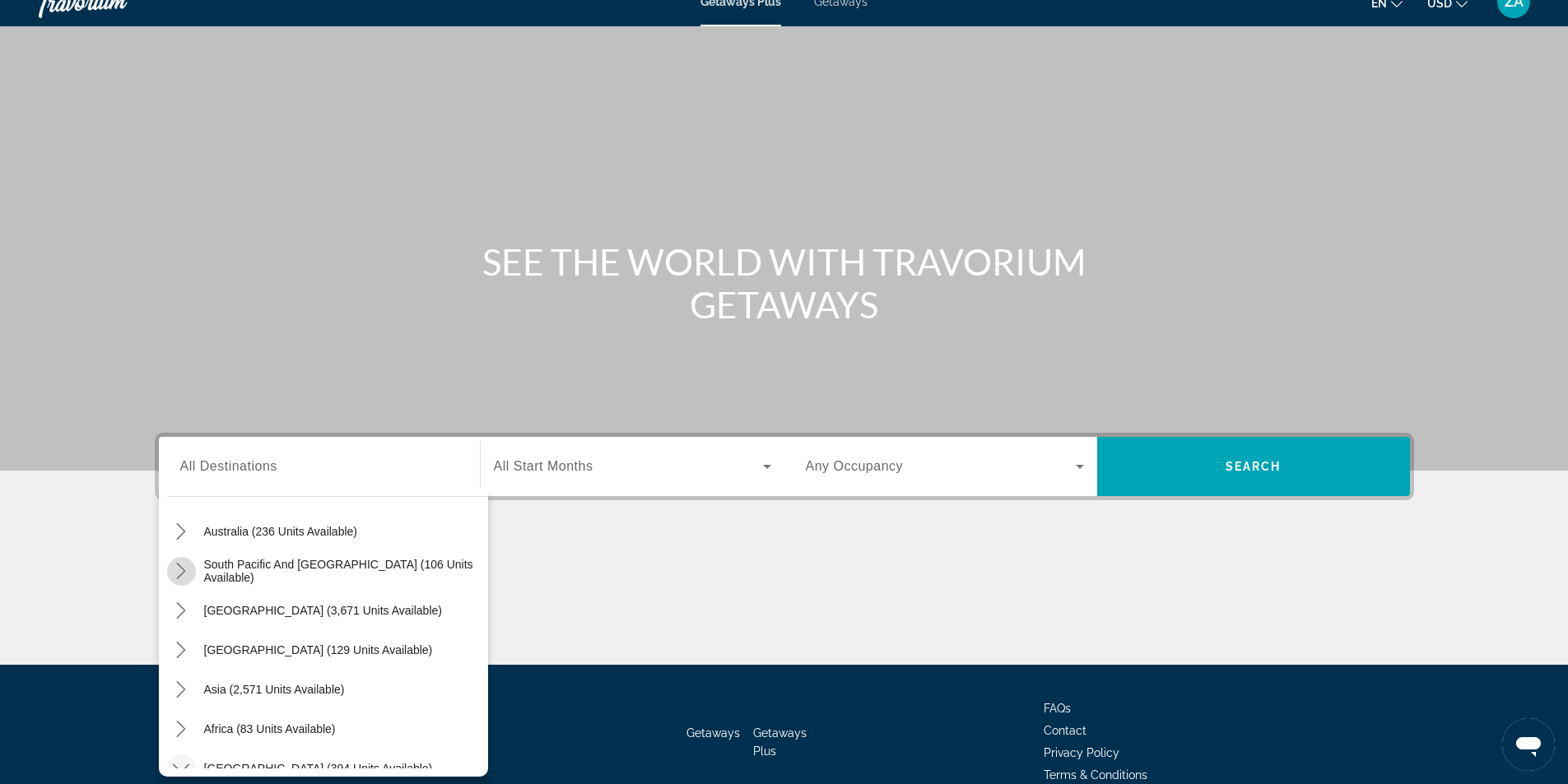
click at [189, 580] on mat-icon "Toggle South Pacific and Oceania (106 units available) submenu" at bounding box center [182, 572] width 29 height 29
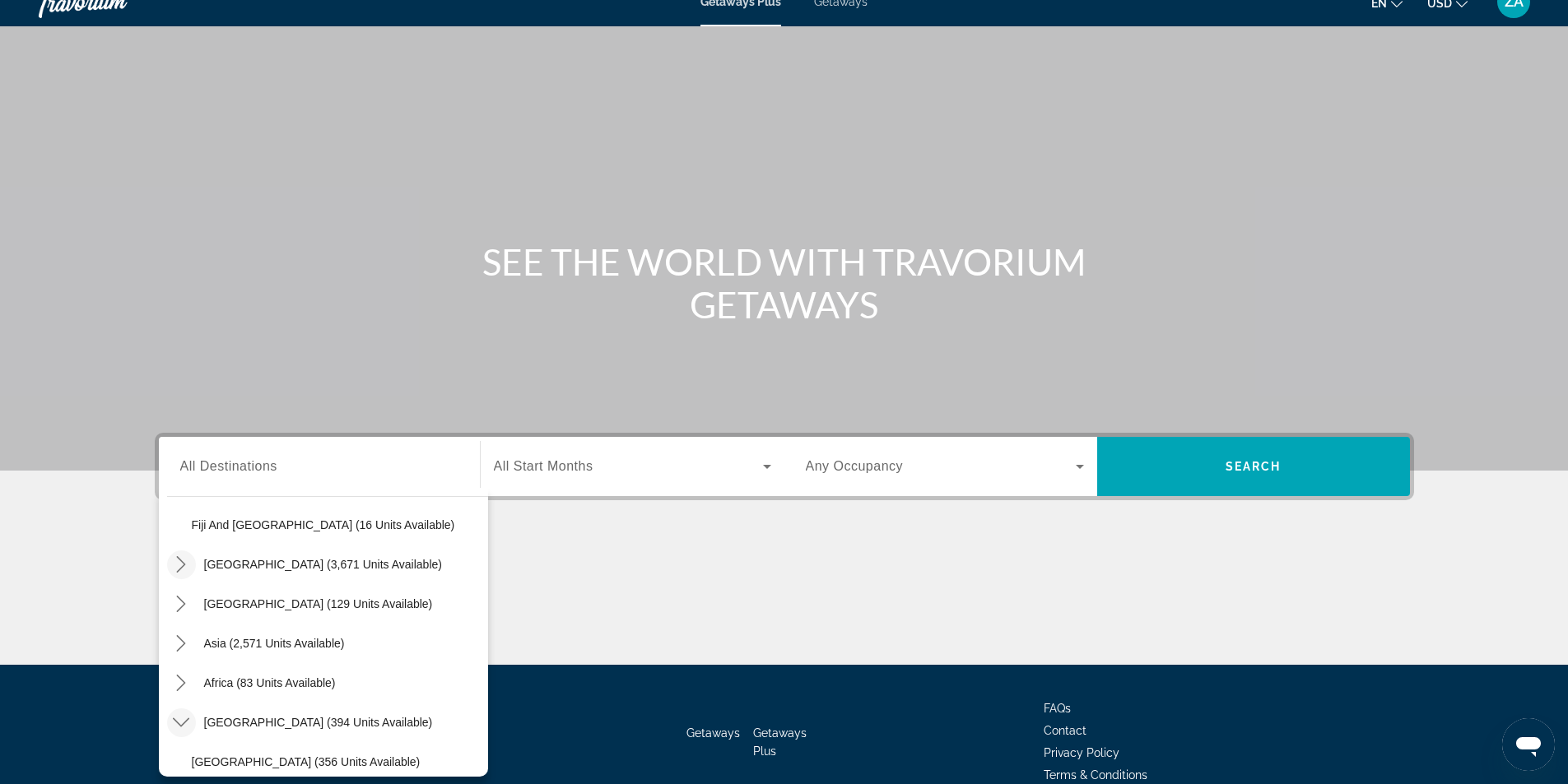
click at [182, 571] on icon "Toggle South America (3,671 units available) submenu" at bounding box center [180, 564] width 16 height 16
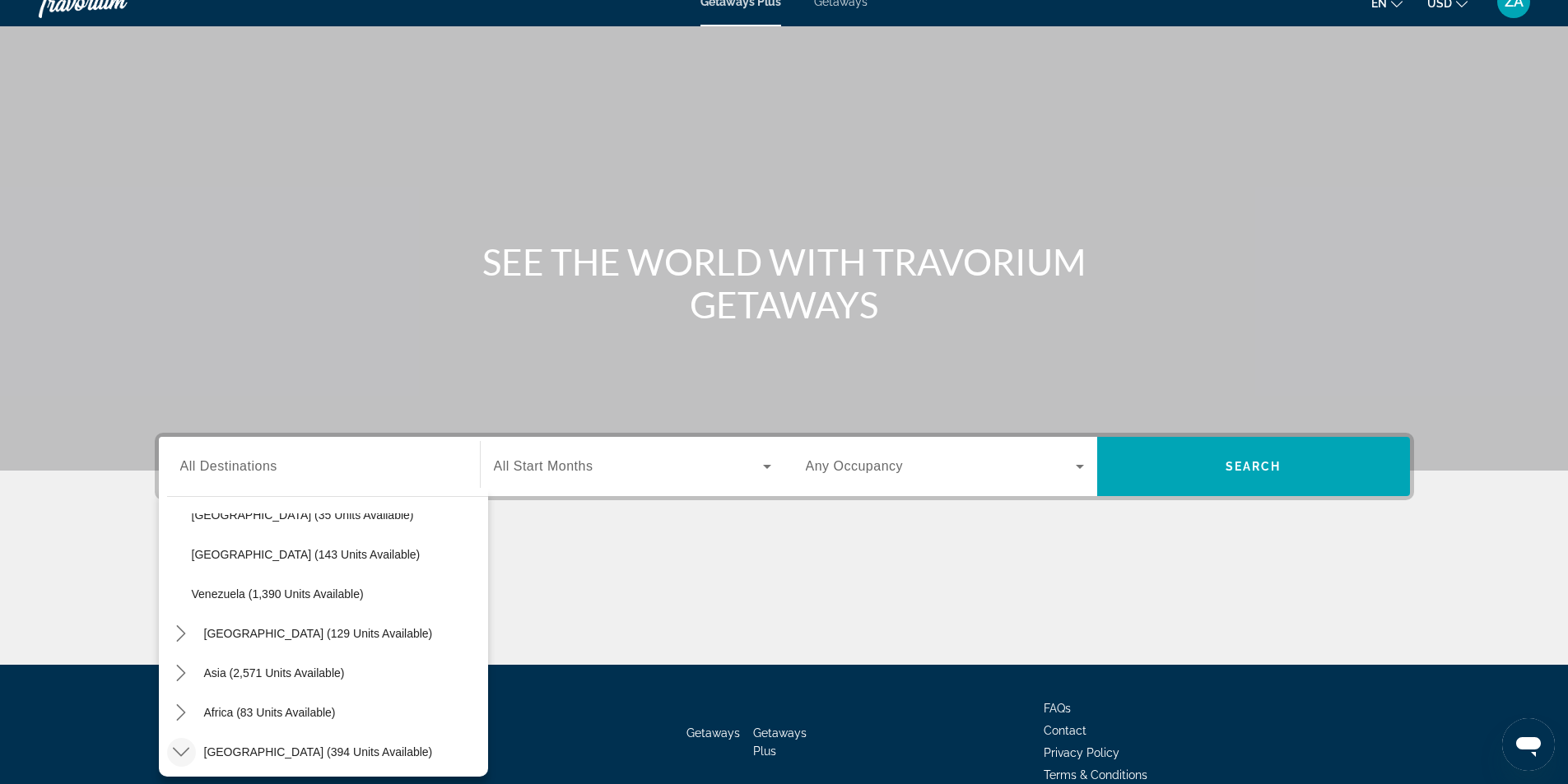
scroll to position [772, 0]
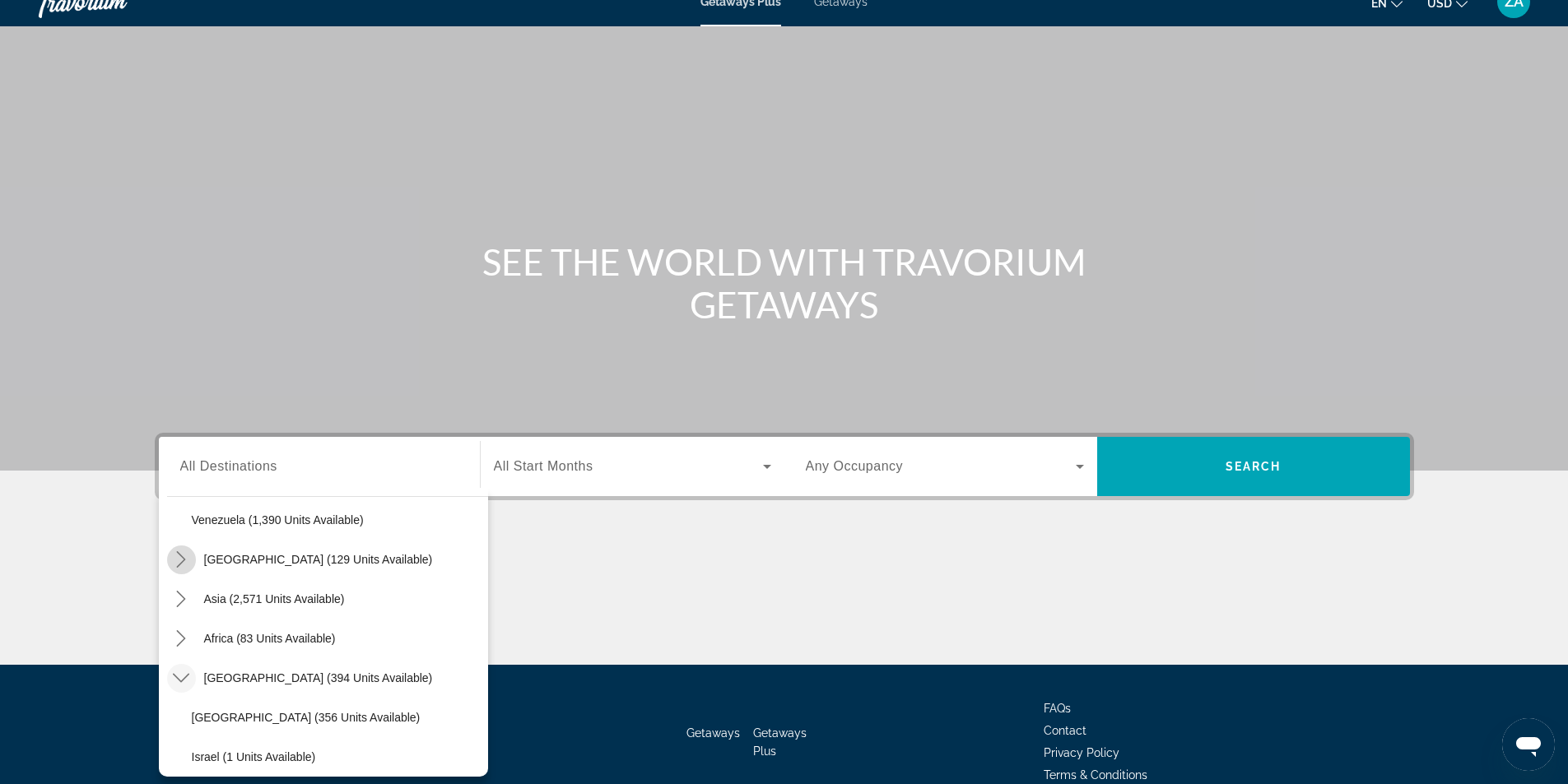
click at [179, 570] on mat-icon "Toggle Central America (129 units available) submenu" at bounding box center [182, 560] width 29 height 29
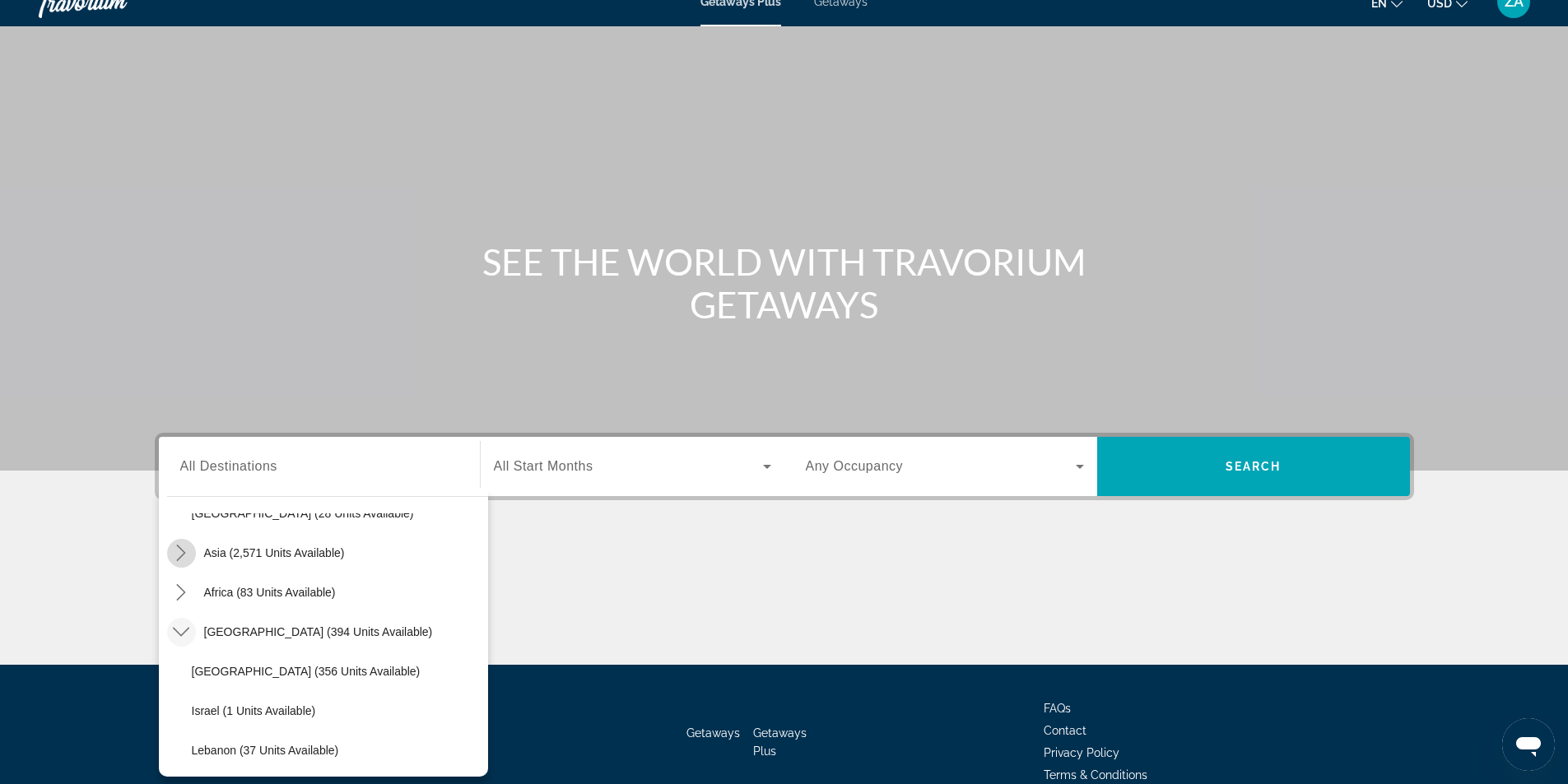
click at [179, 563] on mat-icon "Toggle Asia (2,571 units available) submenu" at bounding box center [182, 554] width 29 height 29
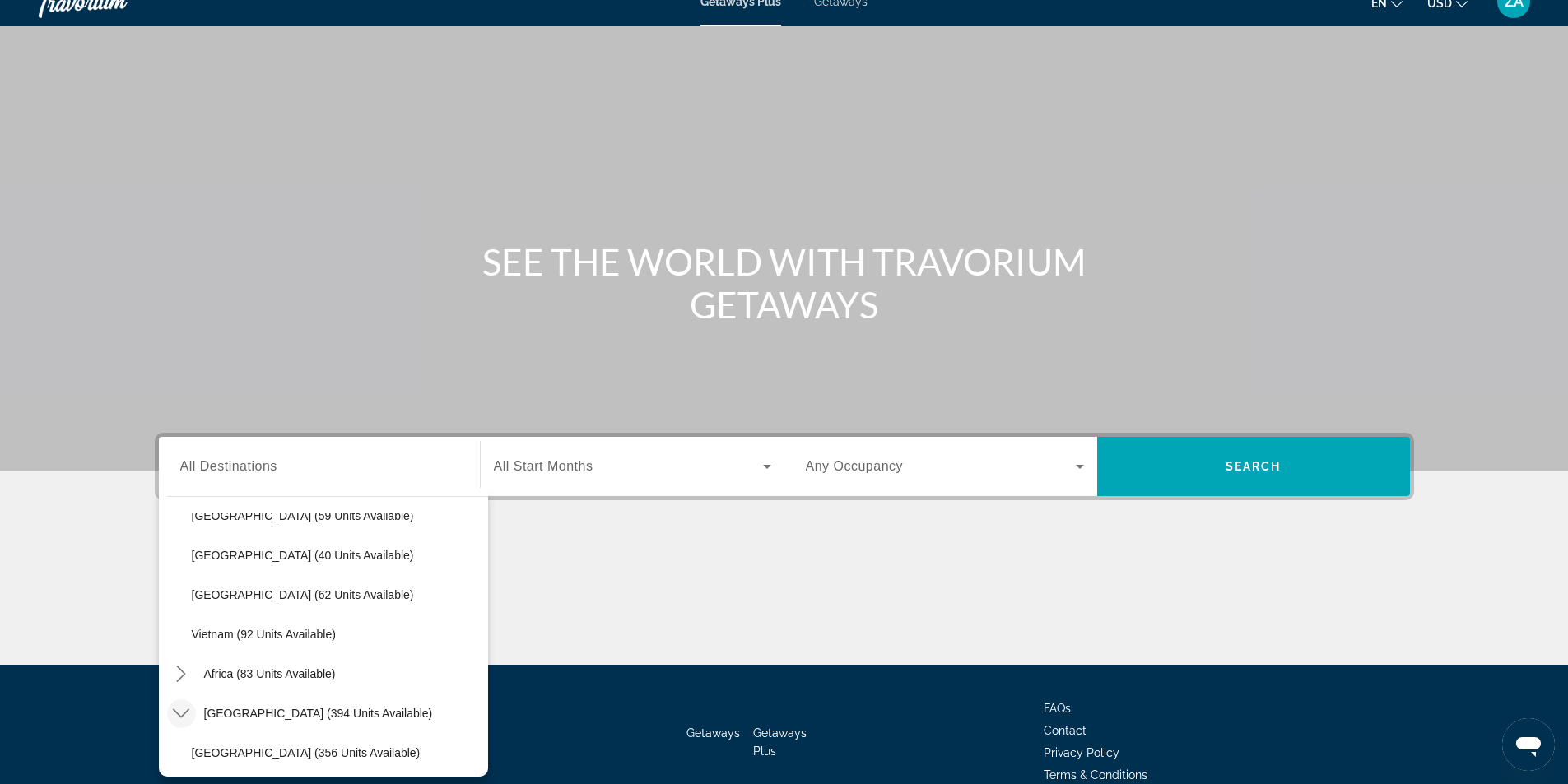
scroll to position [1285, 0]
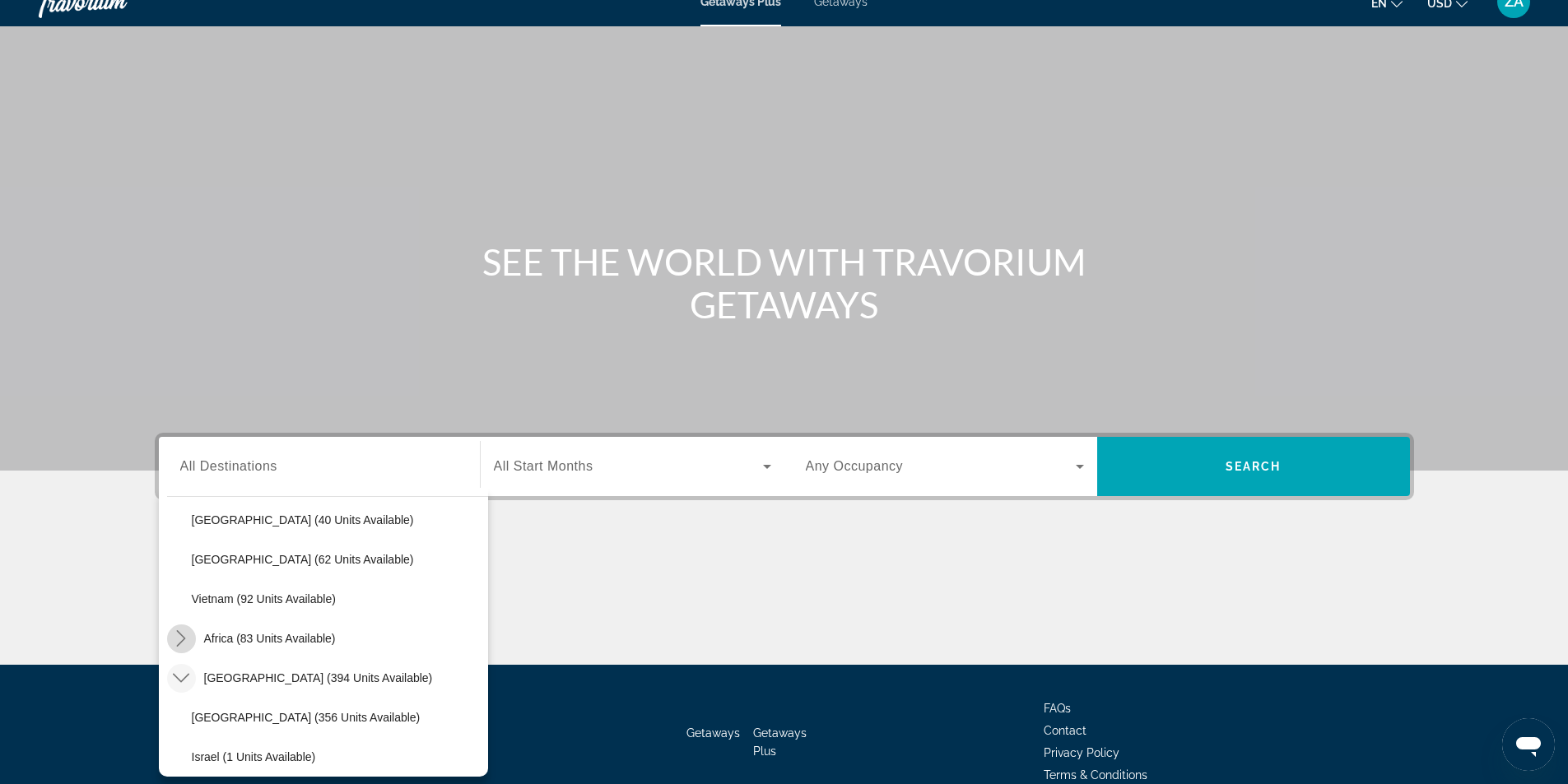
click at [182, 641] on icon "Toggle Africa (83 units available) submenu" at bounding box center [180, 638] width 16 height 16
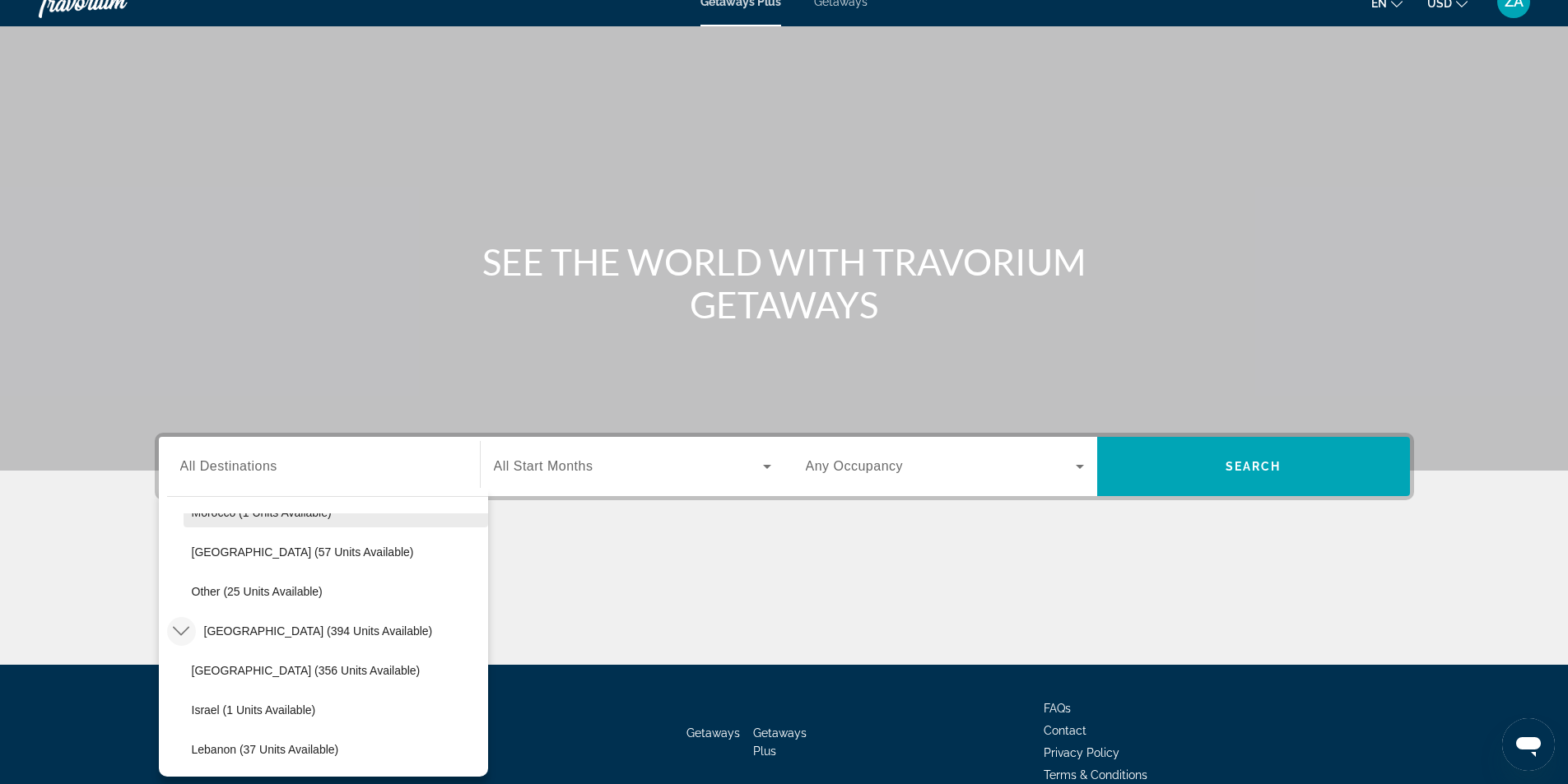
scroll to position [1452, 0]
click at [188, 623] on icon "Toggle Middle East (394 units available) submenu" at bounding box center [180, 630] width 16 height 16
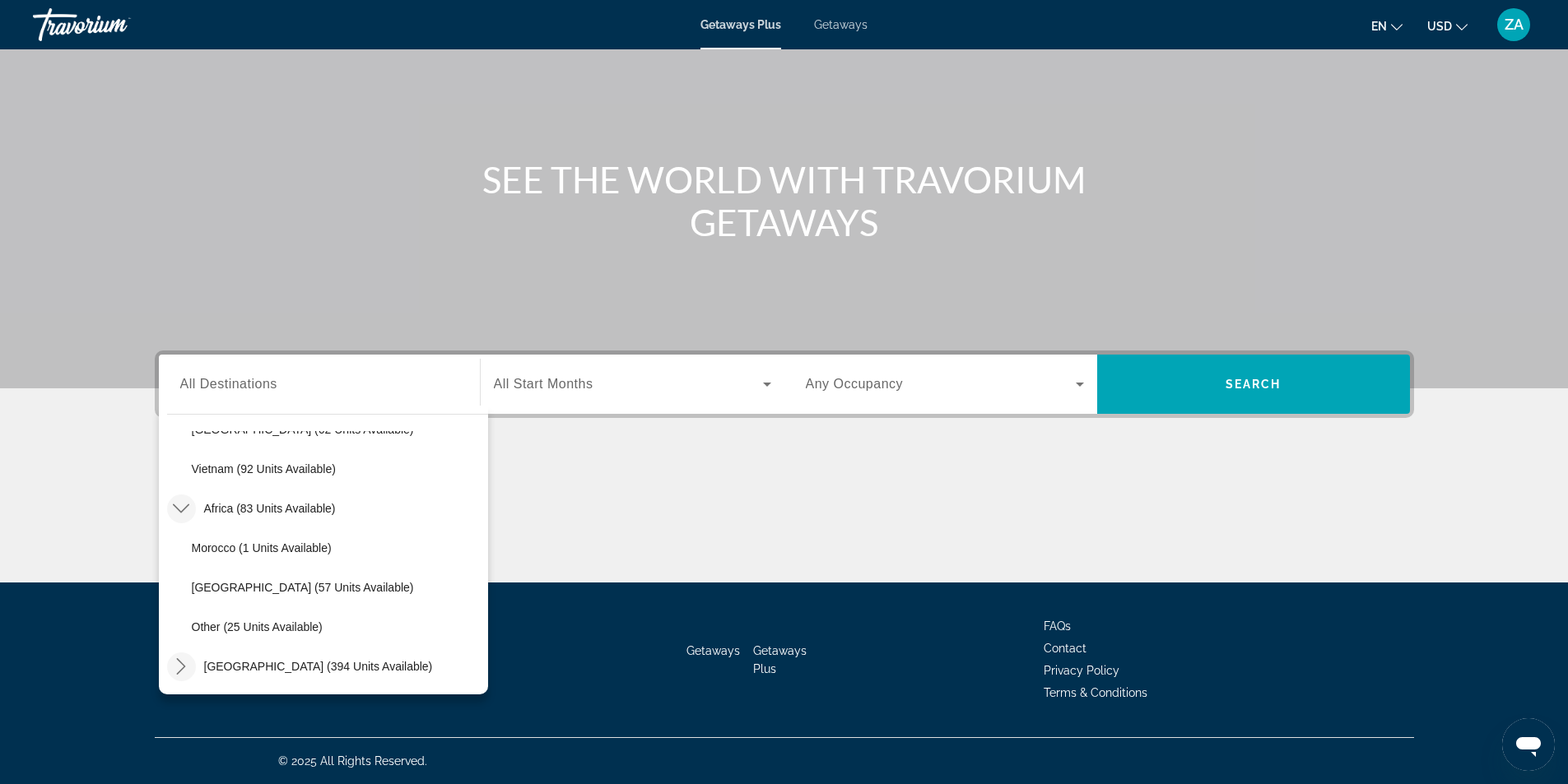
click at [188, 667] on mat-icon "Toggle Middle East (394 units available) submenu" at bounding box center [182, 667] width 29 height 29
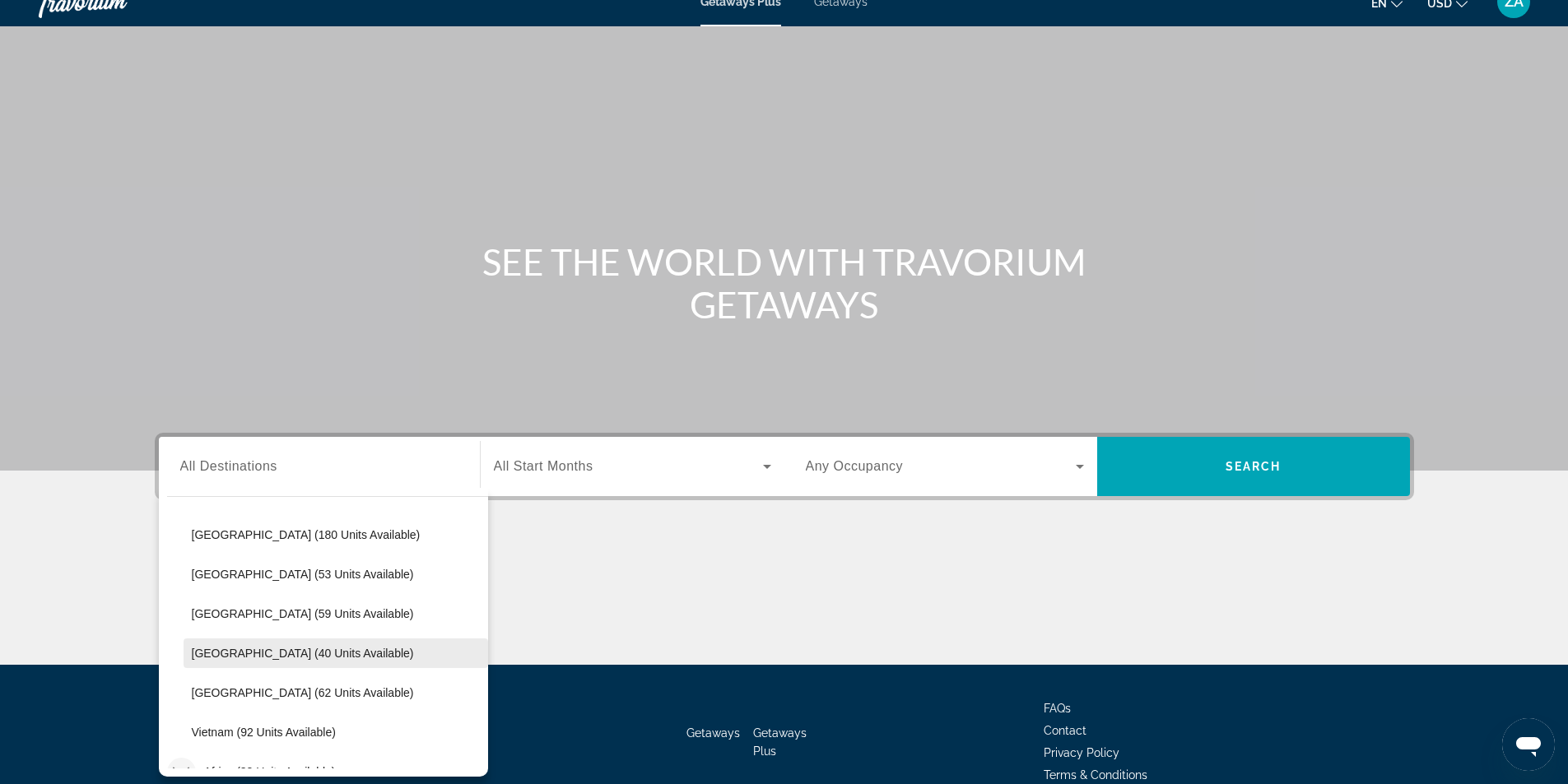
scroll to position [1235, 0]
click at [242, 649] on span "Vietnam (92 units available)" at bounding box center [264, 649] width 144 height 13
type input "**********"
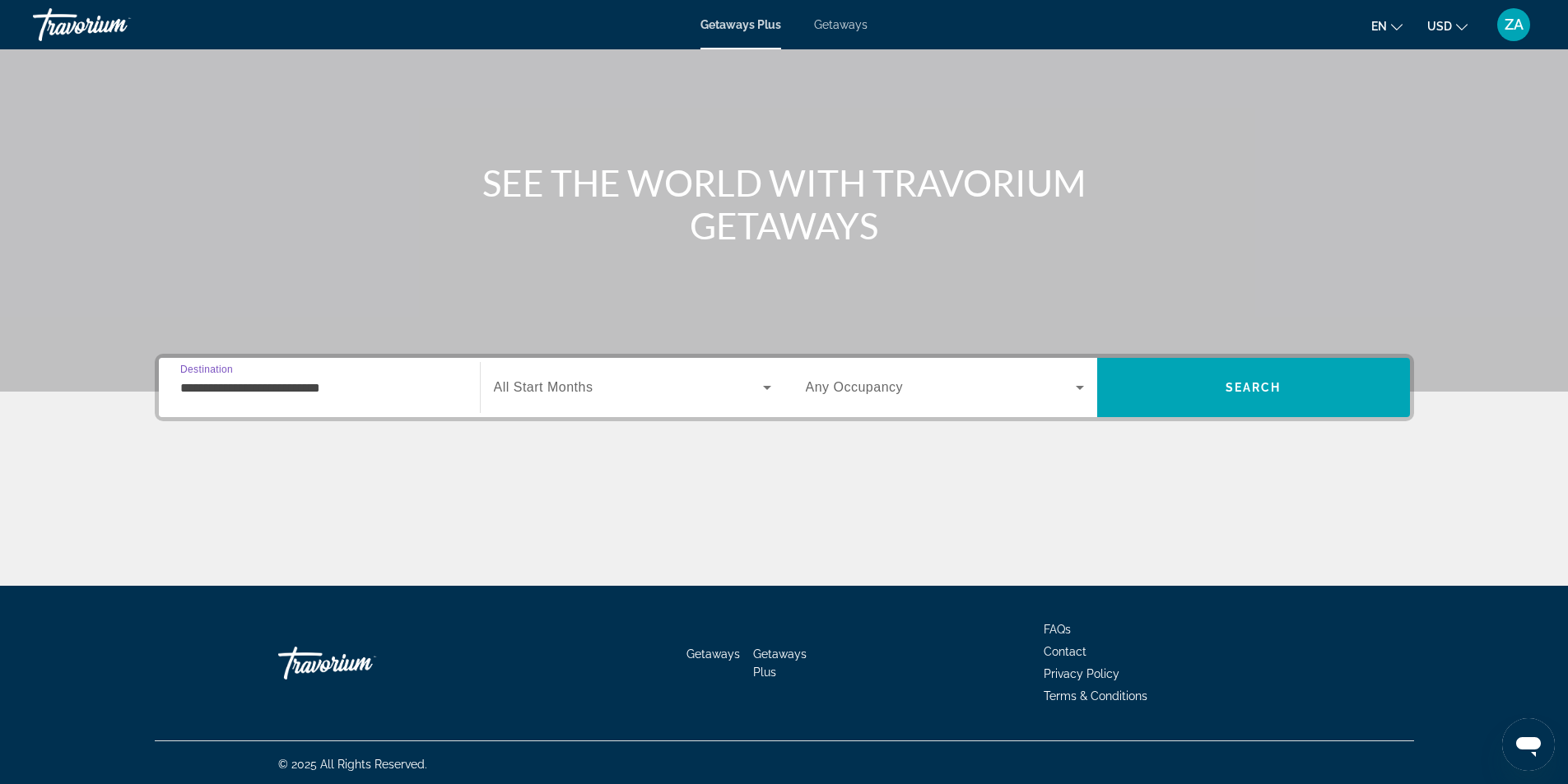
scroll to position [106, 0]
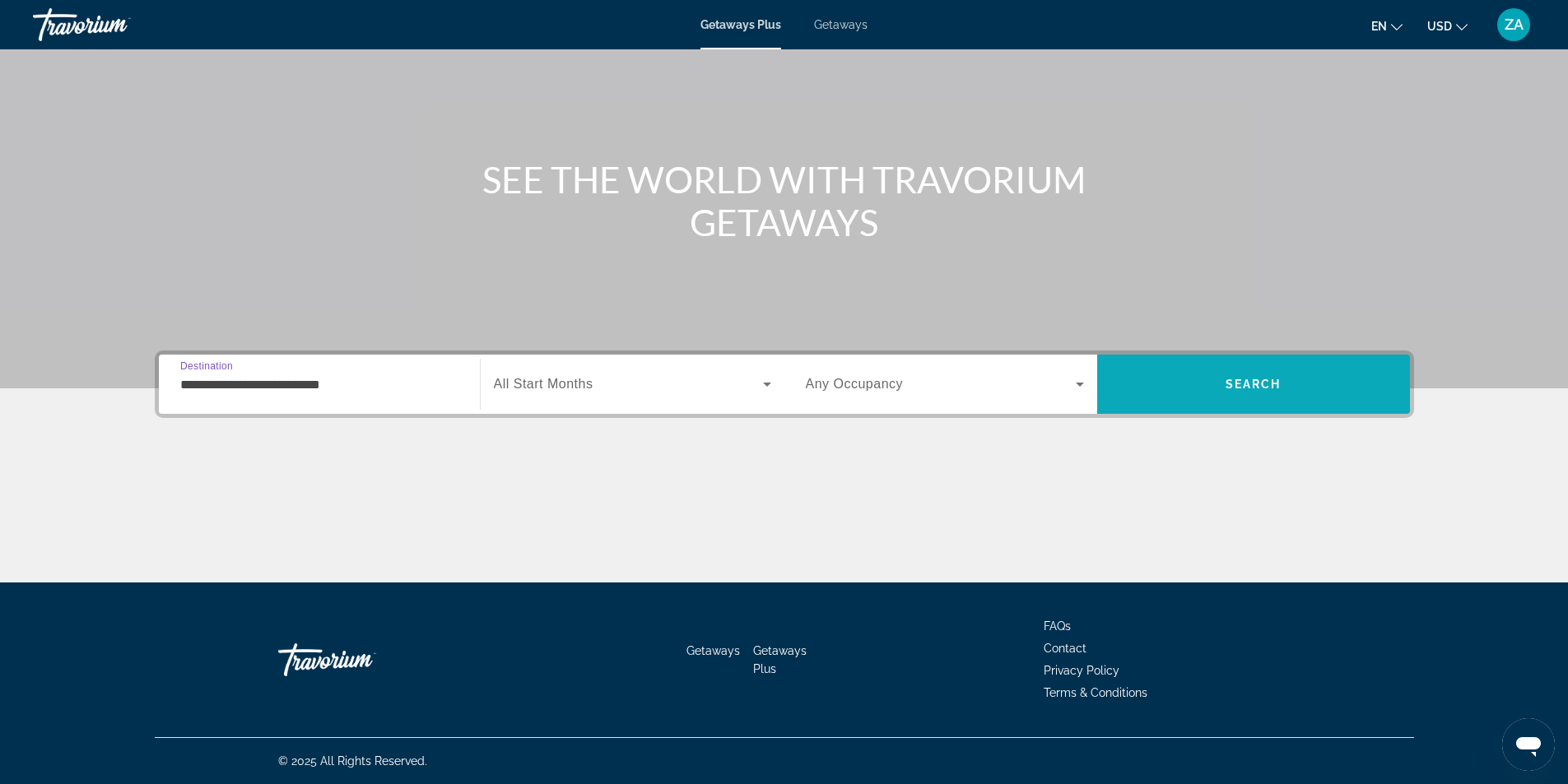
click at [1194, 388] on span "Search" at bounding box center [1254, 385] width 313 height 40
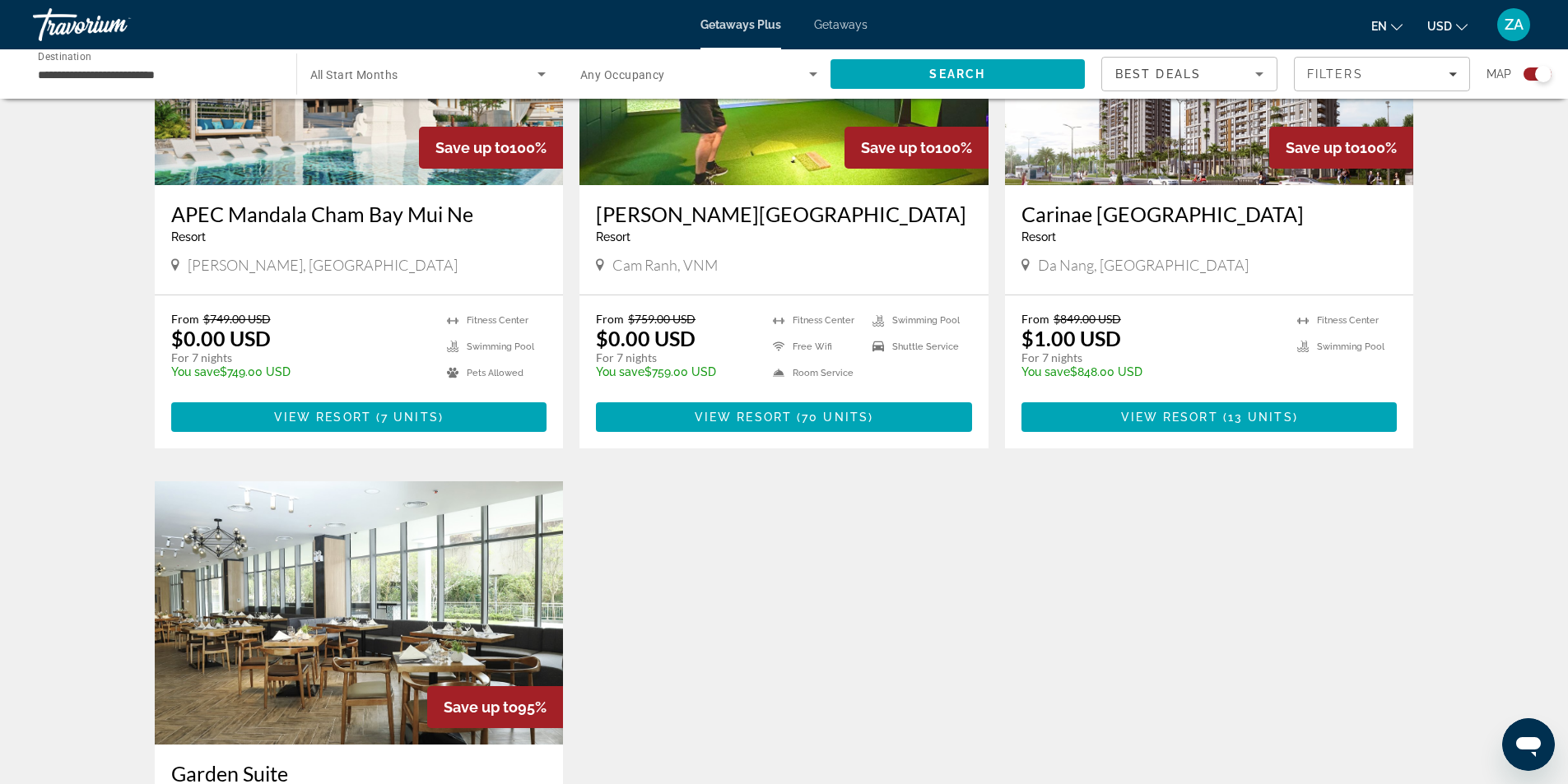
scroll to position [741, 0]
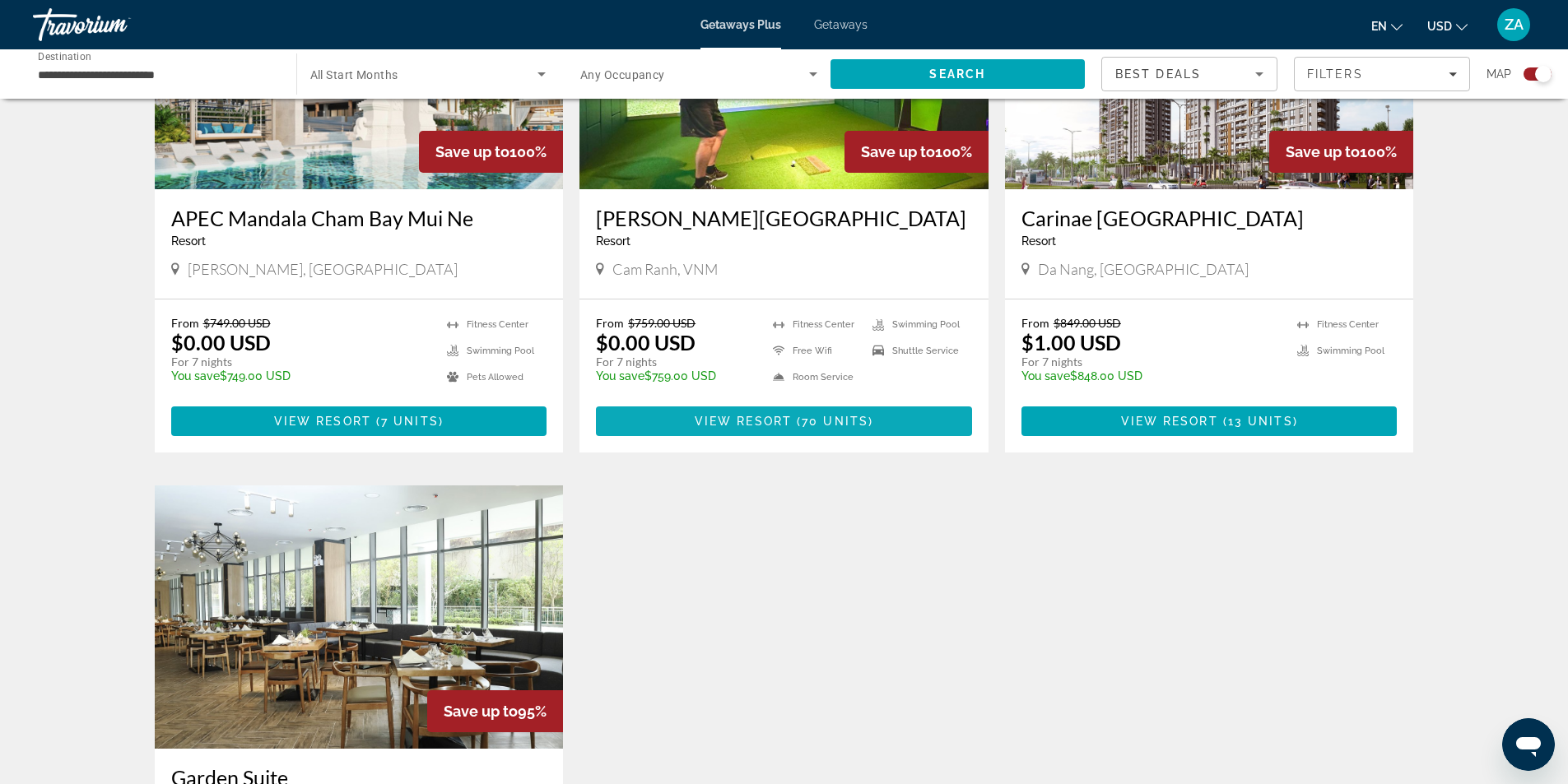
click at [810, 423] on span "70 units" at bounding box center [835, 421] width 67 height 13
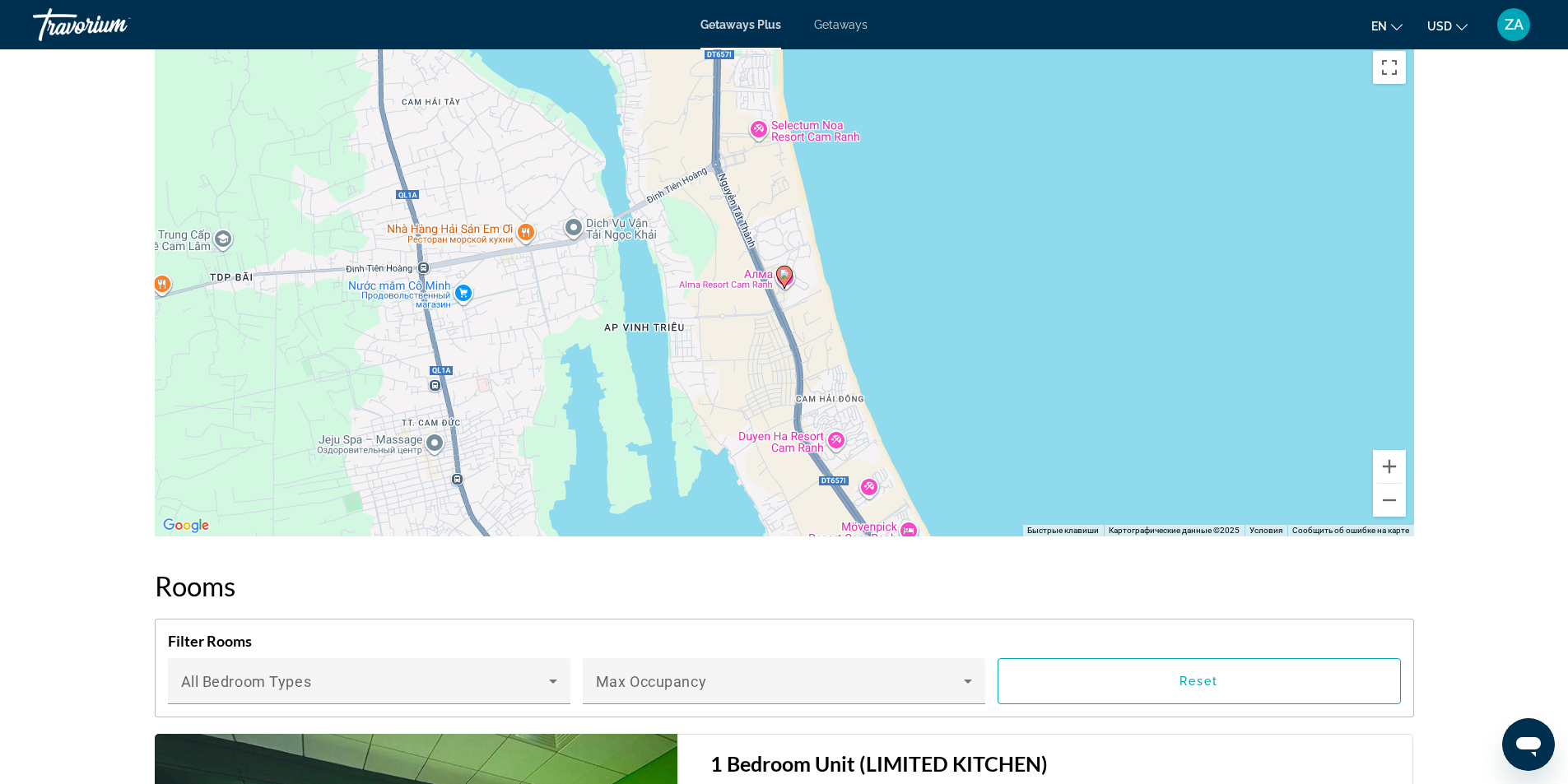
scroll to position [1893, 0]
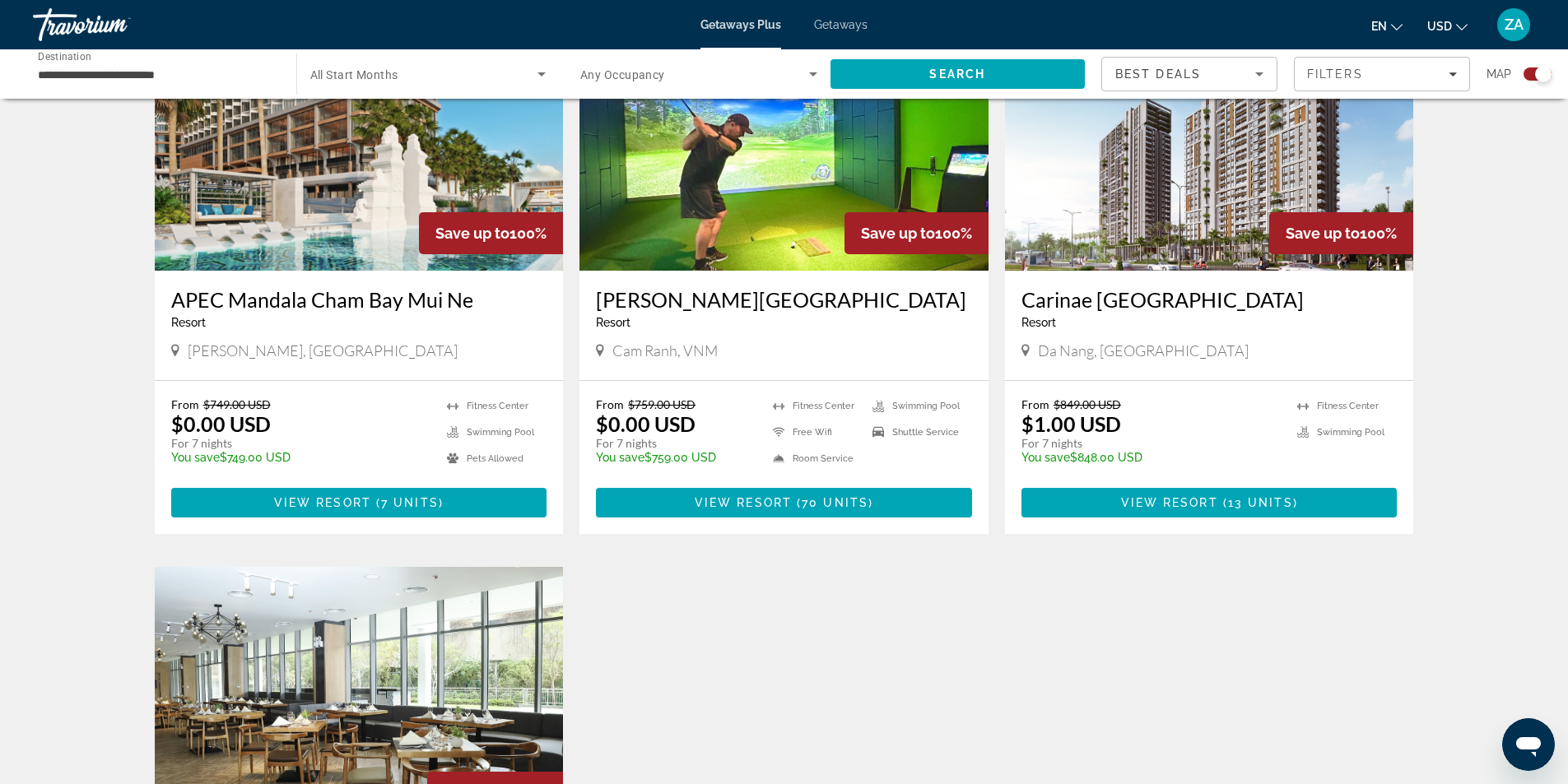
scroll to position [659, 0]
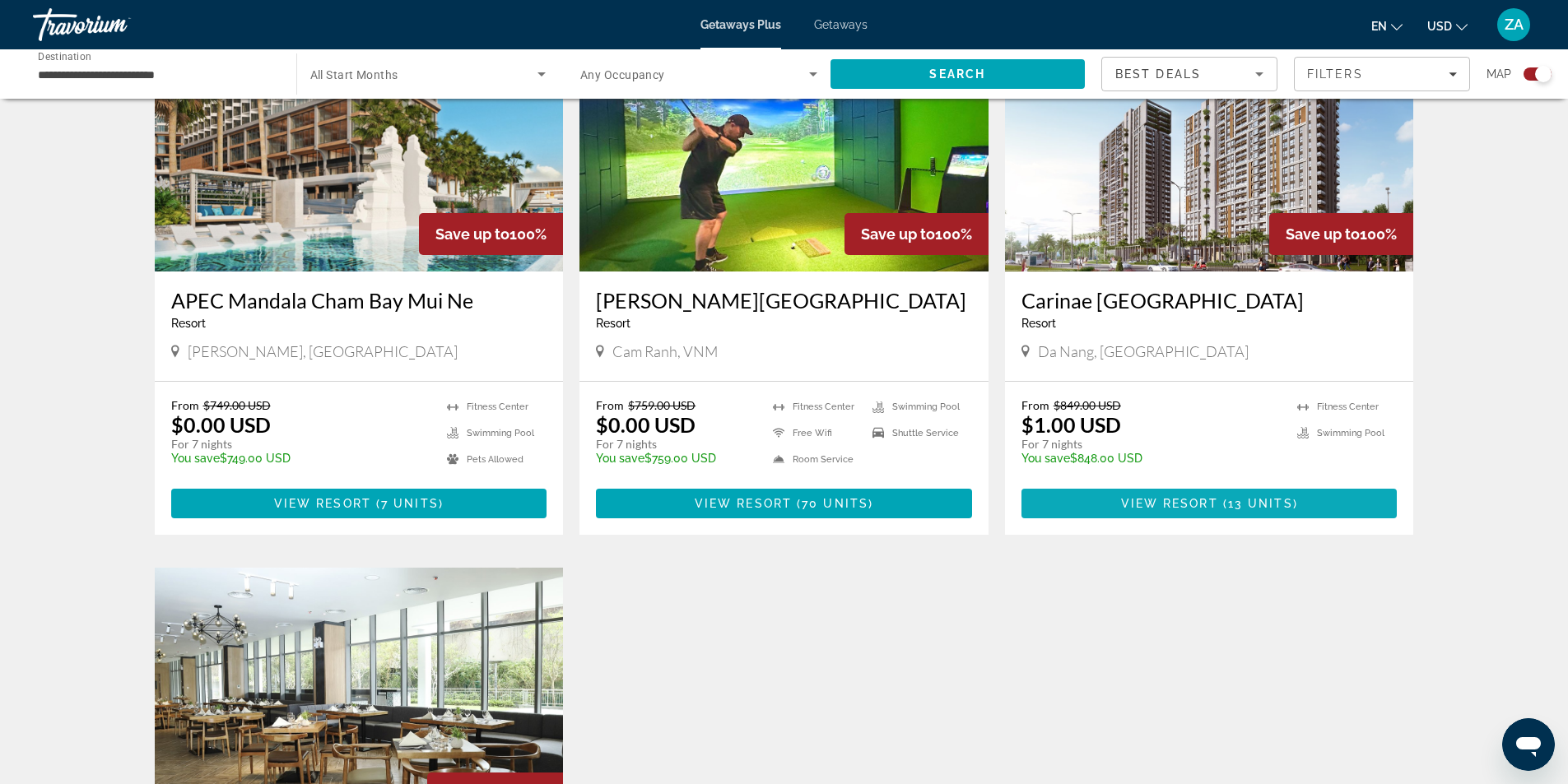
click at [1075, 511] on span "Main content" at bounding box center [1209, 504] width 376 height 40
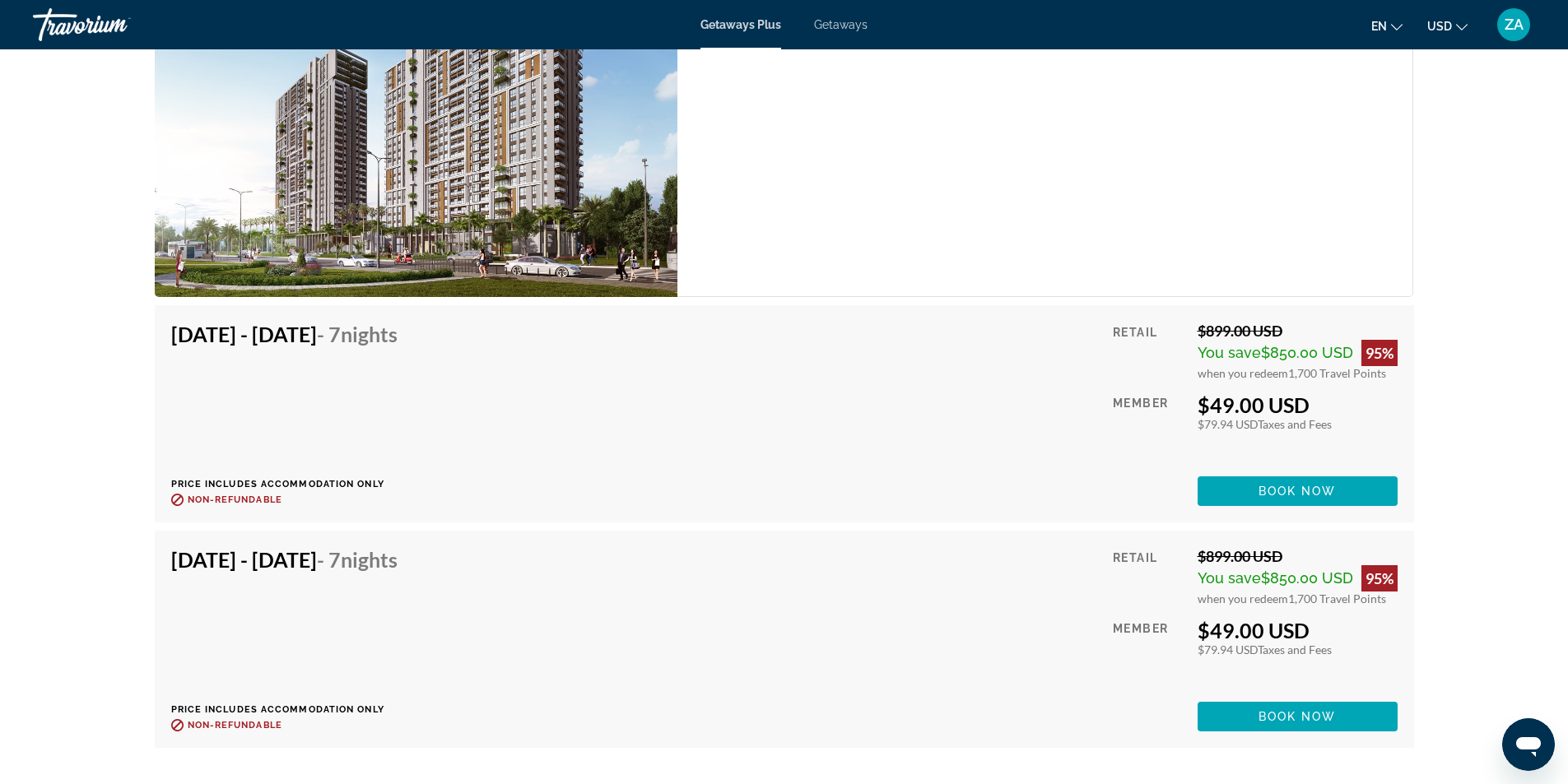
scroll to position [4294, 0]
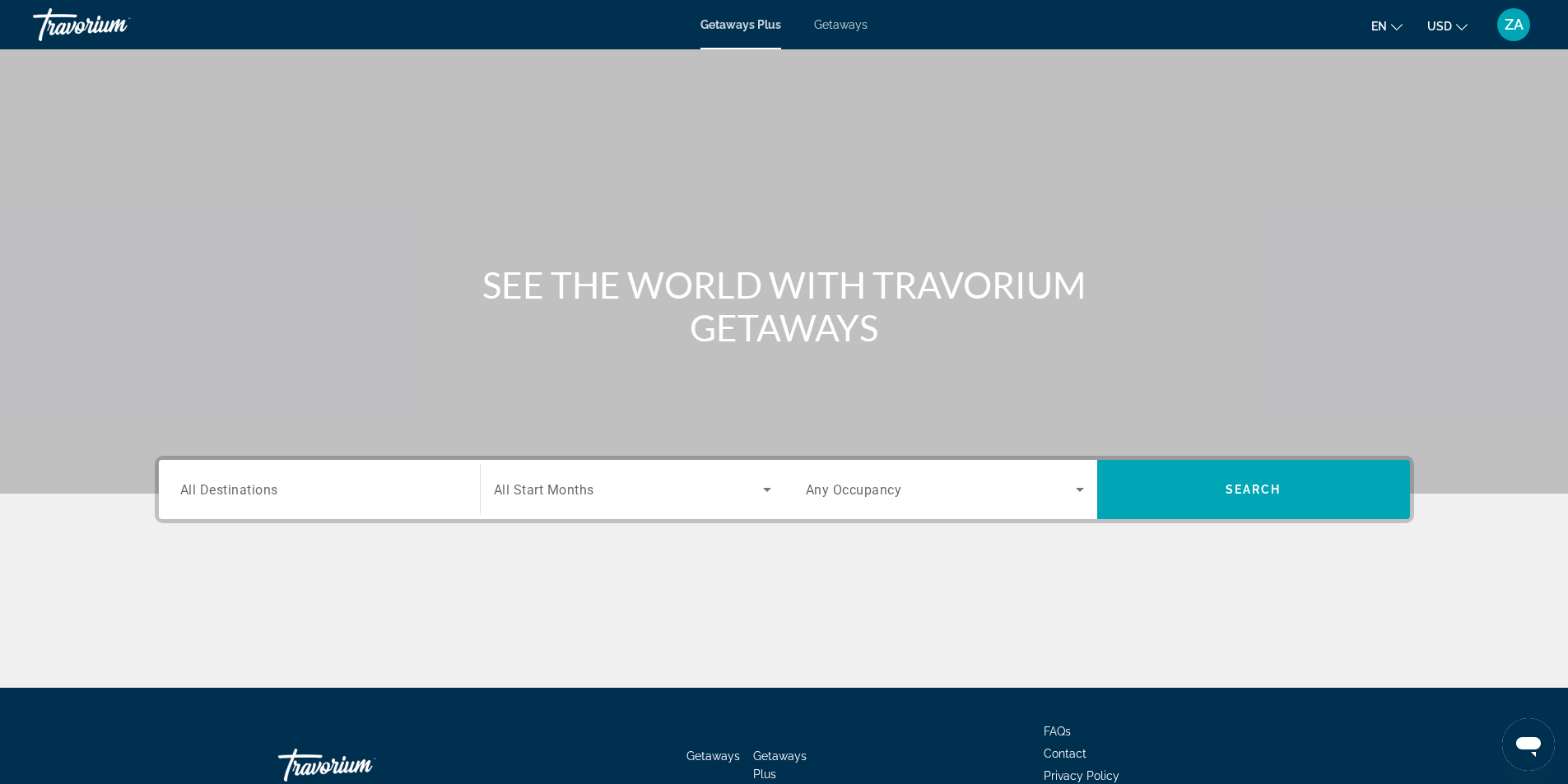
click at [264, 491] on span "All Destinations" at bounding box center [229, 489] width 98 height 15
click at [264, 491] on input "Destination All Destinations" at bounding box center [319, 490] width 278 height 20
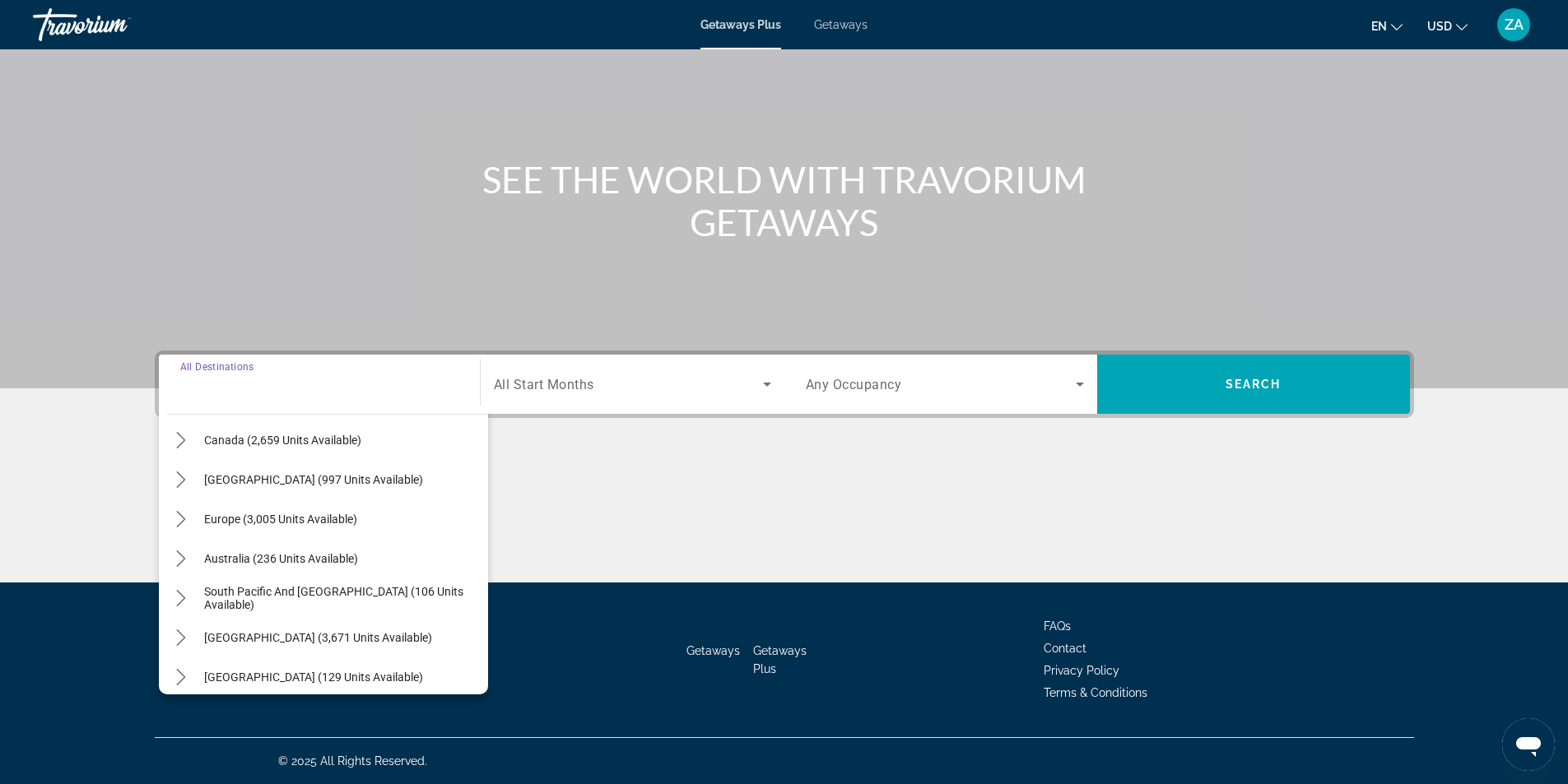
scroll to position [267, 0]
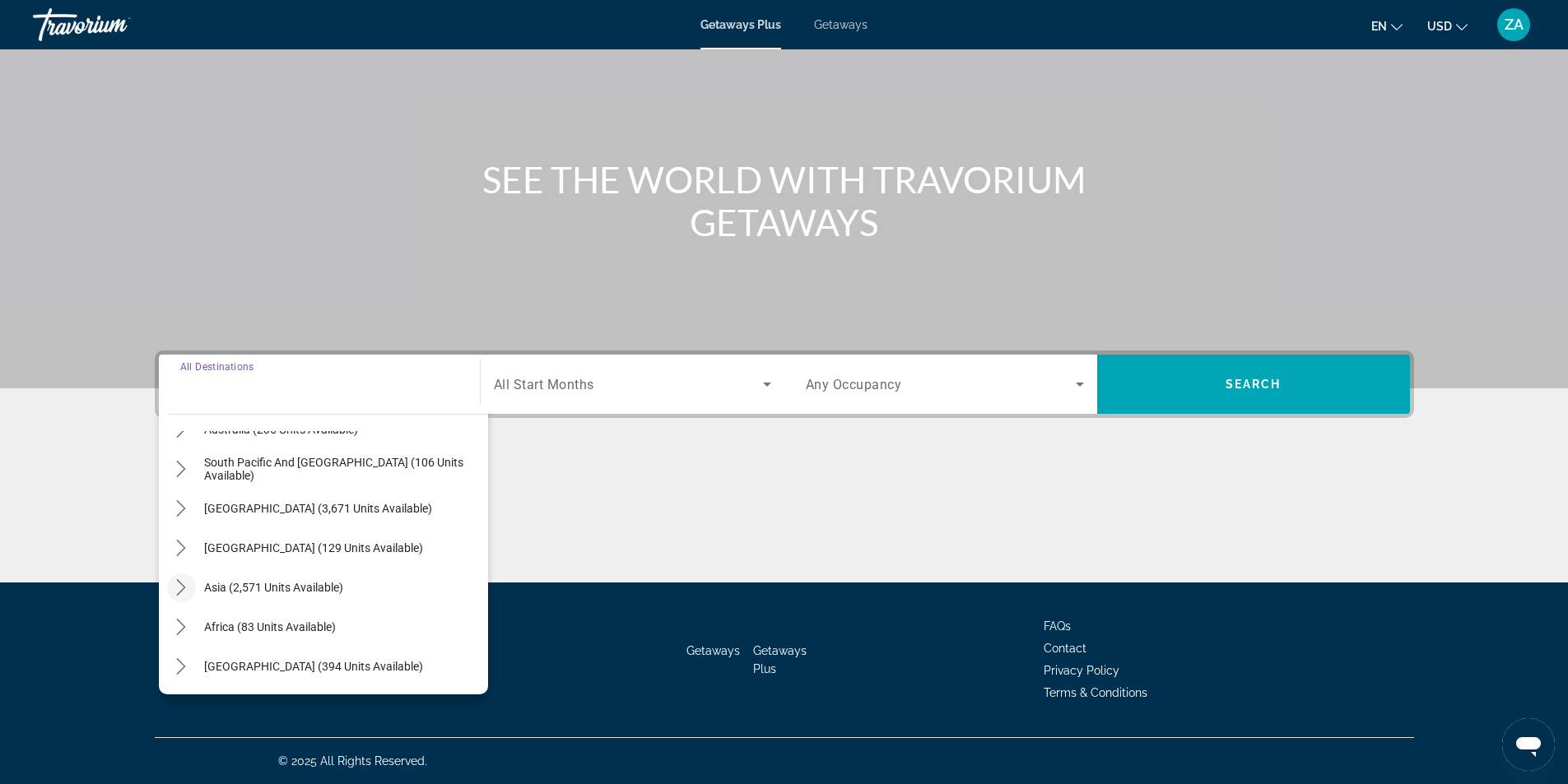
click at [182, 588] on icon "Toggle Asia (2,571 units available) submenu" at bounding box center [180, 587] width 16 height 16
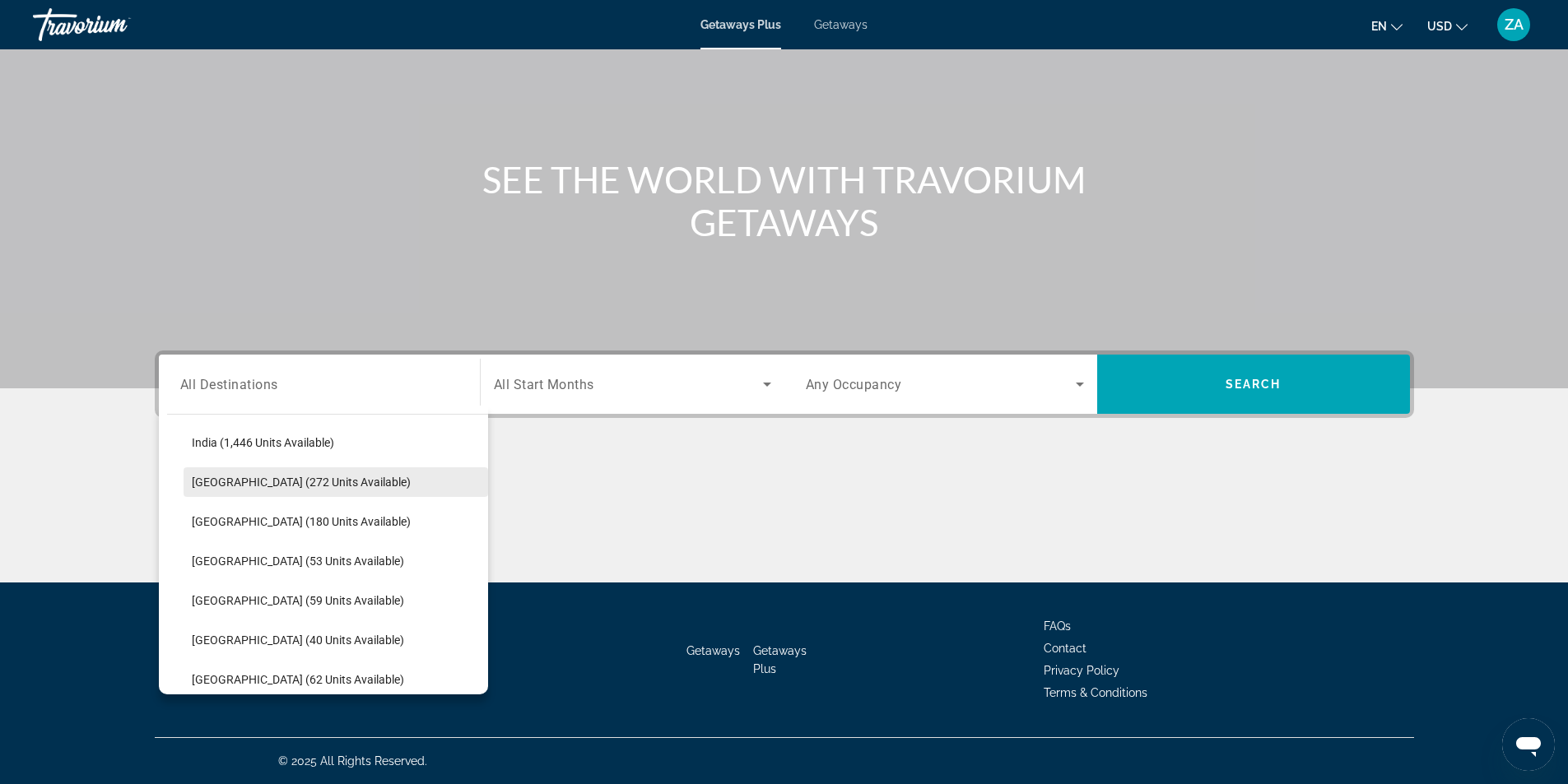
scroll to position [568, 0]
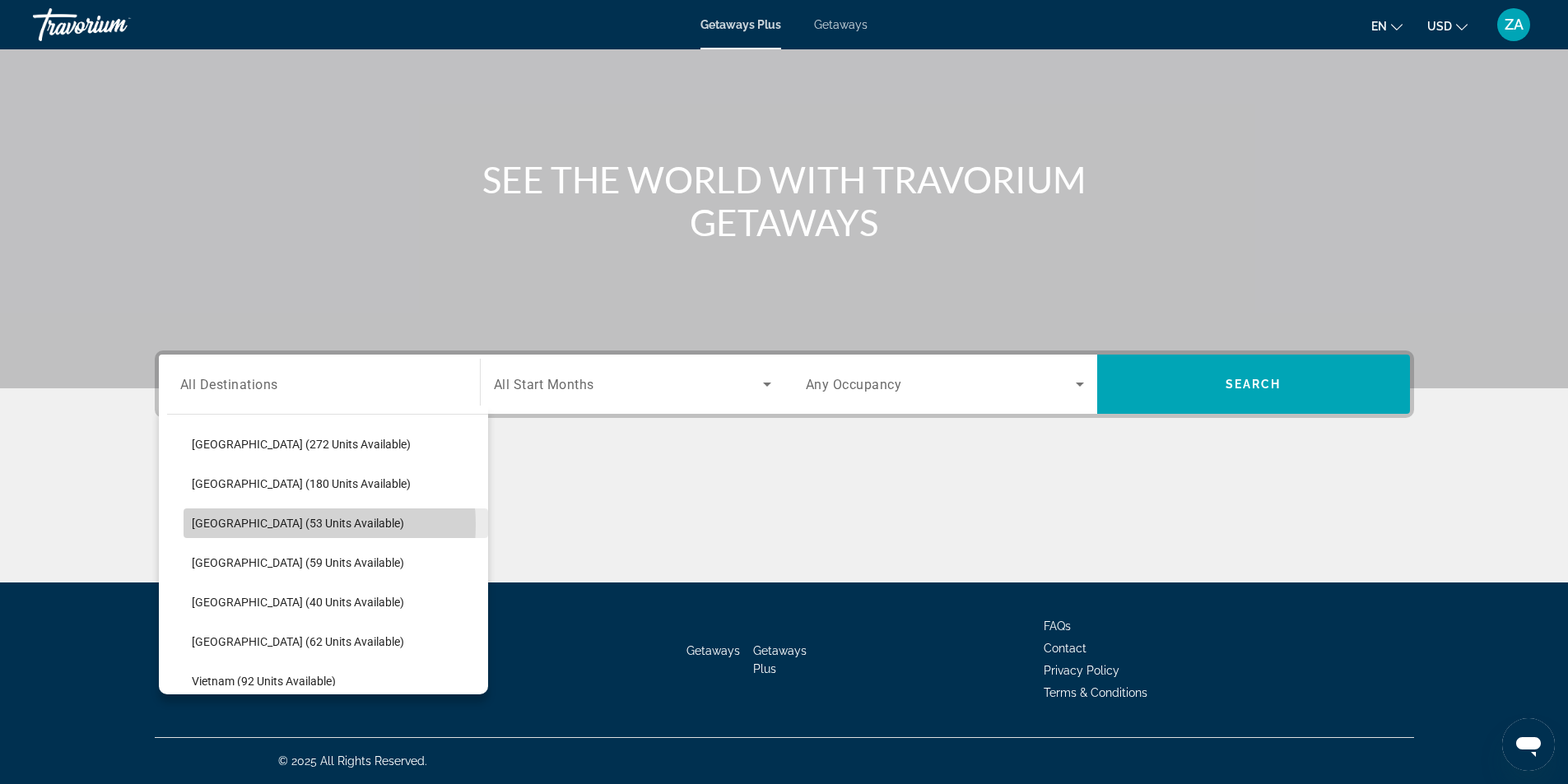
click at [270, 525] on span "[GEOGRAPHIC_DATA] (53 units available)" at bounding box center [297, 523] width 212 height 13
type input "**********"
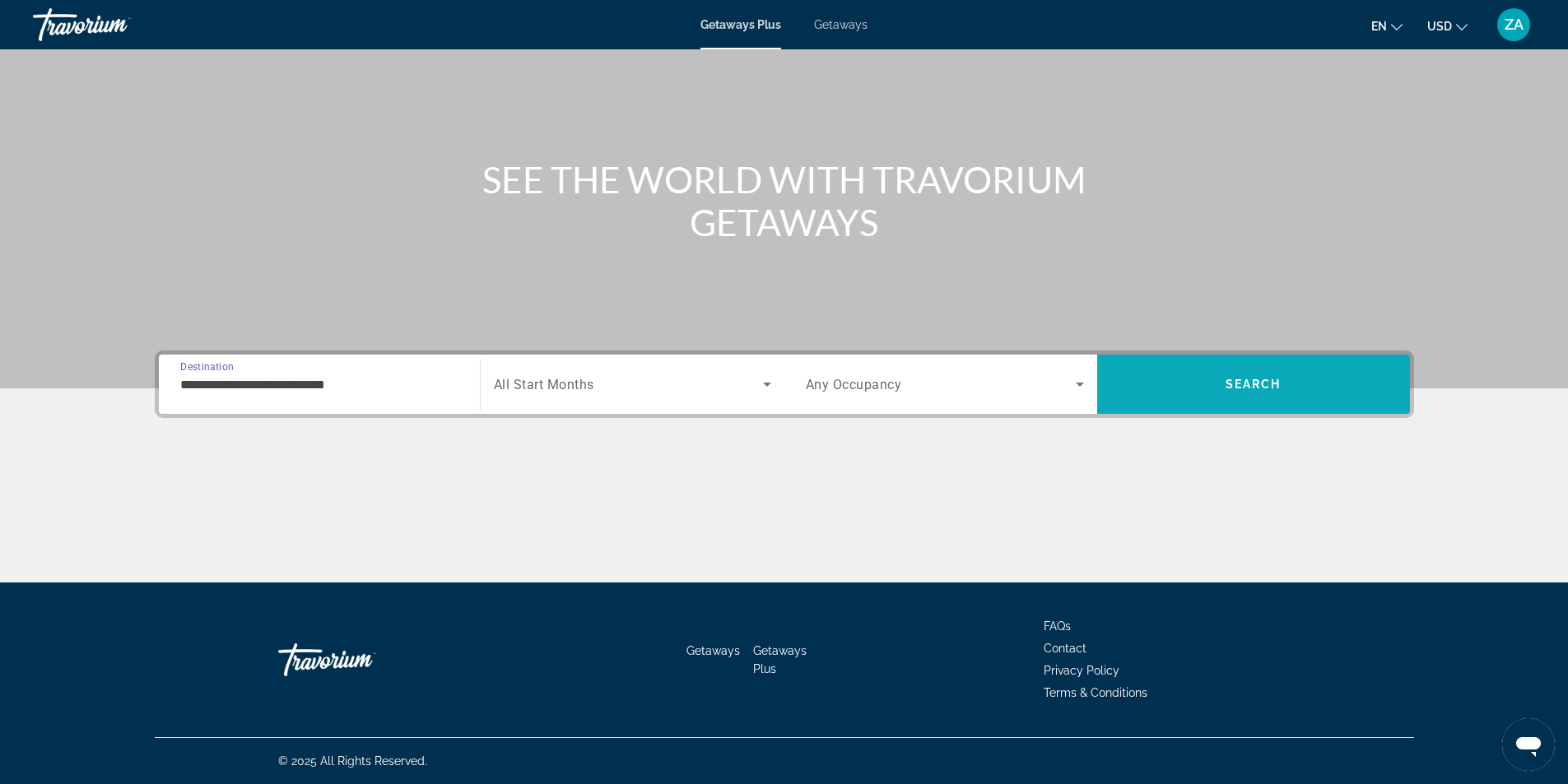
click at [1263, 391] on span "Search" at bounding box center [1254, 385] width 313 height 40
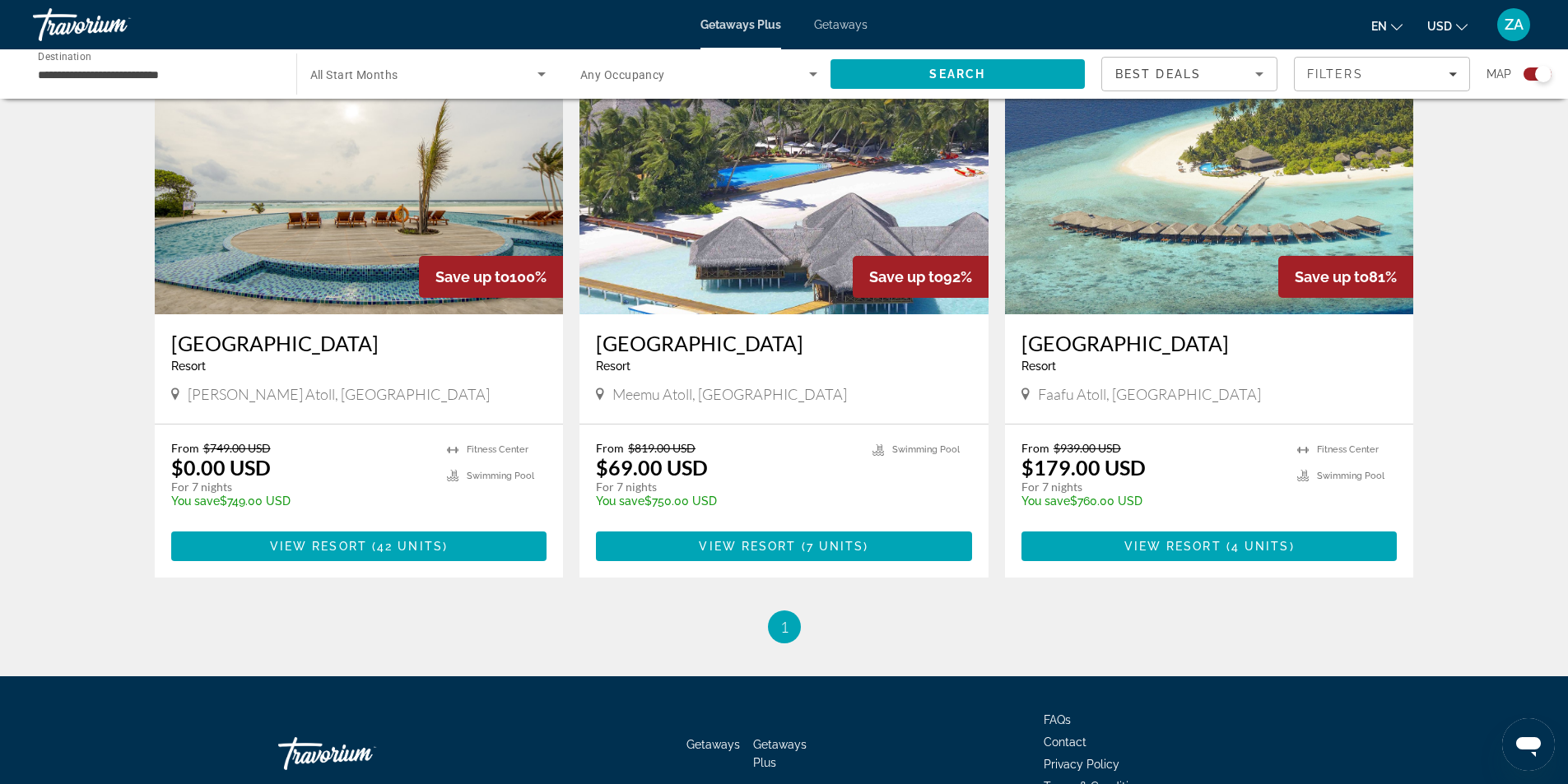
scroll to position [544, 0]
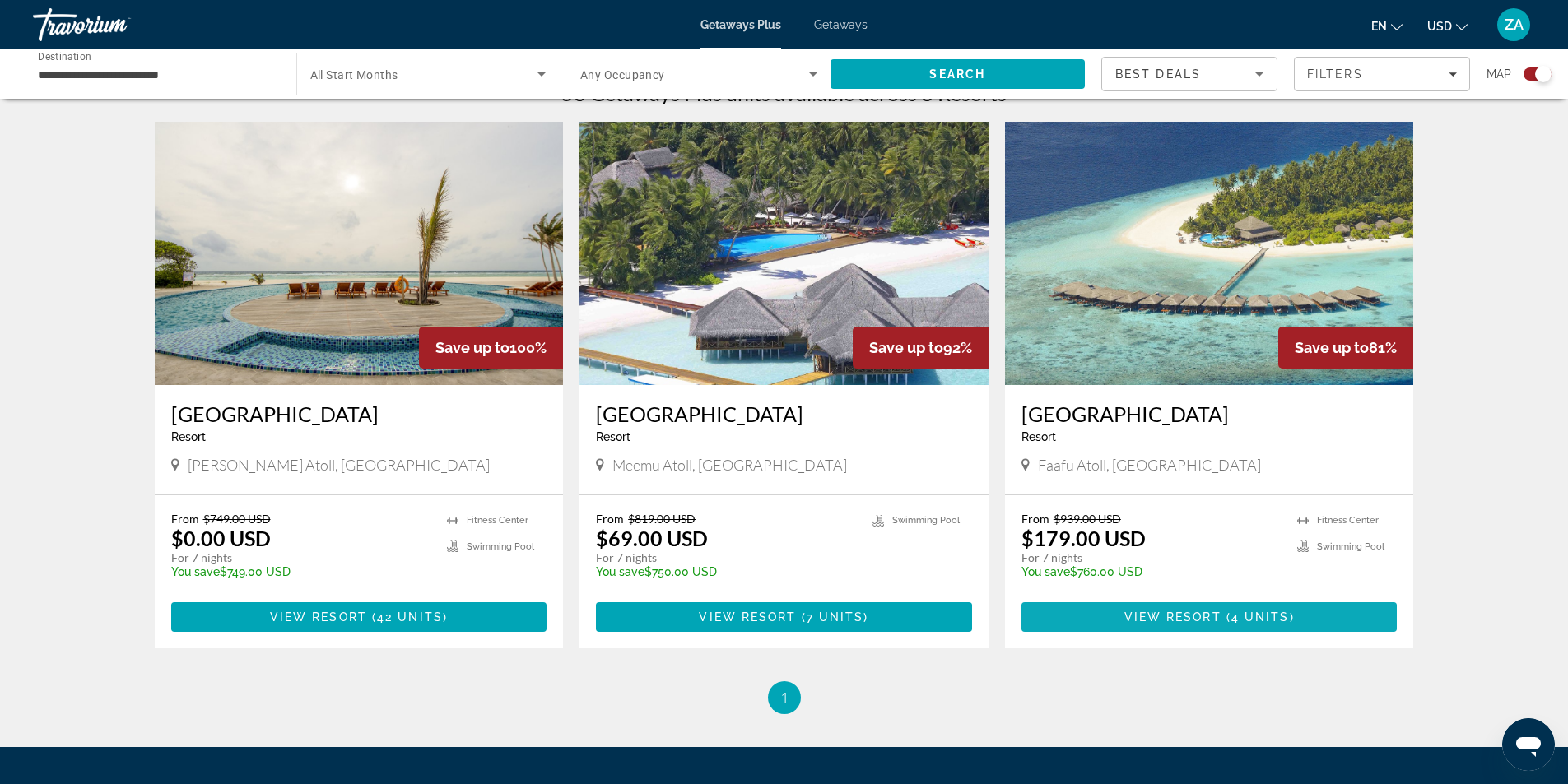
click at [1097, 617] on span "Main content" at bounding box center [1209, 617] width 376 height 40
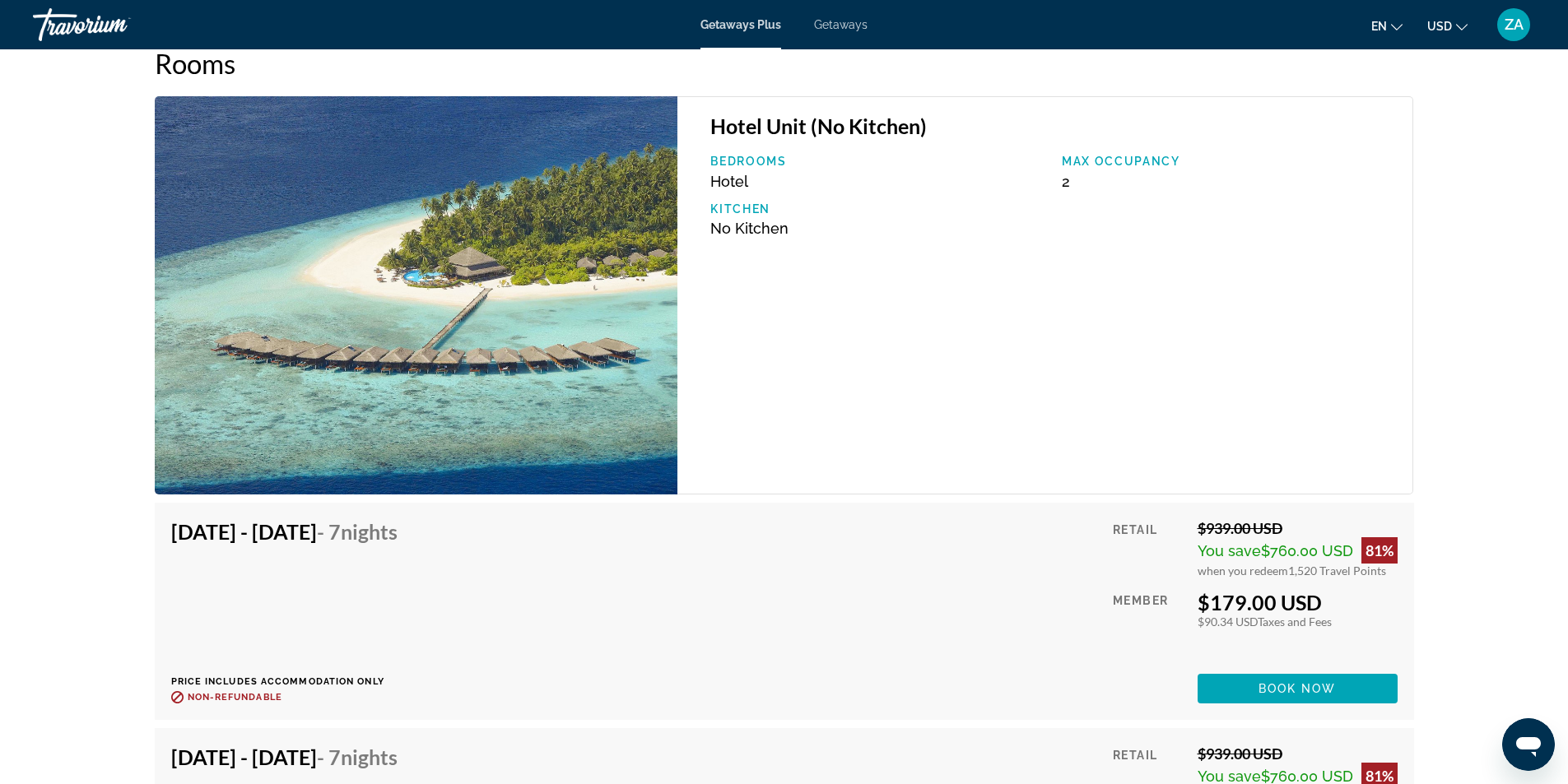
scroll to position [2947, 0]
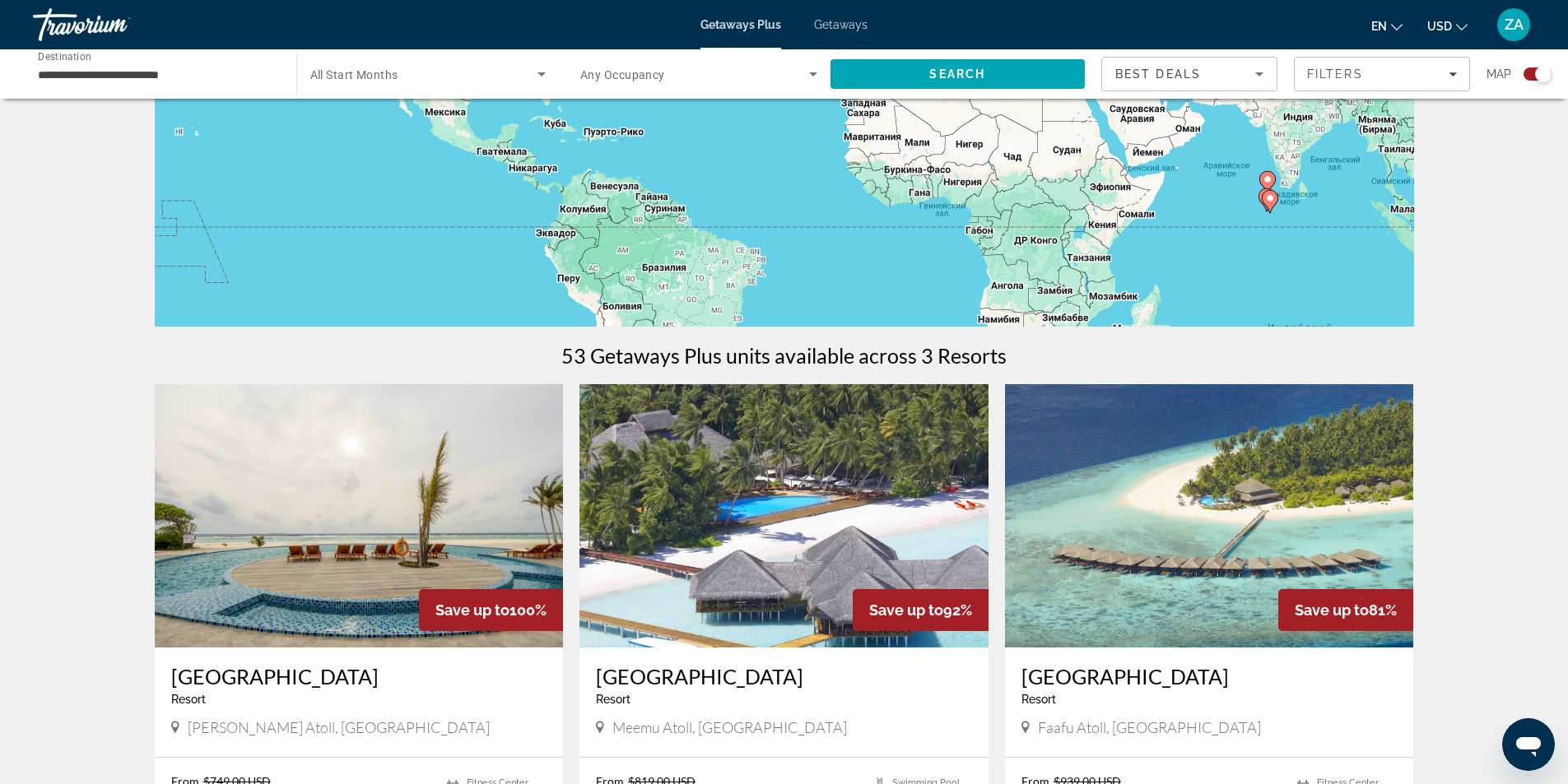
scroll to position [329, 0]
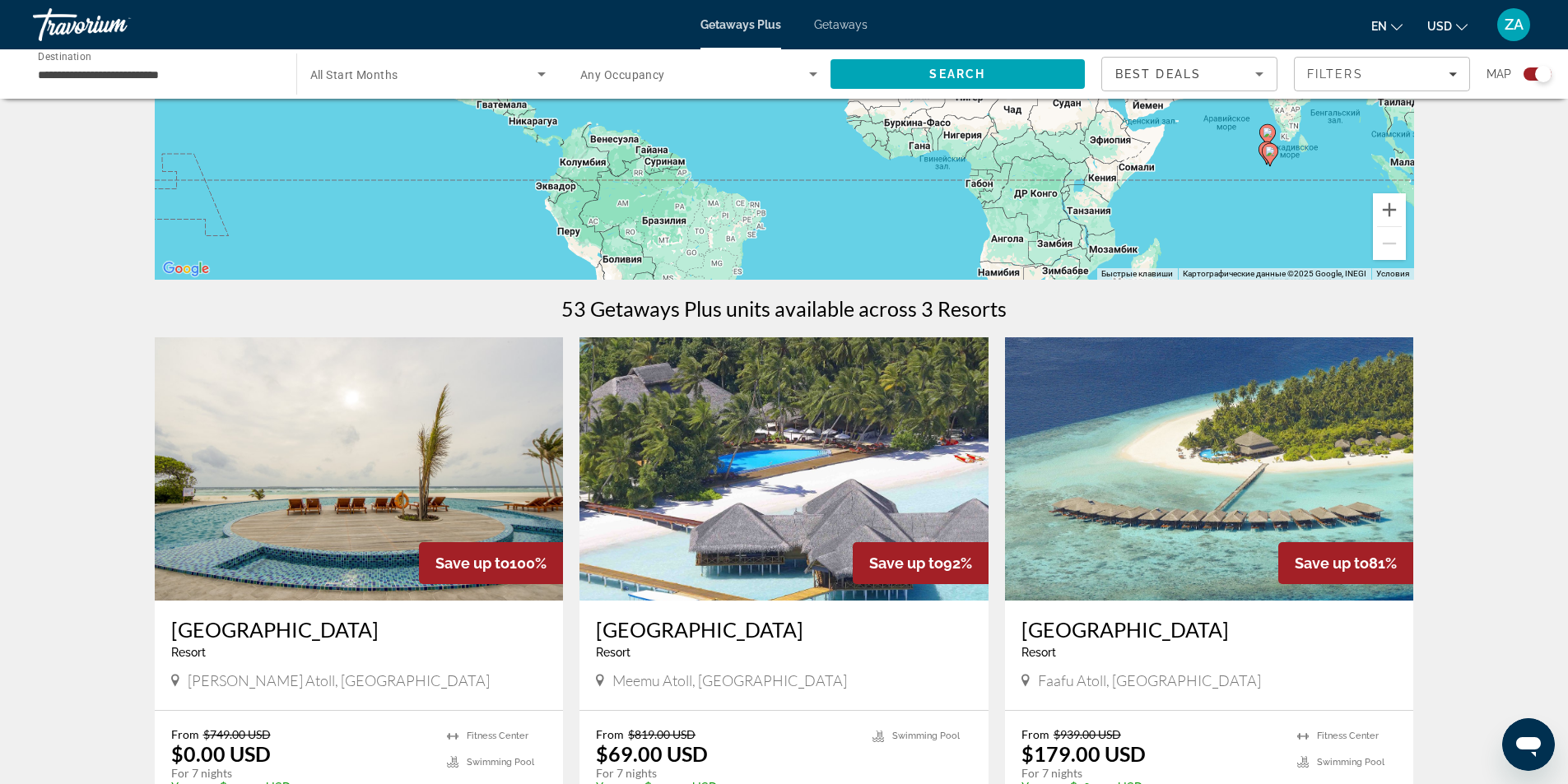
click at [649, 637] on h3 "Medhufushi Island Resort" at bounding box center [784, 629] width 376 height 25
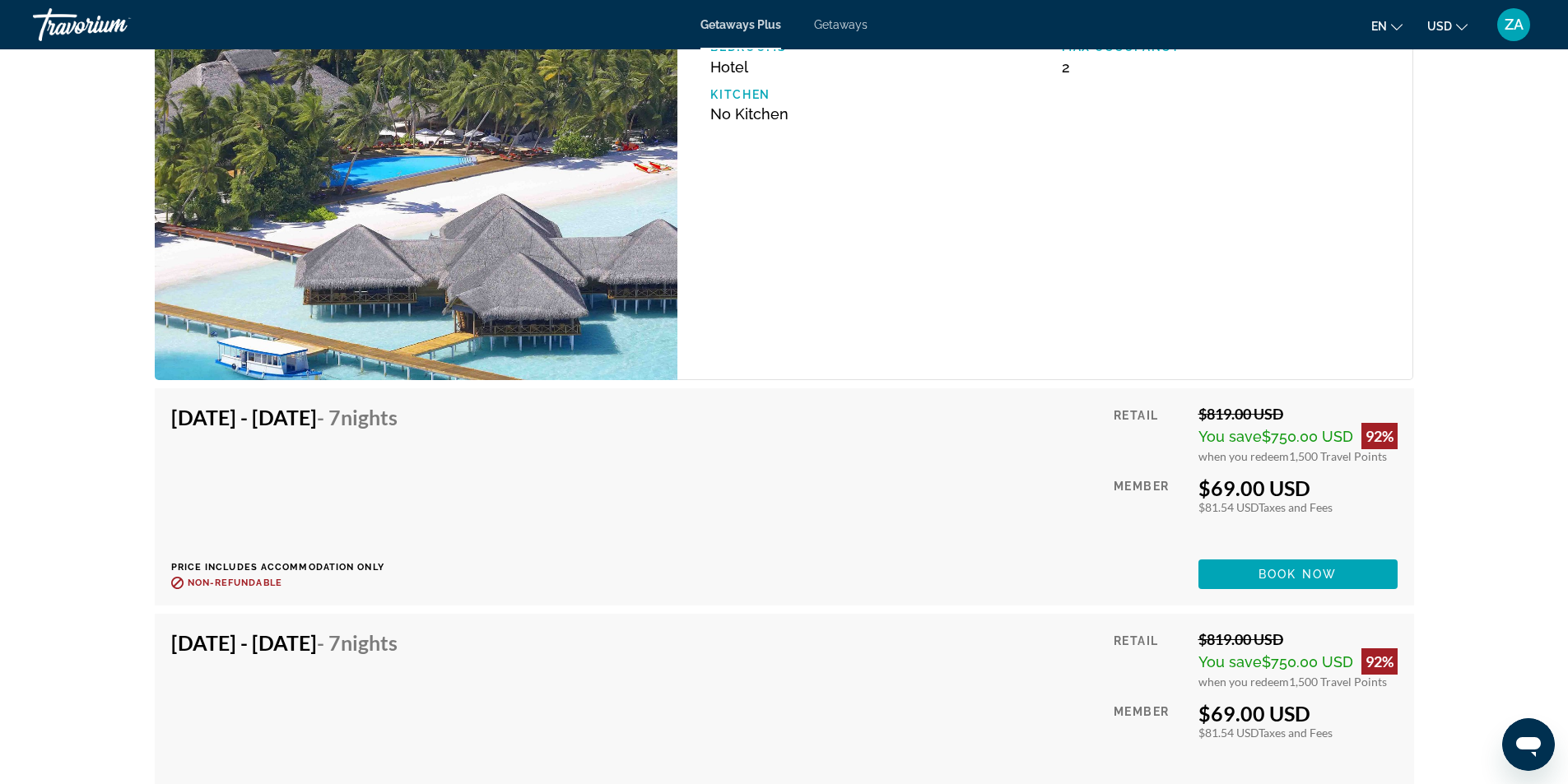
scroll to position [3238, 0]
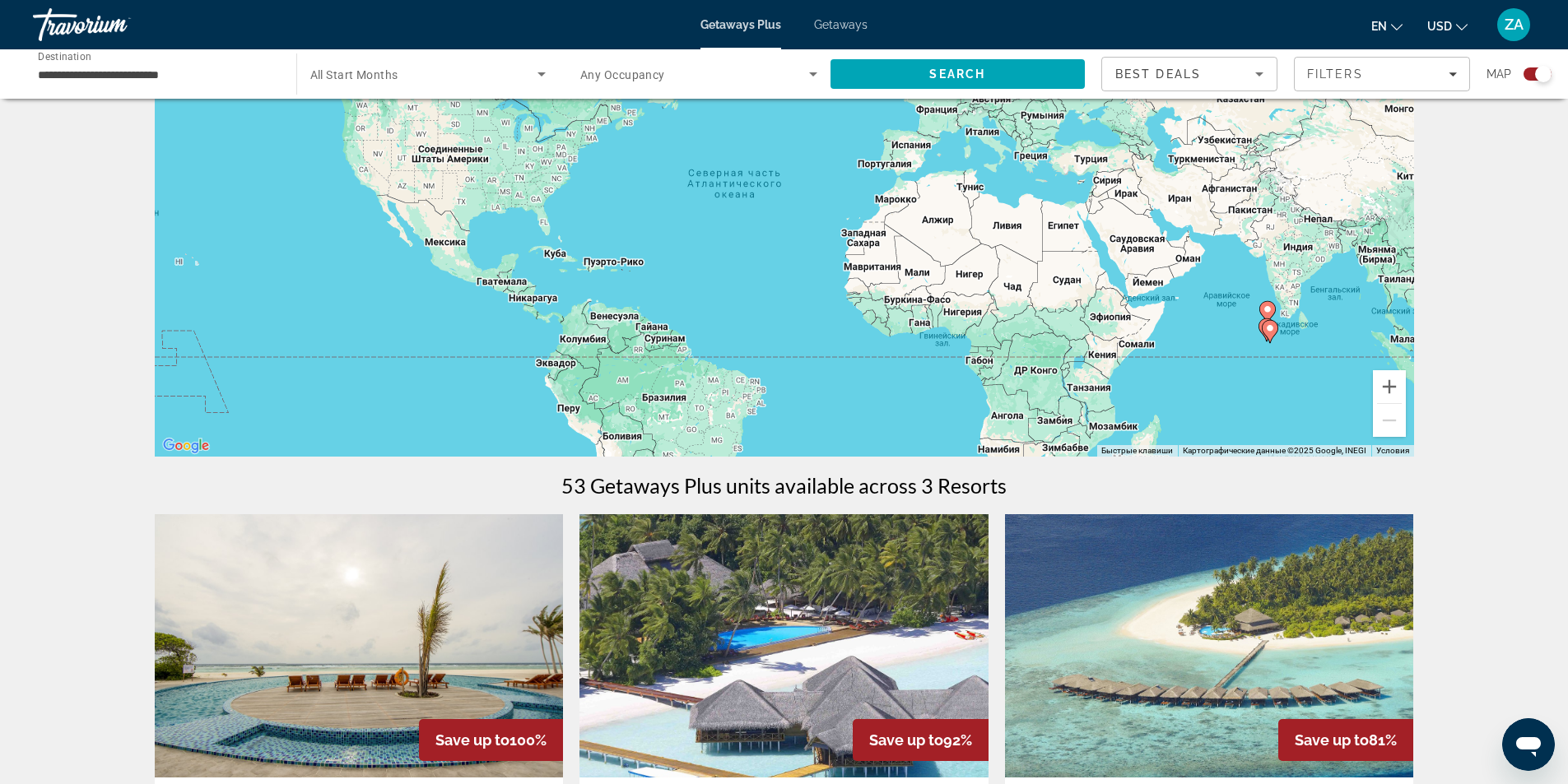
scroll to position [247, 0]
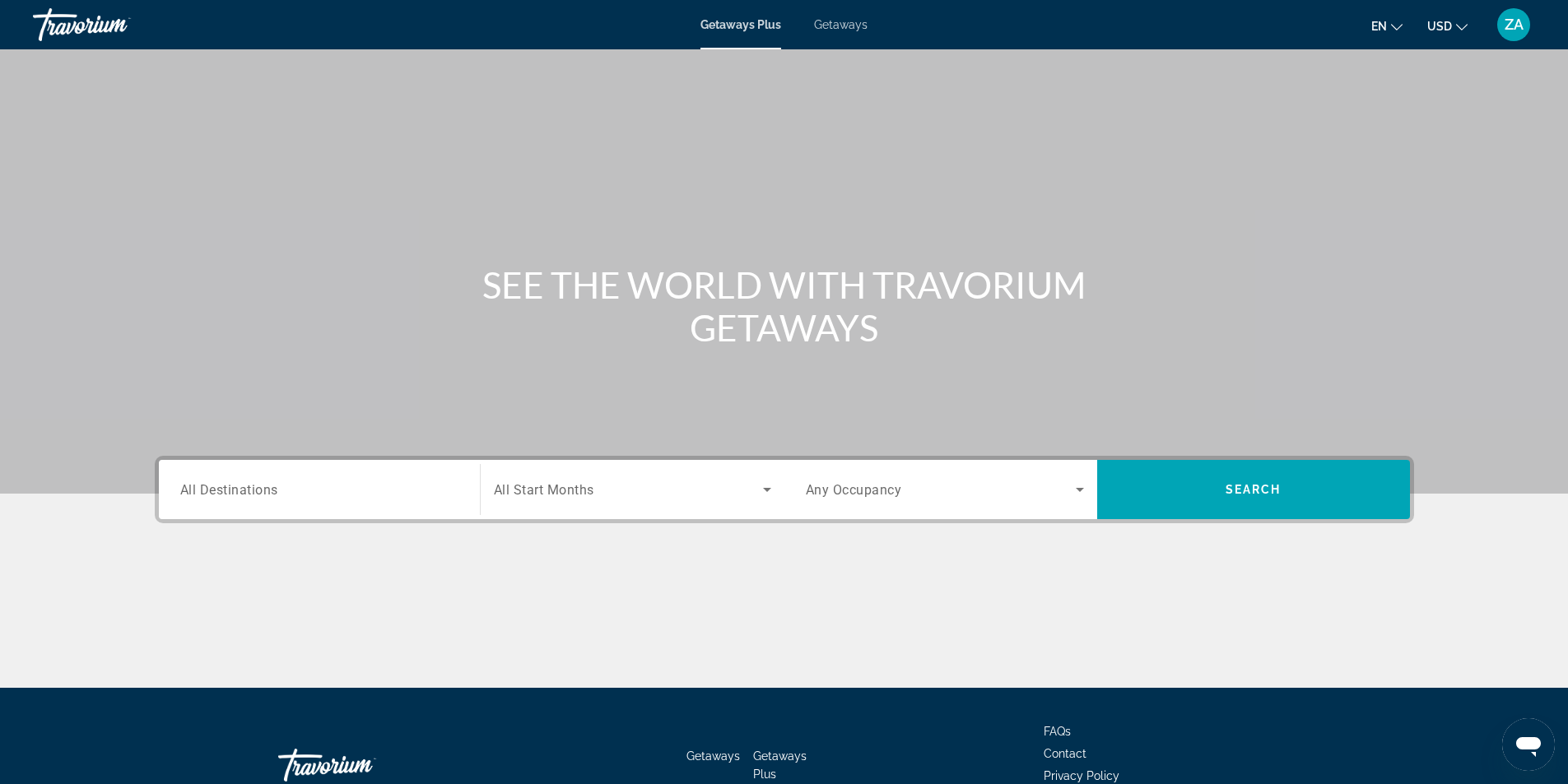
click at [269, 503] on div "Search widget" at bounding box center [319, 489] width 278 height 47
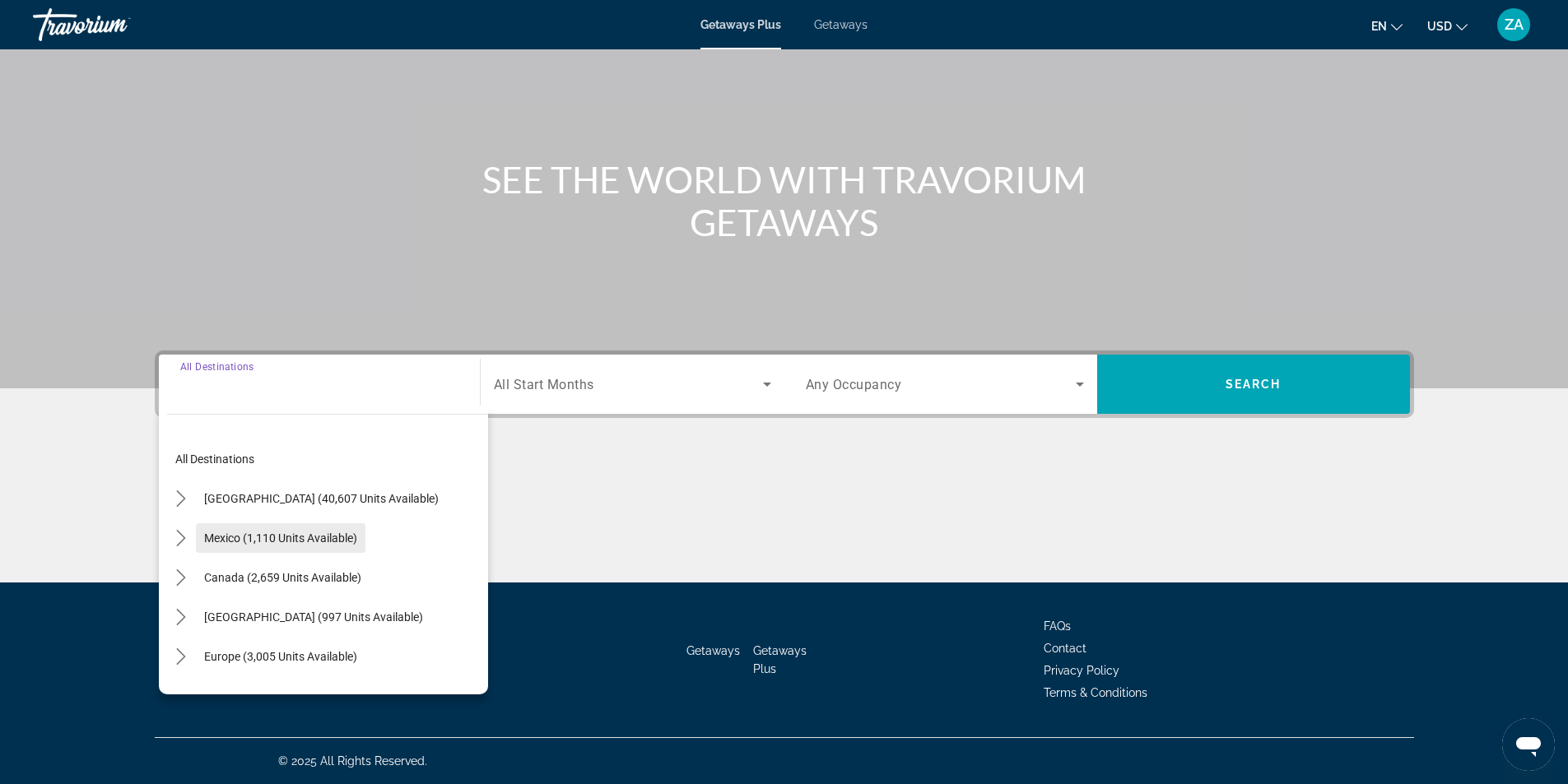
scroll to position [267, 0]
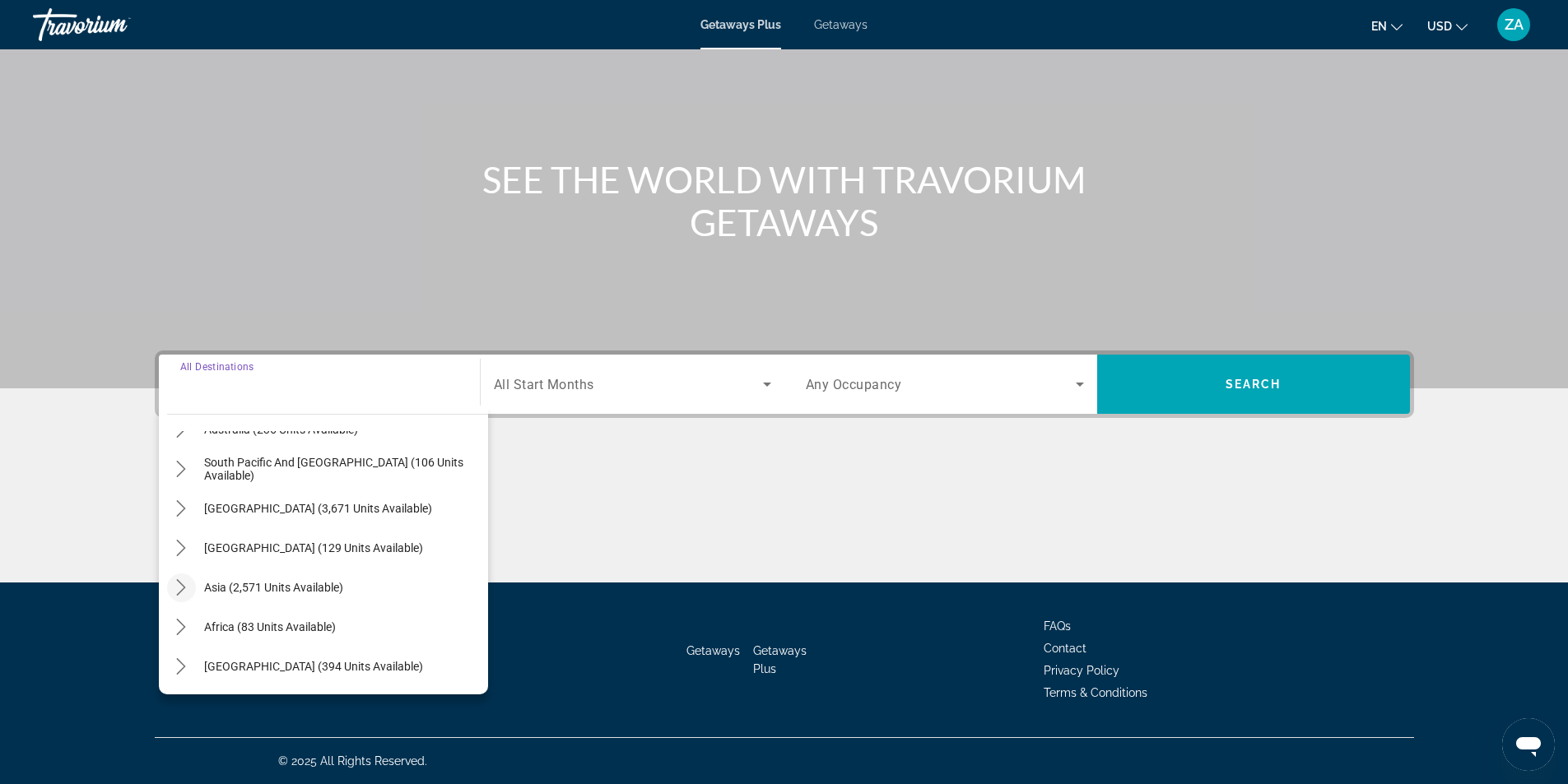
click at [192, 587] on mat-icon "Toggle Asia (2,571 units available) submenu" at bounding box center [182, 588] width 29 height 29
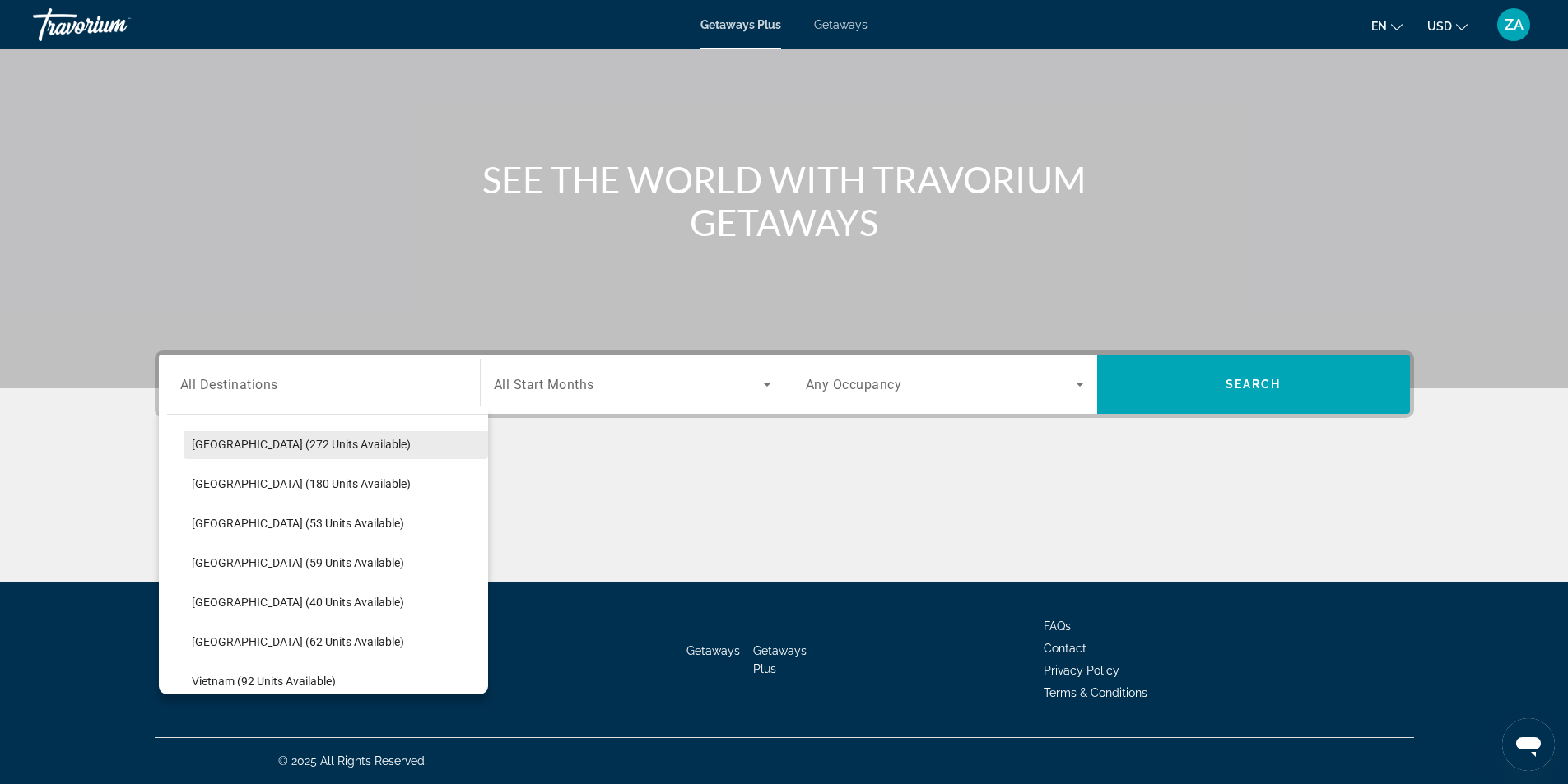
scroll to position [650, 0]
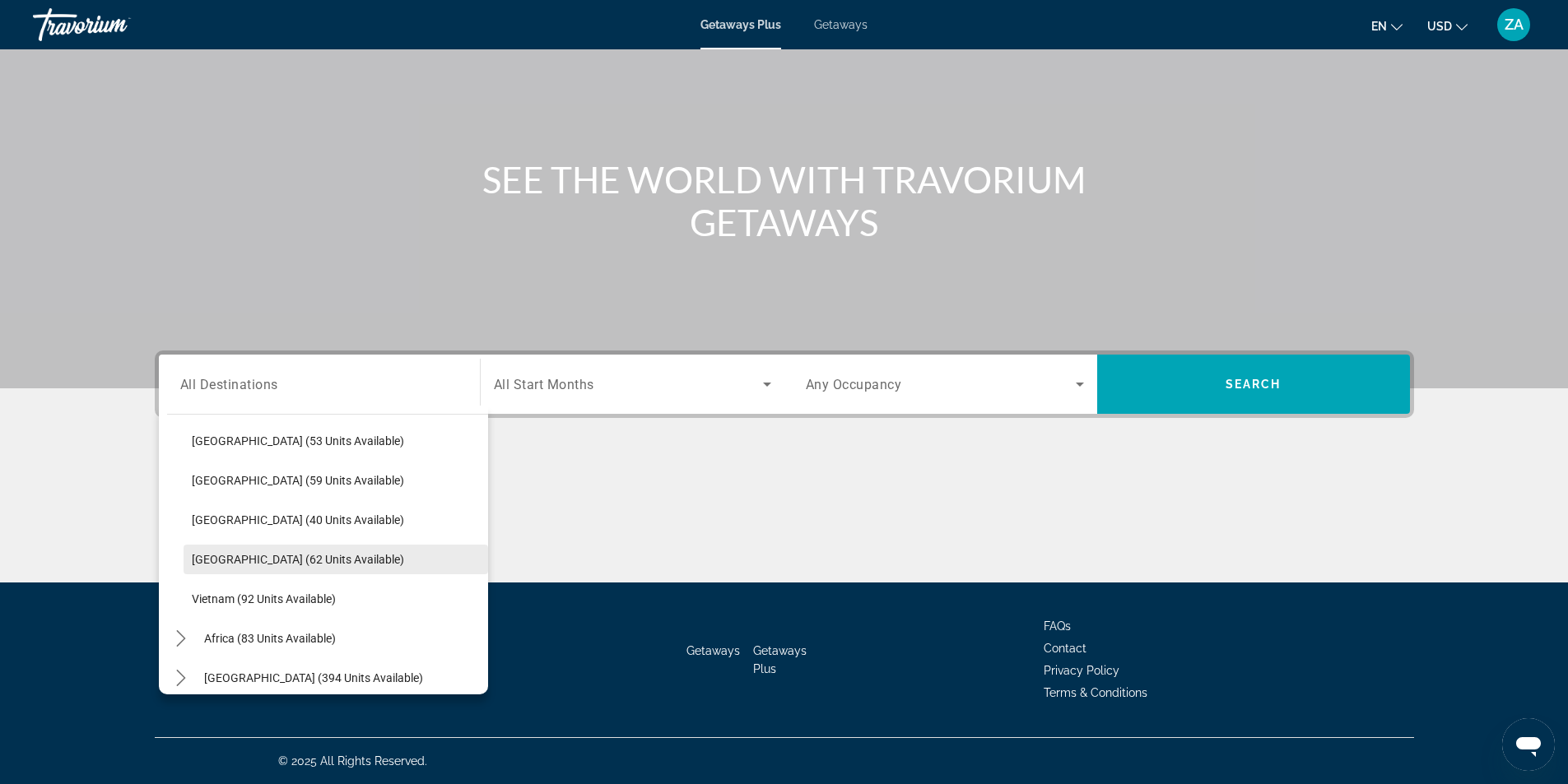
click at [274, 564] on span "[GEOGRAPHIC_DATA] (62 units available)" at bounding box center [297, 559] width 212 height 13
type input "**********"
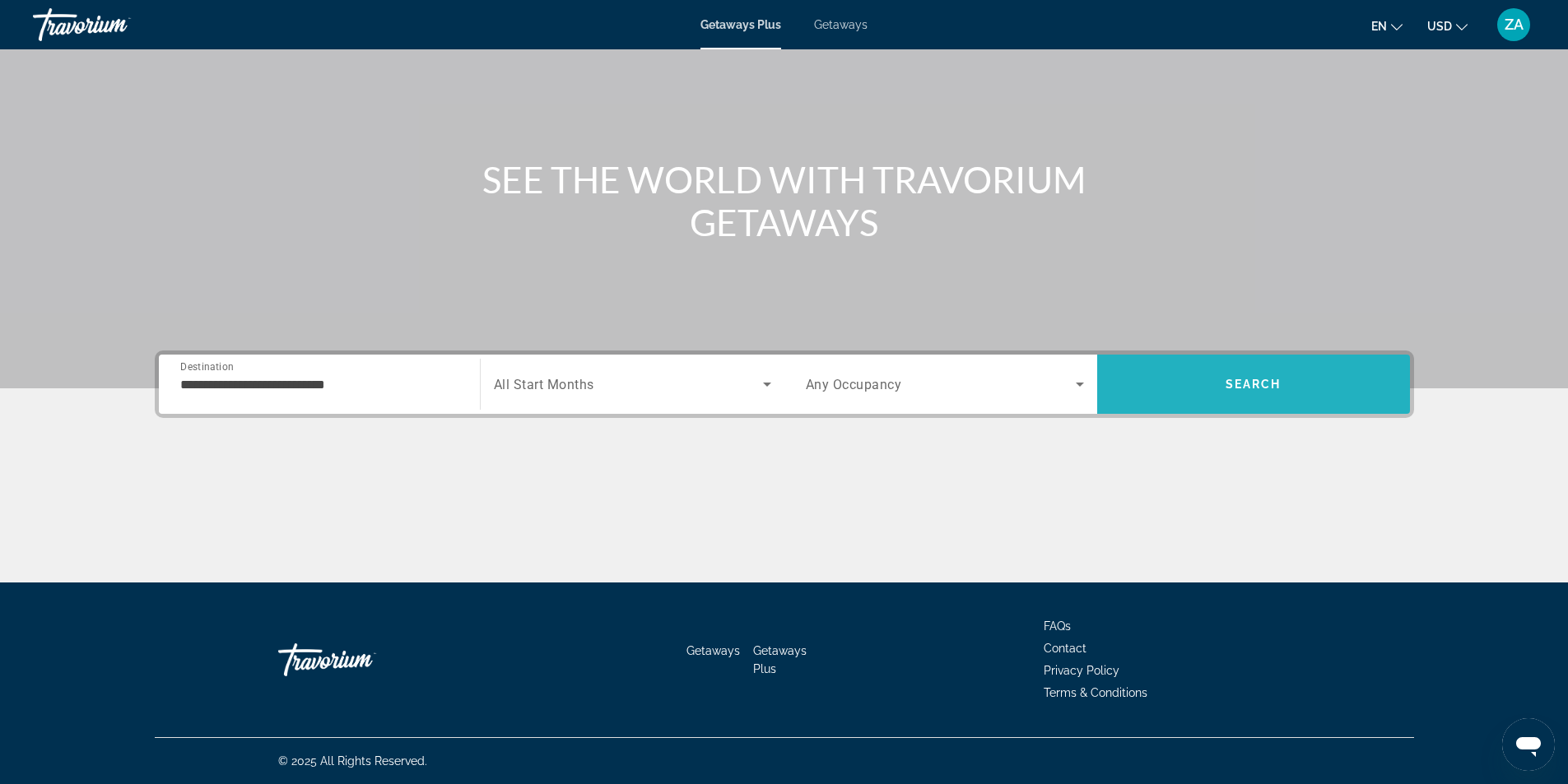
click at [1219, 374] on span "Search" at bounding box center [1254, 385] width 313 height 40
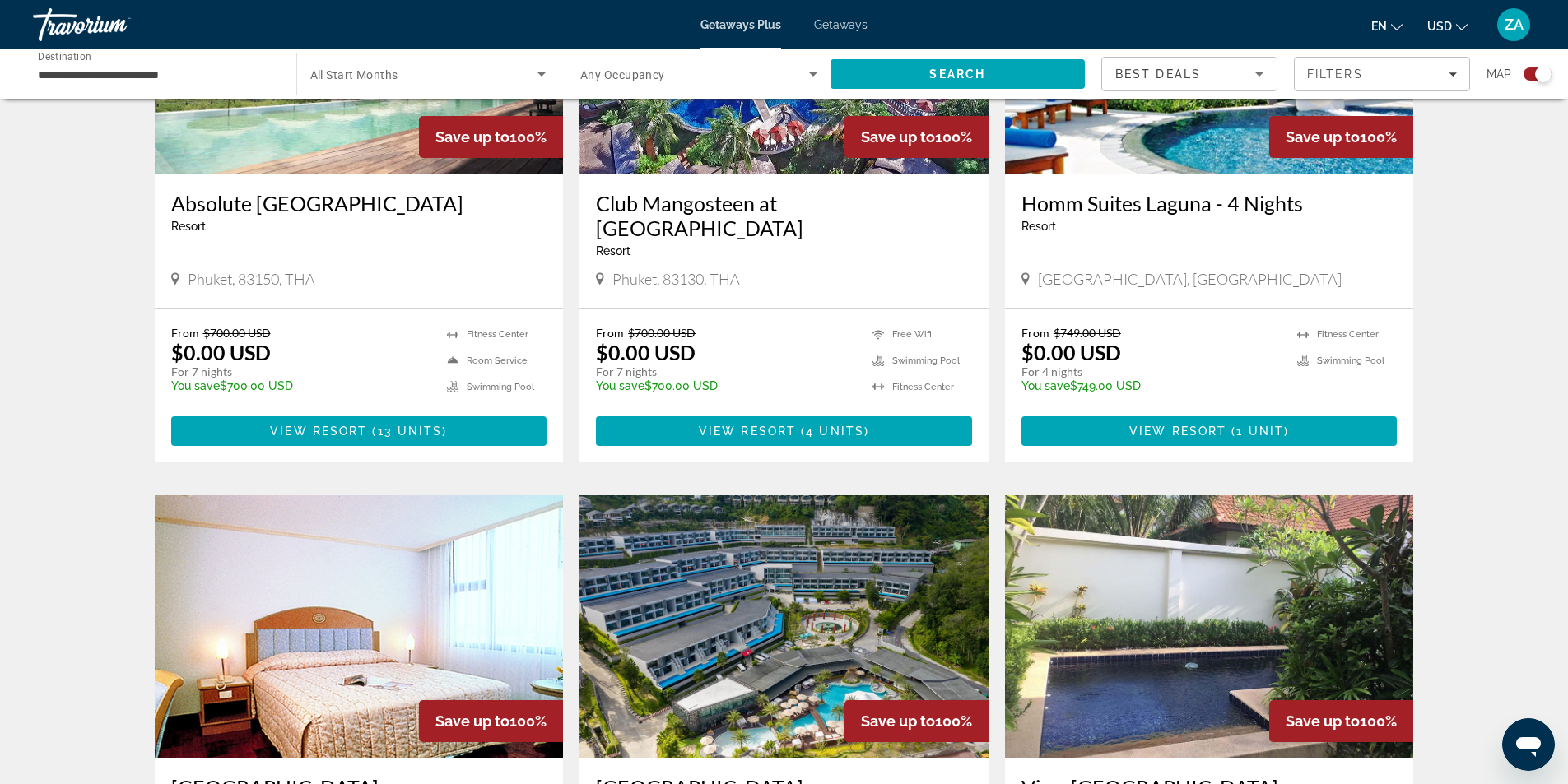
scroll to position [576, 0]
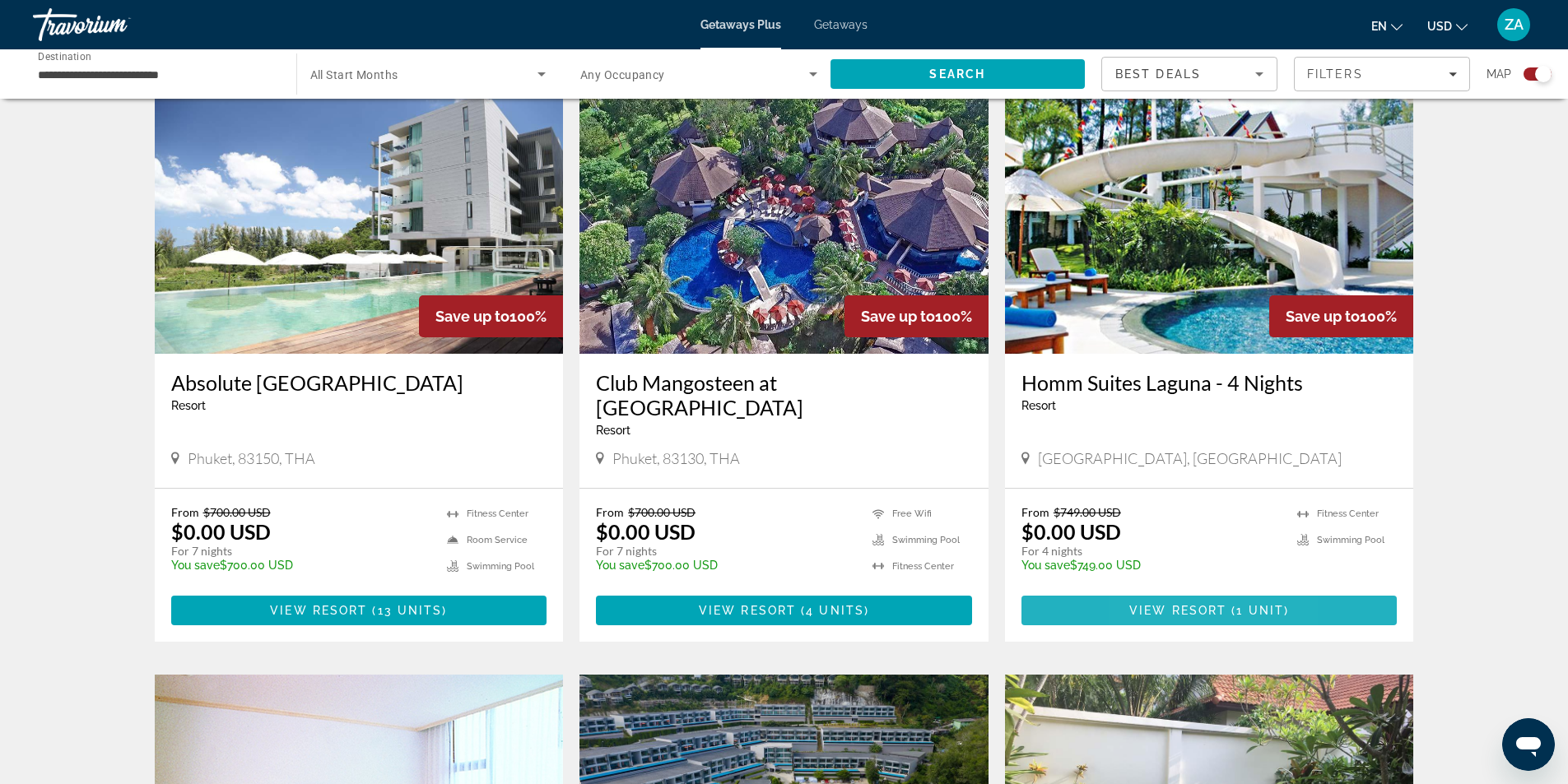
click at [1148, 605] on span "View Resort" at bounding box center [1177, 610] width 97 height 13
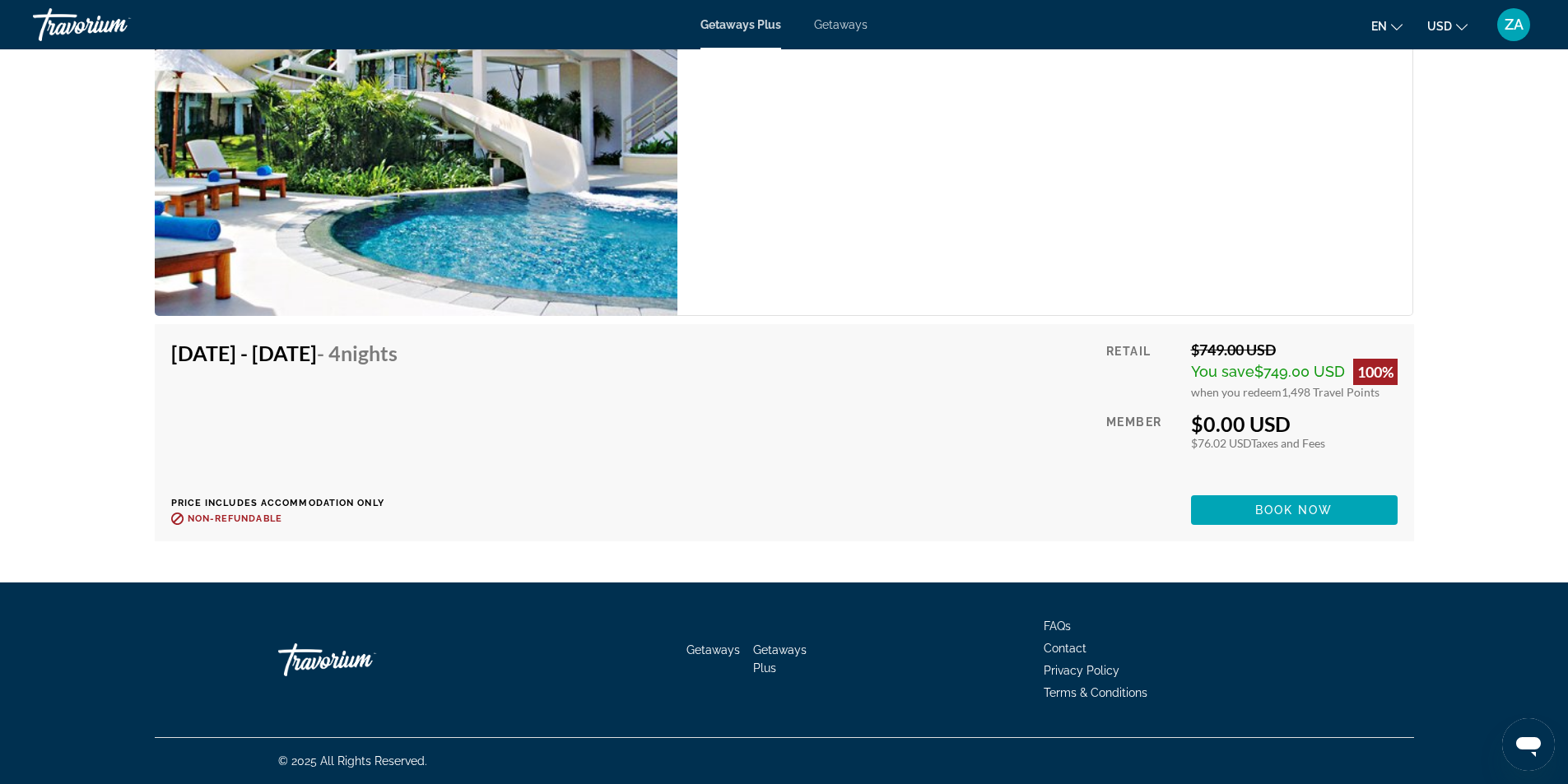
scroll to position [2655, 0]
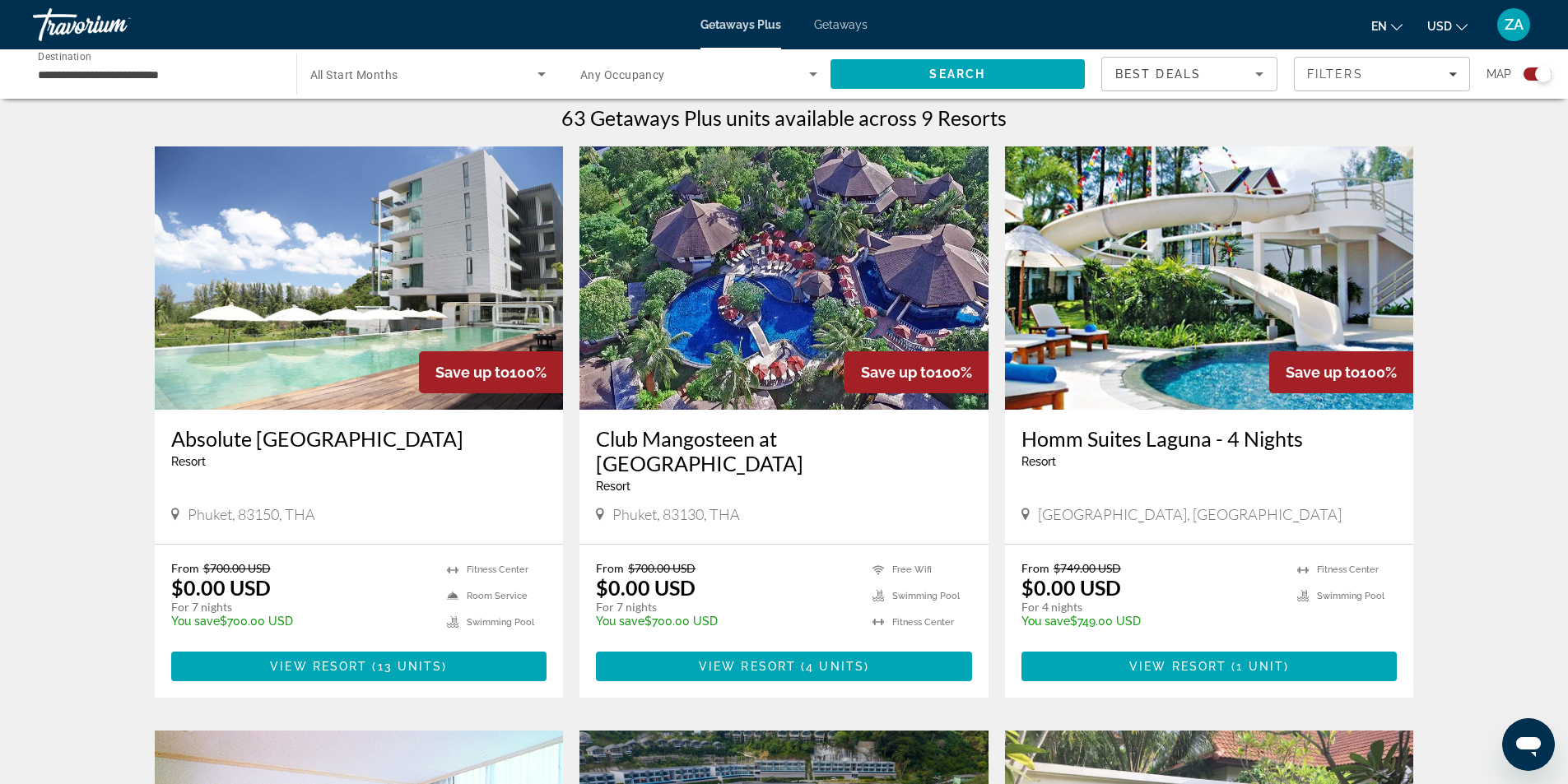
scroll to position [494, 0]
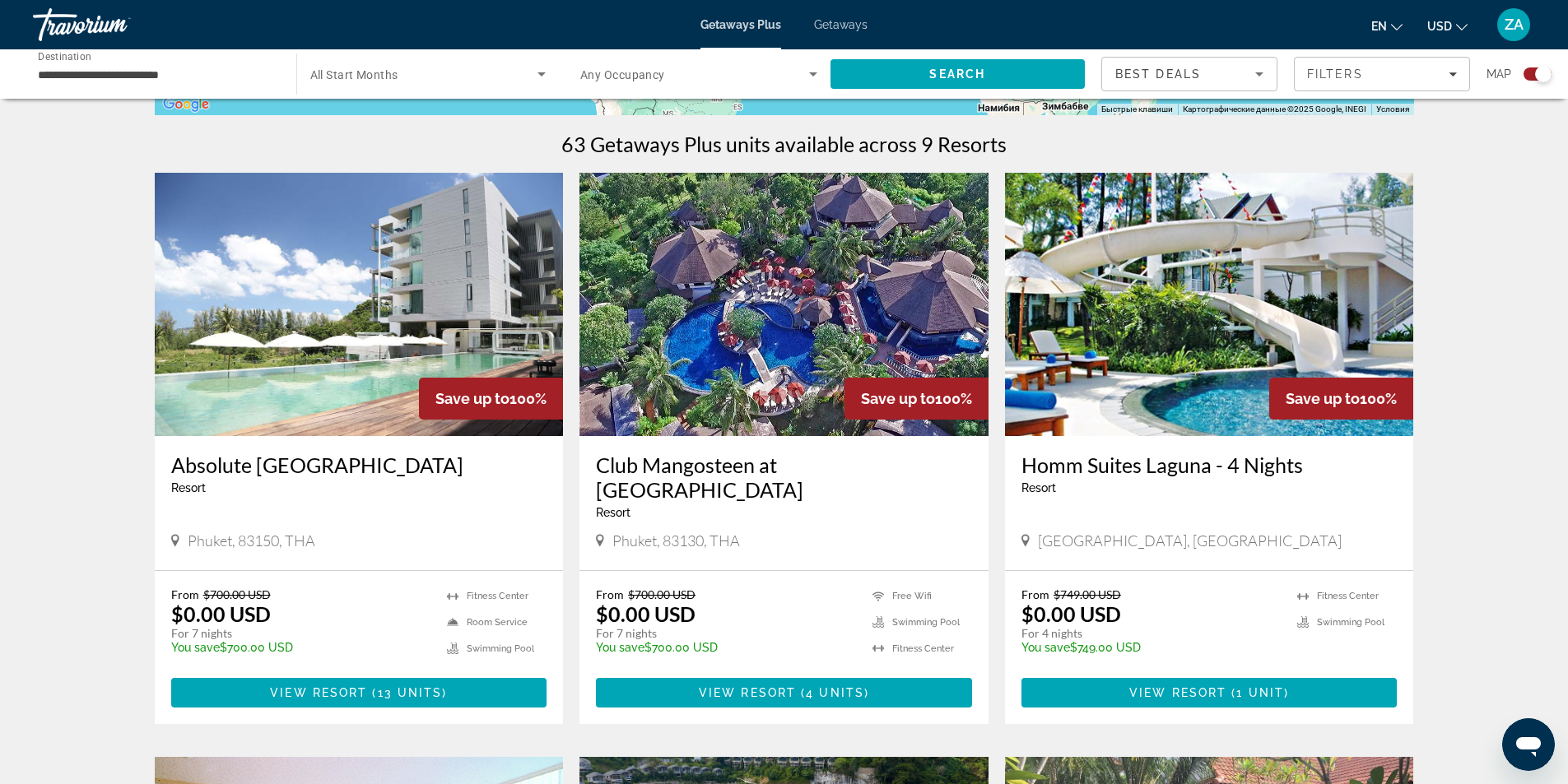
click at [382, 386] on img "Main content" at bounding box center [359, 304] width 409 height 264
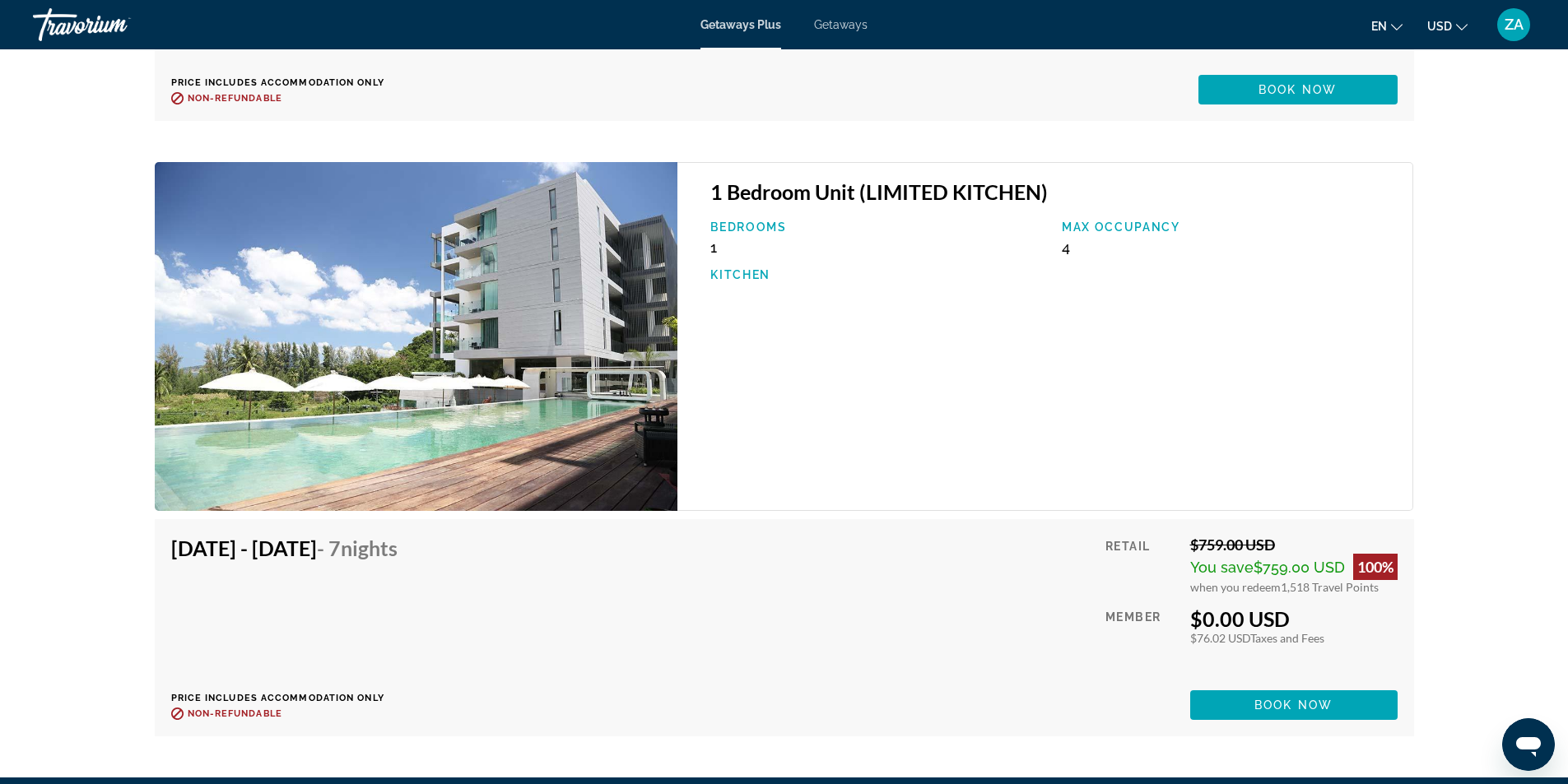
scroll to position [5020, 0]
